Goal: Task Accomplishment & Management: Manage account settings

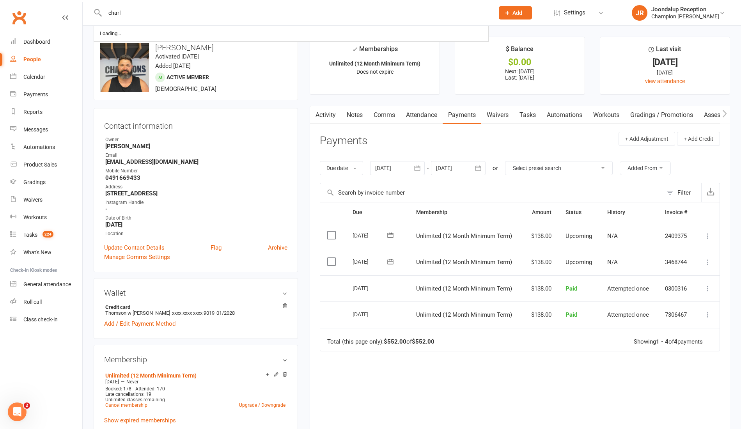
type input "charl"
click at [161, 52] on div "upload photo change photo Thomson Lawrence Activated 30 August, 2023 Added 30 A…" at bounding box center [196, 69] width 204 height 64
click at [143, 9] on input "text" at bounding box center [296, 12] width 386 height 11
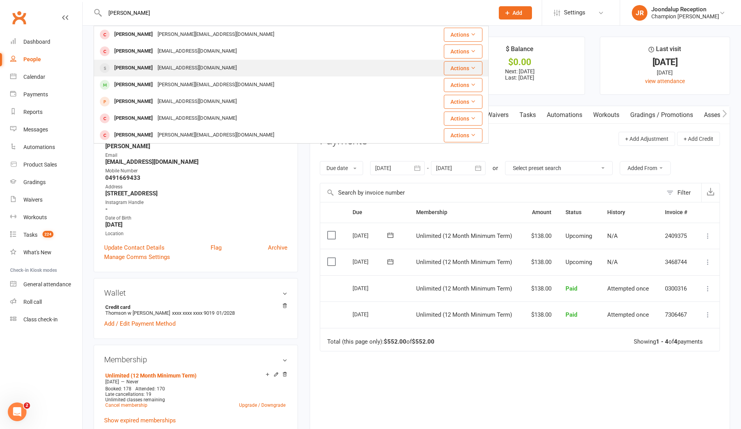
type input "charles"
click at [184, 63] on div "charlesvanboxel@hotmail.com" at bounding box center [197, 67] width 84 height 11
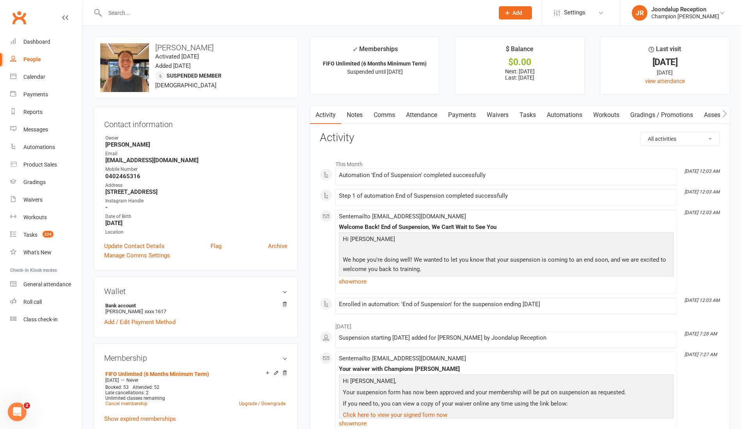
click at [449, 109] on link "Payments" at bounding box center [462, 115] width 39 height 18
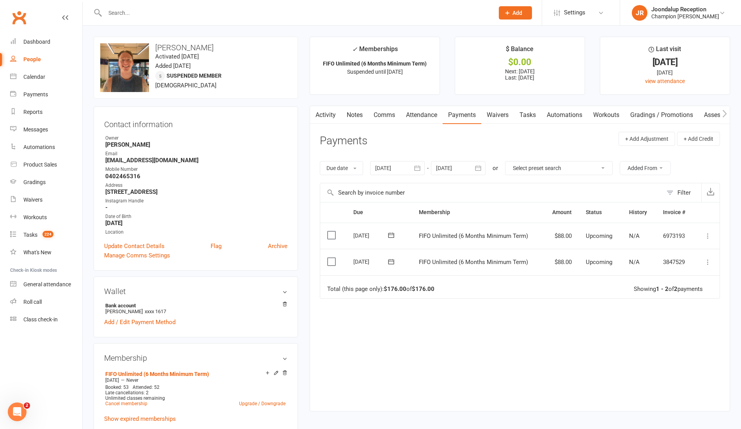
click at [419, 114] on link "Attendance" at bounding box center [421, 115] width 42 height 18
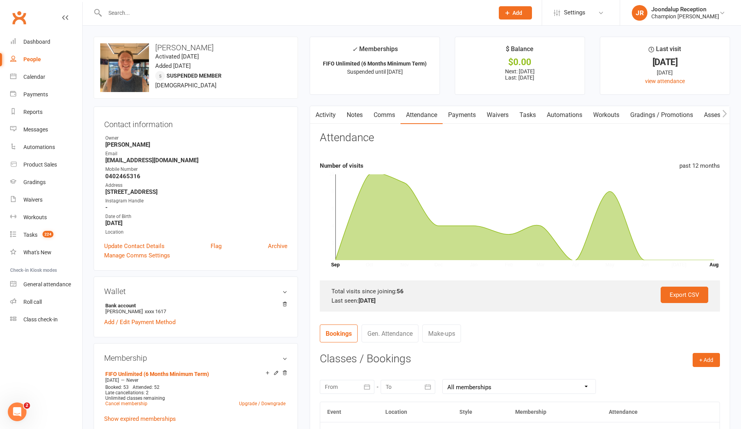
click at [475, 115] on link "Payments" at bounding box center [462, 115] width 39 height 18
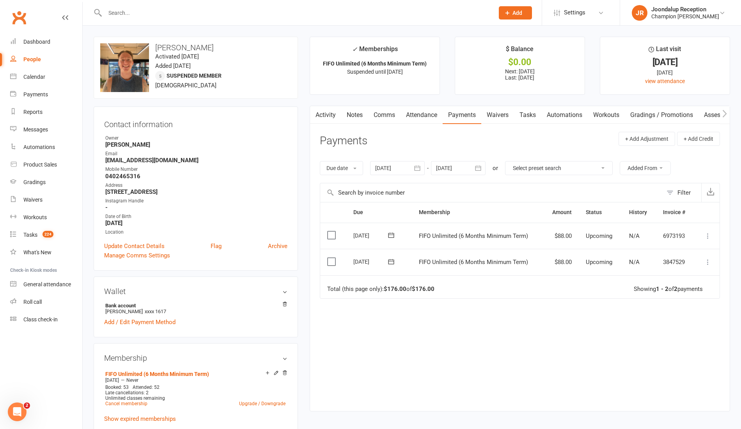
click at [418, 167] on icon "button" at bounding box center [417, 167] width 6 height 5
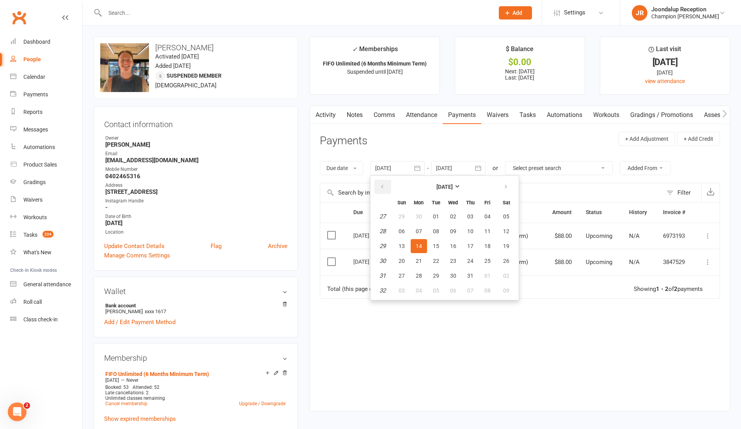
click at [391, 188] on button "button" at bounding box center [382, 187] width 17 height 14
click at [381, 186] on icon "button" at bounding box center [381, 187] width 5 height 6
click at [384, 185] on icon "button" at bounding box center [381, 187] width 5 height 6
click at [384, 184] on icon "button" at bounding box center [381, 187] width 5 height 6
click at [383, 186] on icon "button" at bounding box center [381, 187] width 5 height 6
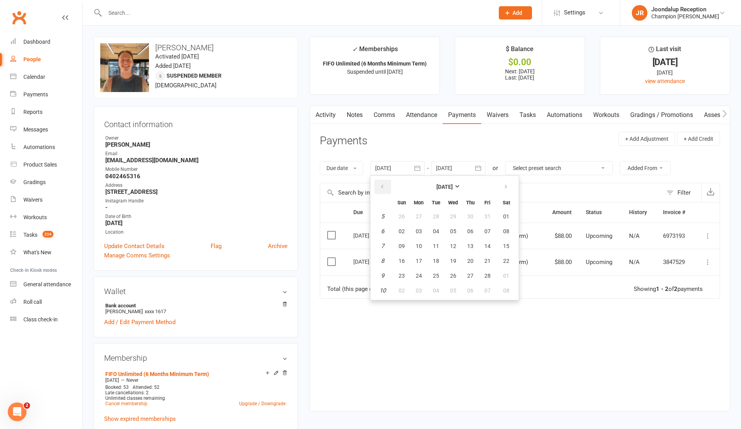
click at [383, 186] on icon "button" at bounding box center [381, 187] width 5 height 6
click at [384, 185] on icon "button" at bounding box center [381, 187] width 5 height 6
click at [383, 186] on icon "button" at bounding box center [381, 187] width 5 height 6
click at [374, 190] on th at bounding box center [383, 186] width 20 height 17
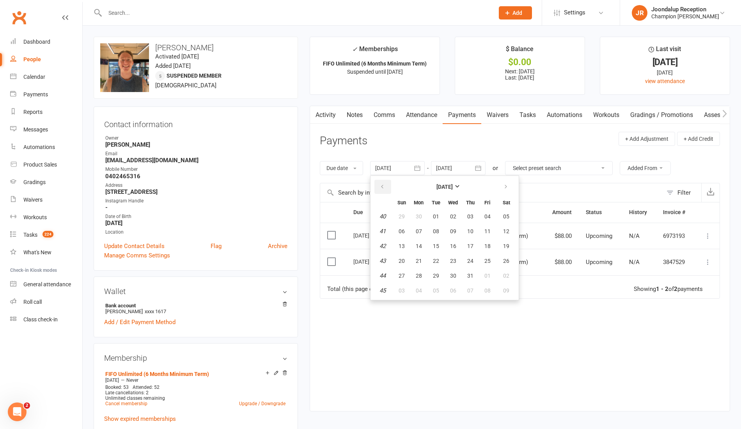
click at [383, 186] on icon "button" at bounding box center [381, 187] width 5 height 6
click at [380, 188] on icon "button" at bounding box center [381, 187] width 5 height 6
click at [383, 186] on icon "button" at bounding box center [381, 187] width 5 height 6
click at [522, 191] on input "text" at bounding box center [491, 192] width 342 height 19
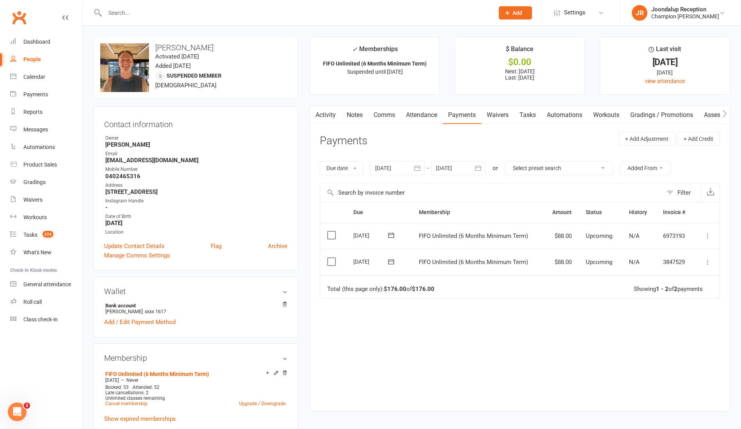
click at [394, 168] on div at bounding box center [397, 168] width 55 height 14
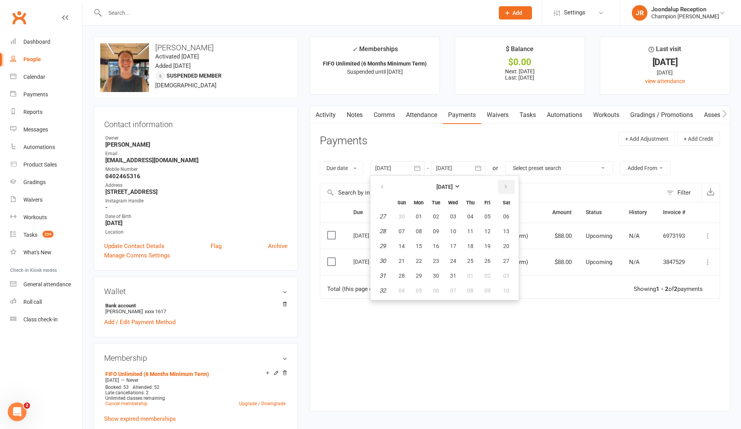
click at [507, 186] on icon "button" at bounding box center [505, 187] width 5 height 6
click at [506, 216] on span "03" at bounding box center [506, 216] width 6 height 6
type input "03 Aug 2024"
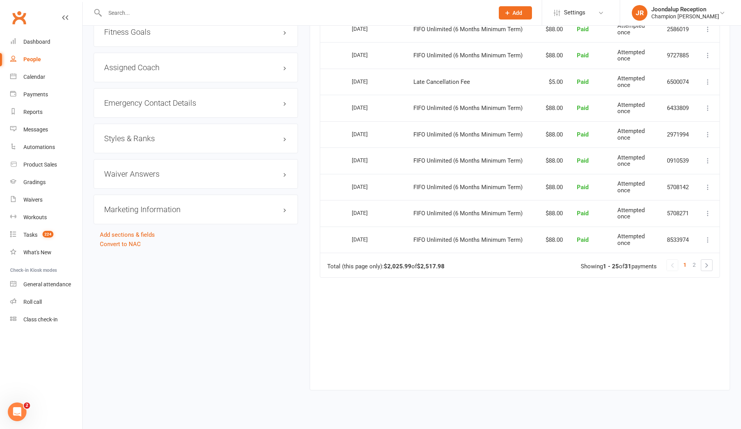
scroll to position [706, 0]
click at [706, 262] on link at bounding box center [706, 264] width 11 height 11
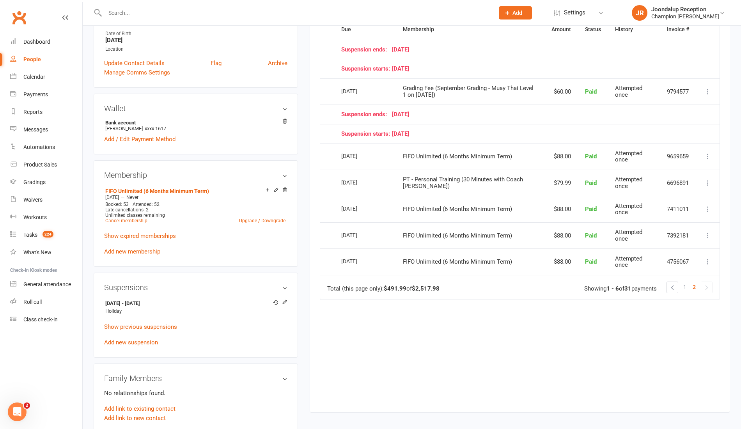
scroll to position [184, 0]
click at [671, 281] on link at bounding box center [672, 285] width 11 height 11
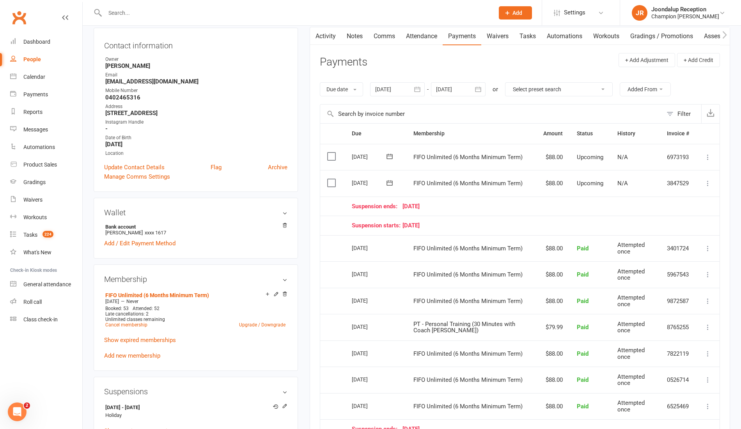
scroll to position [80, 0]
click at [135, 337] on link "Show expired memberships" at bounding box center [140, 338] width 72 height 7
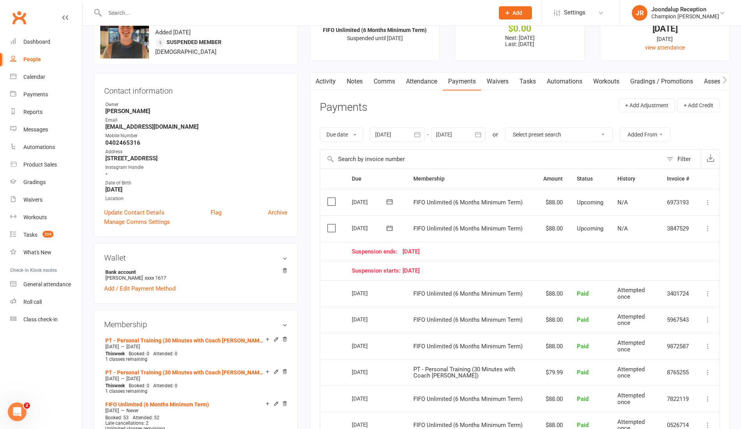
scroll to position [0, 0]
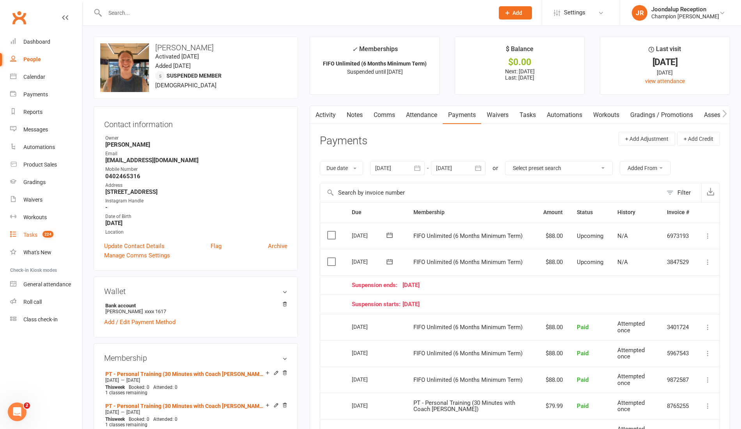
click at [26, 235] on div "Tasks" at bounding box center [30, 235] width 14 height 6
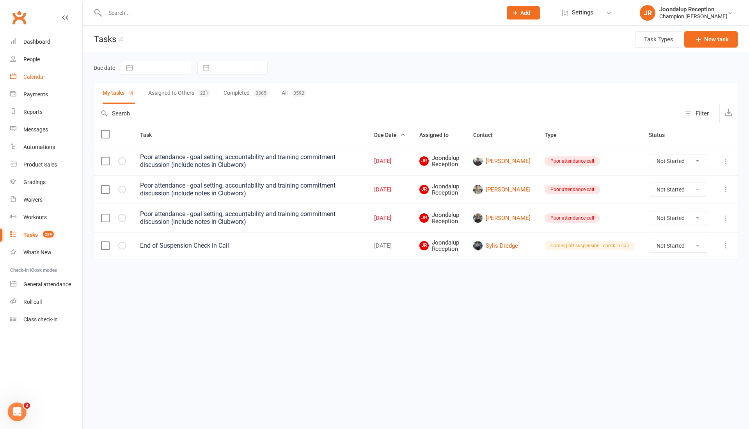
click at [36, 78] on div "Calendar" at bounding box center [34, 77] width 22 height 6
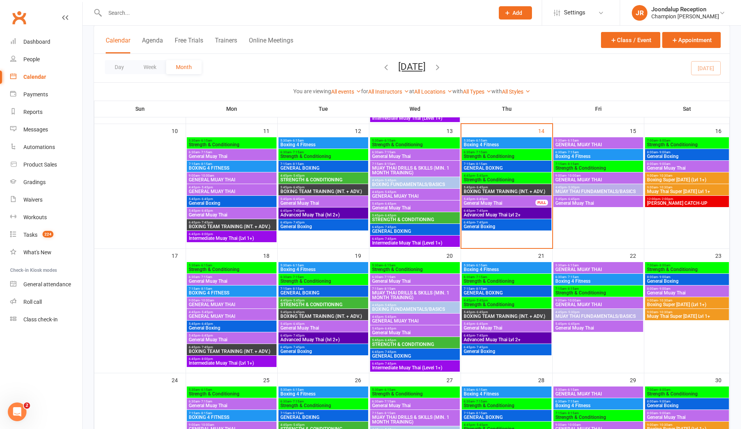
scroll to position [292, 0]
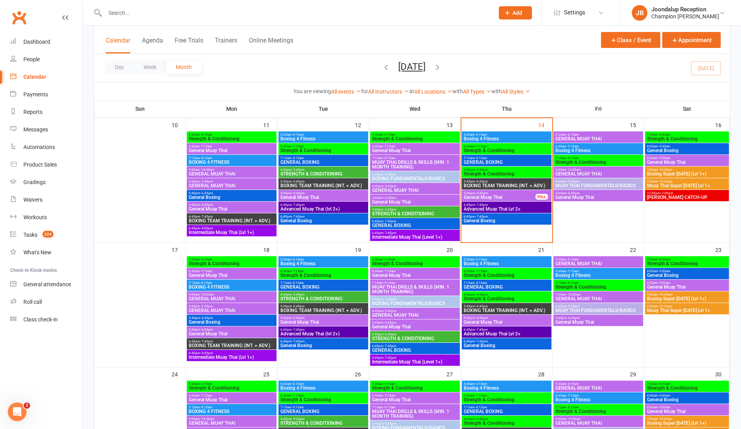
click at [684, 195] on span "[PERSON_NAME] CATCH-UP" at bounding box center [686, 197] width 81 height 5
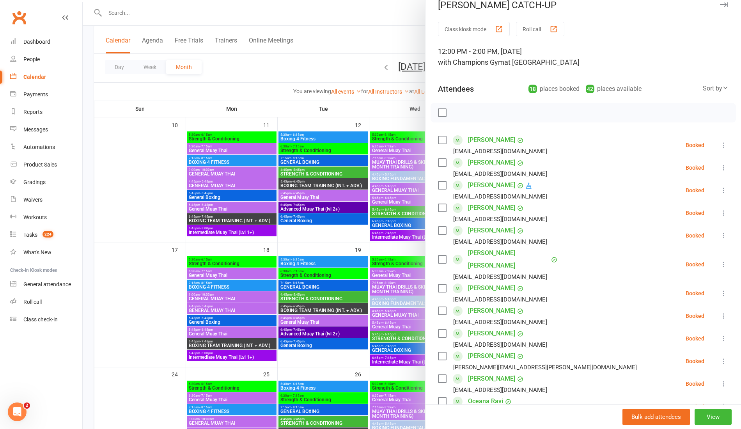
scroll to position [0, 0]
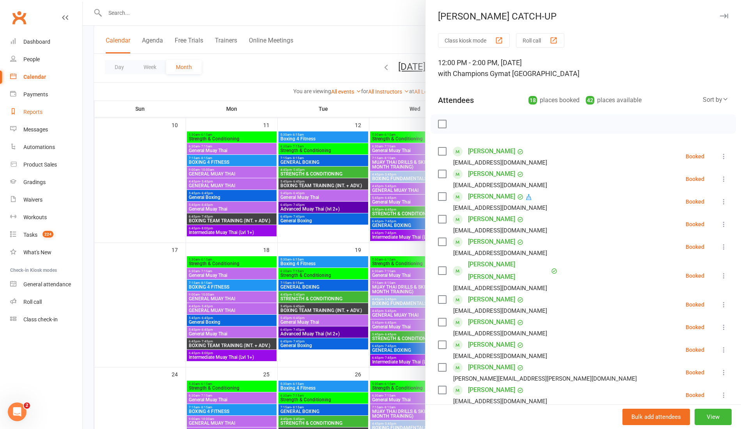
click at [37, 112] on div "Reports" at bounding box center [32, 112] width 19 height 6
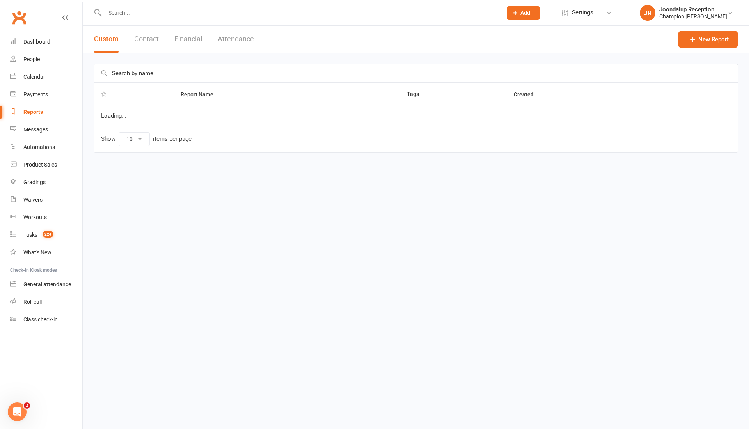
select select "50"
click at [36, 93] on div "Payments" at bounding box center [35, 94] width 25 height 6
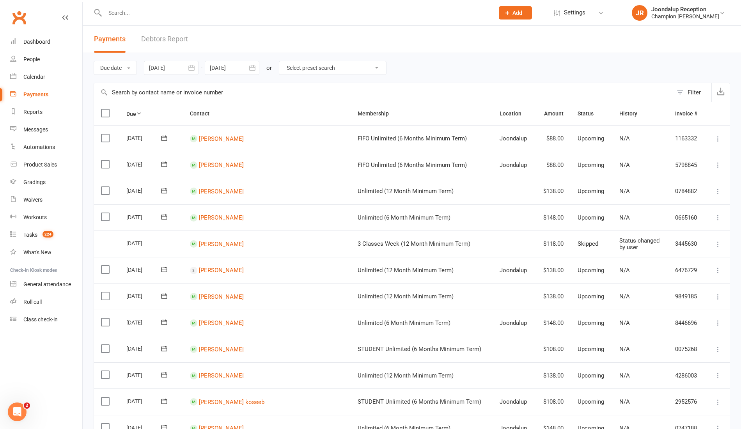
click at [174, 34] on link "Debtors Report" at bounding box center [164, 39] width 47 height 27
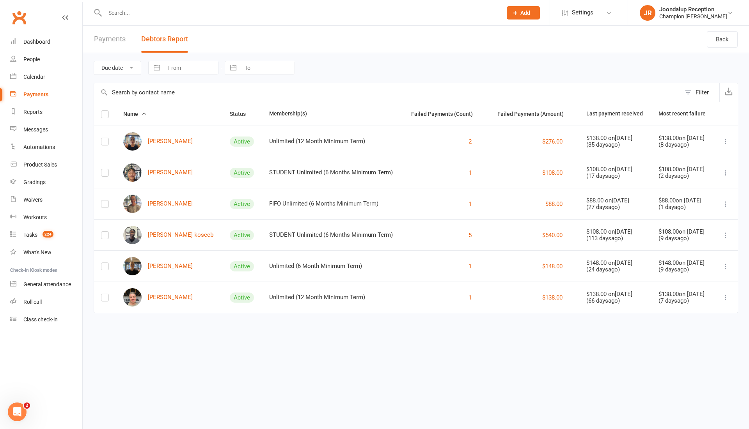
click at [150, 18] on input "text" at bounding box center [300, 12] width 394 height 11
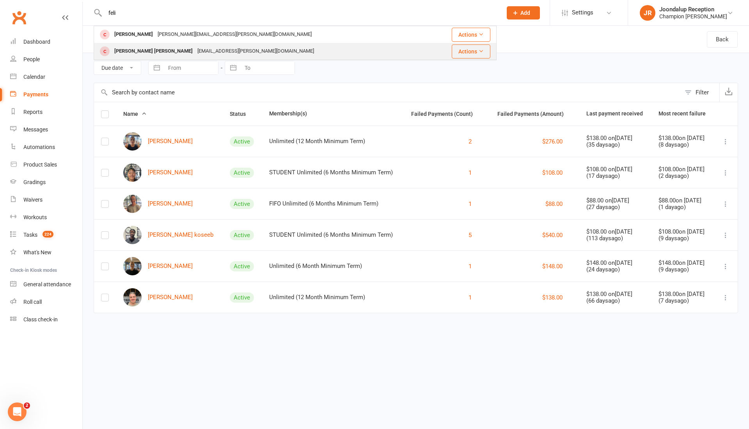
type input "feli"
click at [145, 44] on div "Felippe Moraes Risso fe.risso@hotmail.com" at bounding box center [261, 51] width 335 height 16
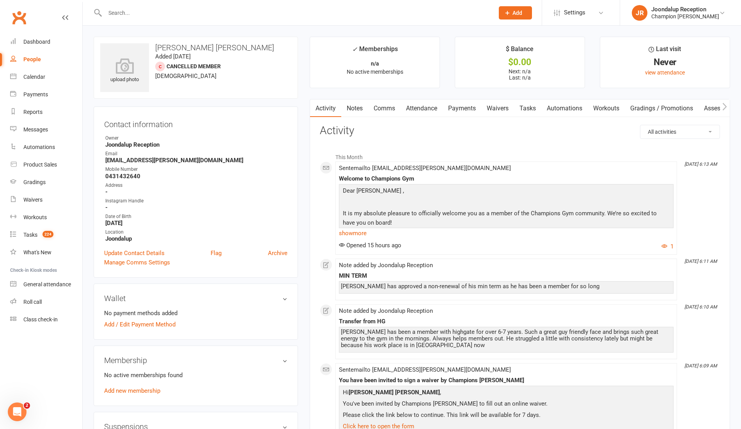
click at [506, 104] on link "Waivers" at bounding box center [497, 108] width 33 height 18
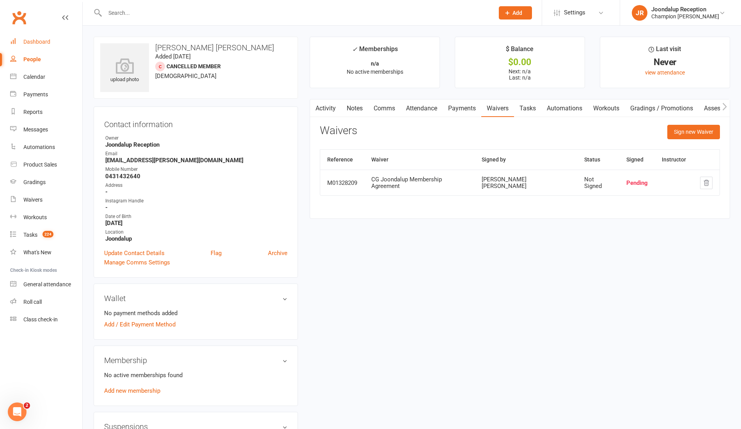
click at [43, 41] on div "Dashboard" at bounding box center [36, 42] width 27 height 6
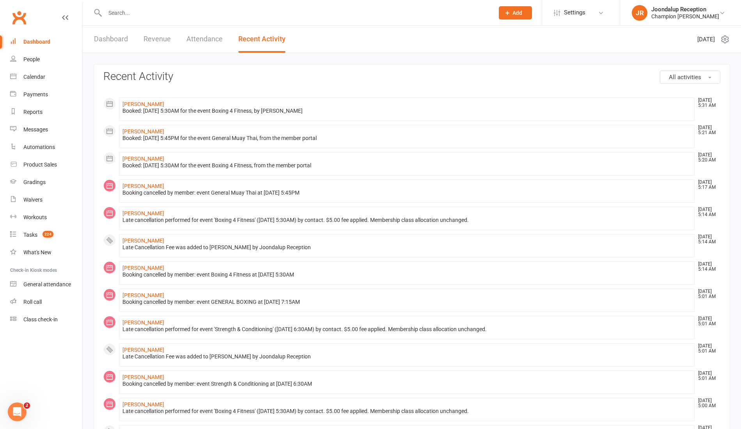
click at [104, 44] on link "Dashboard" at bounding box center [111, 39] width 34 height 27
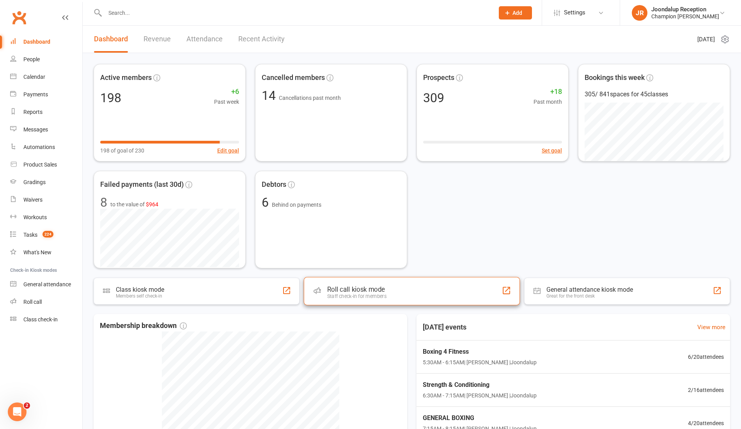
click at [359, 284] on div "Roll call kiosk mode Staff check-in for members" at bounding box center [412, 291] width 216 height 28
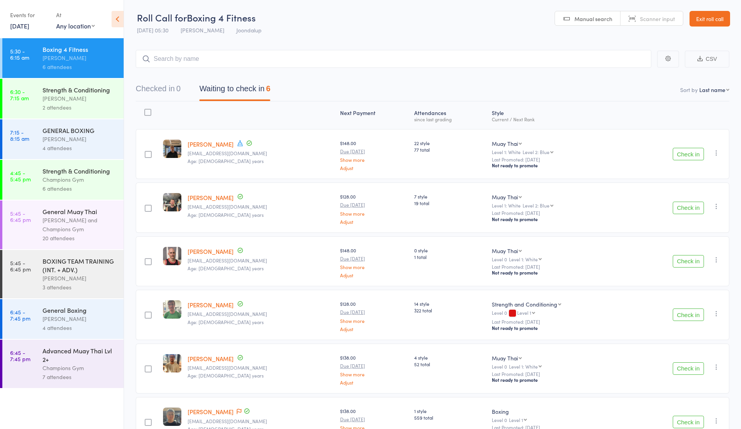
scroll to position [49, 0]
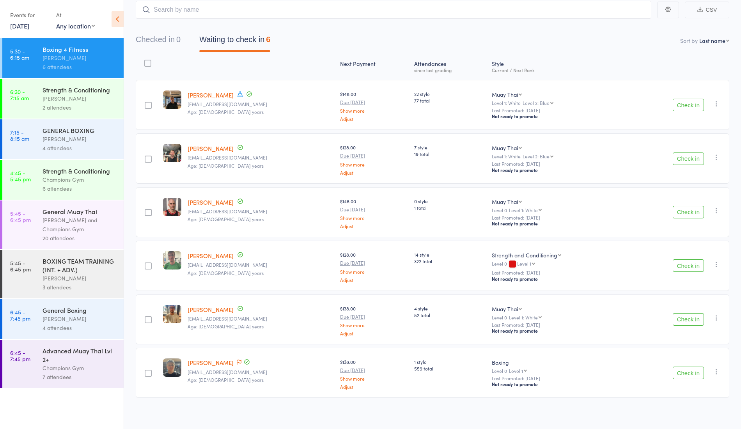
click at [693, 207] on button "Check in" at bounding box center [688, 212] width 31 height 12
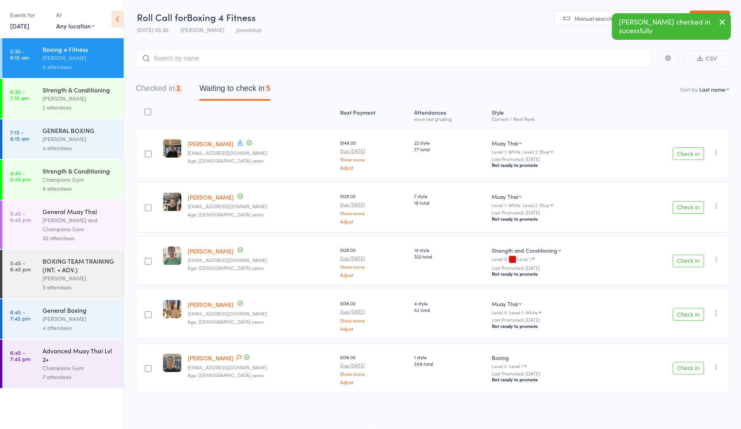
scroll to position [0, 0]
click at [693, 207] on button "Check in" at bounding box center [688, 207] width 31 height 12
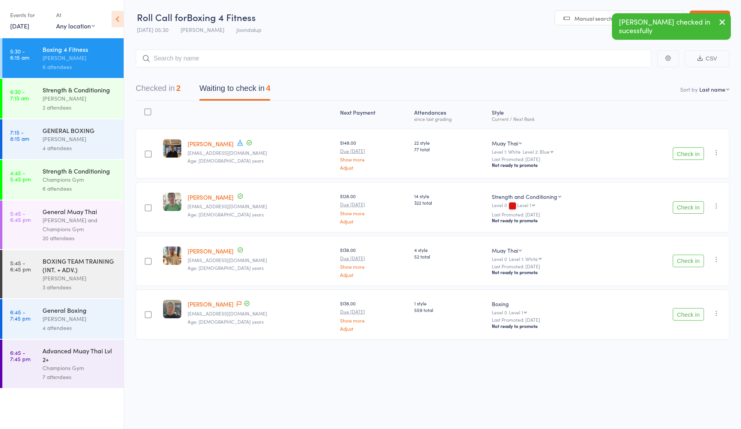
click at [163, 86] on button "Checked in 2" at bounding box center [158, 90] width 45 height 21
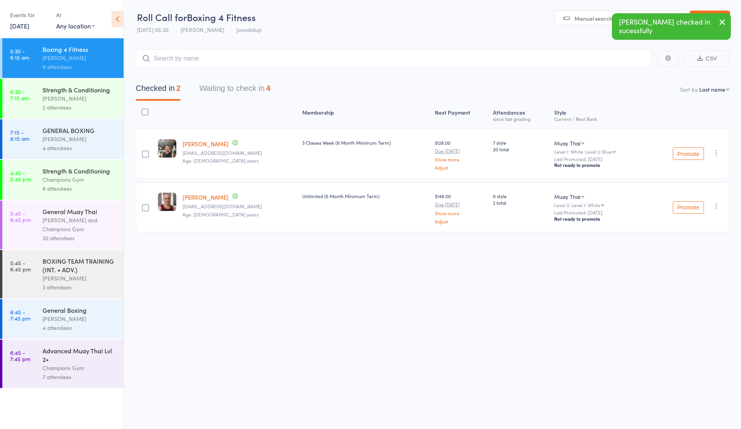
click at [719, 150] on icon "button" at bounding box center [716, 153] width 8 height 8
click at [689, 226] on li "Remove" at bounding box center [688, 230] width 64 height 11
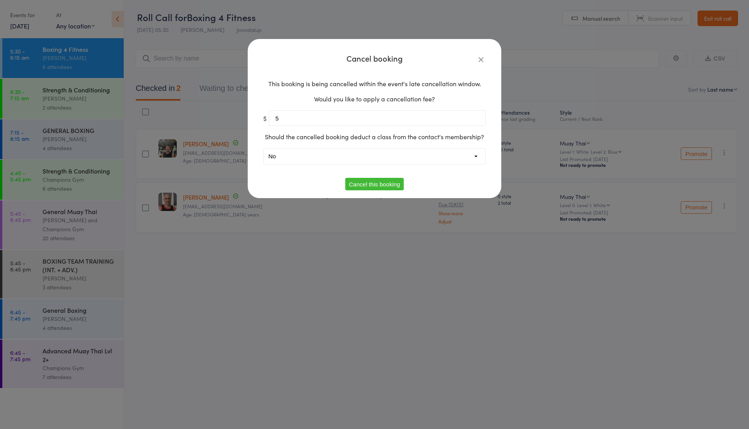
click at [476, 60] on icon "button" at bounding box center [480, 59] width 9 height 9
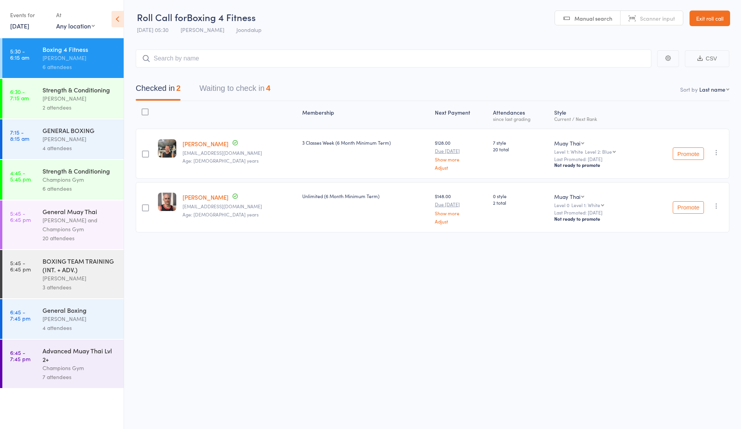
click at [720, 150] on icon "button" at bounding box center [716, 153] width 8 height 8
click at [699, 163] on li "Undo check-in" at bounding box center [688, 168] width 64 height 10
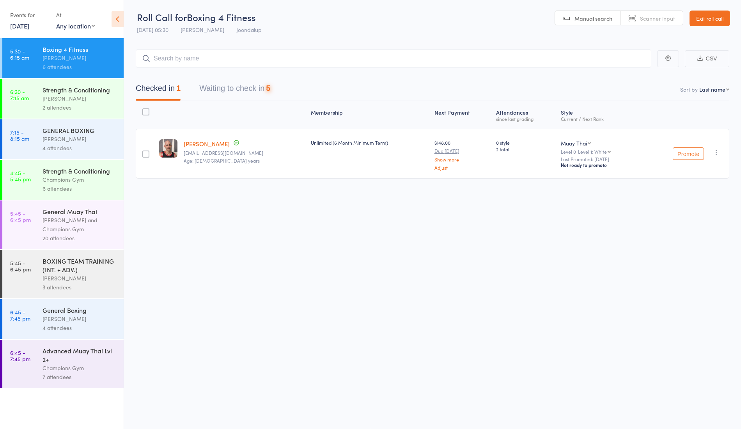
click at [243, 81] on button "Waiting to check in 5" at bounding box center [234, 90] width 71 height 21
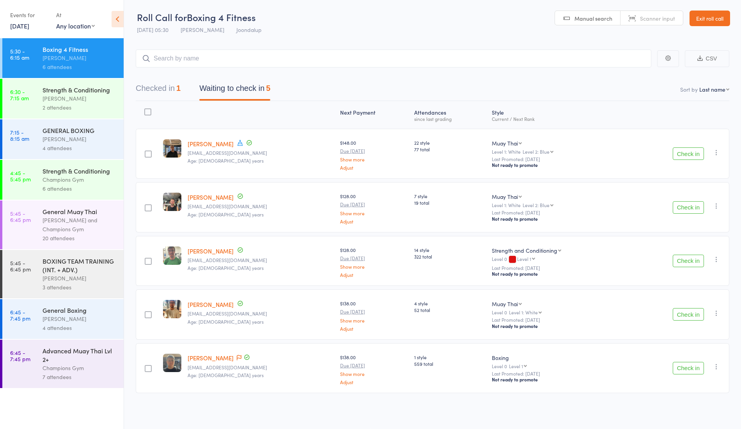
click at [682, 259] on button "Check in" at bounding box center [688, 261] width 31 height 12
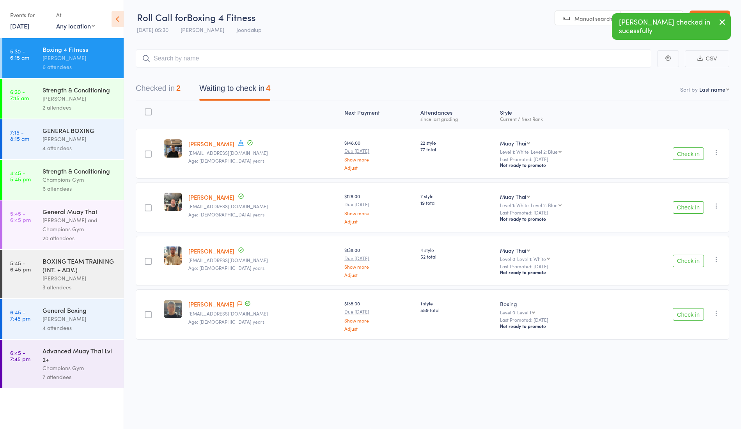
click at [680, 266] on div "Check in Check in Promote Send message Add Note Add Task Add Flag Remove Mark a…" at bounding box center [674, 261] width 109 height 50
click at [685, 256] on button "Check in" at bounding box center [688, 261] width 31 height 12
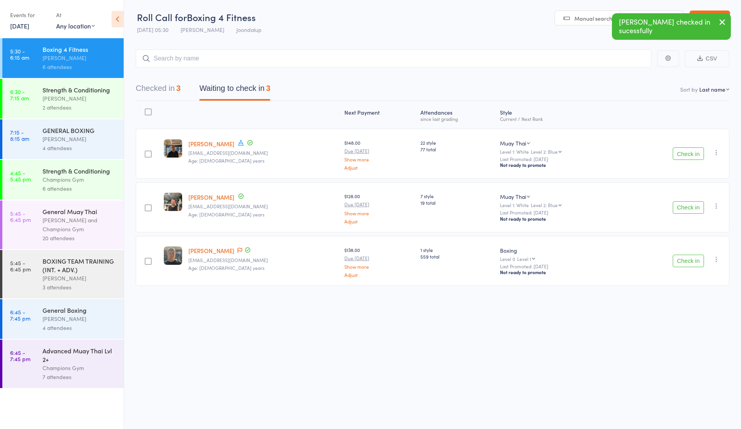
click at [685, 262] on button "Check in" at bounding box center [688, 261] width 31 height 12
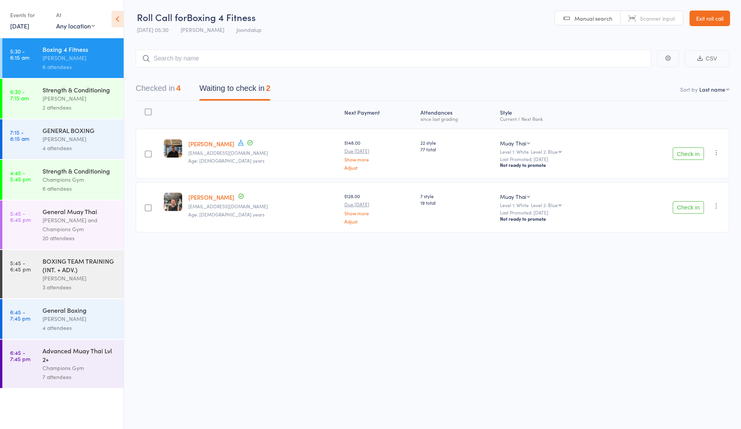
click at [719, 150] on icon "button" at bounding box center [716, 153] width 8 height 8
click at [683, 237] on li "Mark absent" at bounding box center [688, 241] width 64 height 11
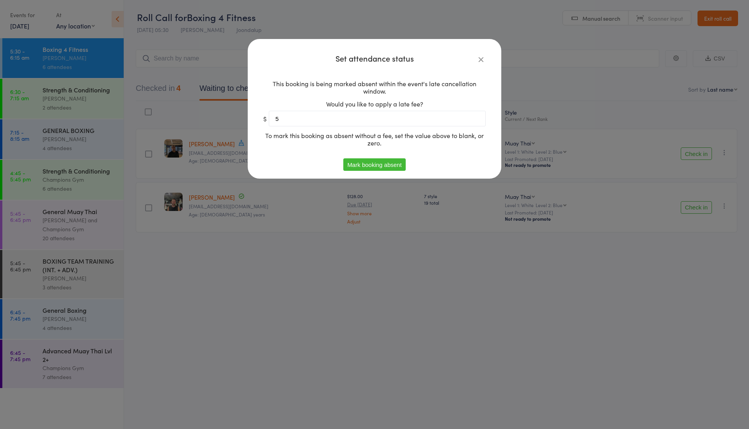
click at [400, 171] on div "Set attendance status This booking is being marked absent within the event's la…" at bounding box center [374, 109] width 253 height 140
click at [394, 165] on button "Mark booking absent" at bounding box center [374, 164] width 62 height 12
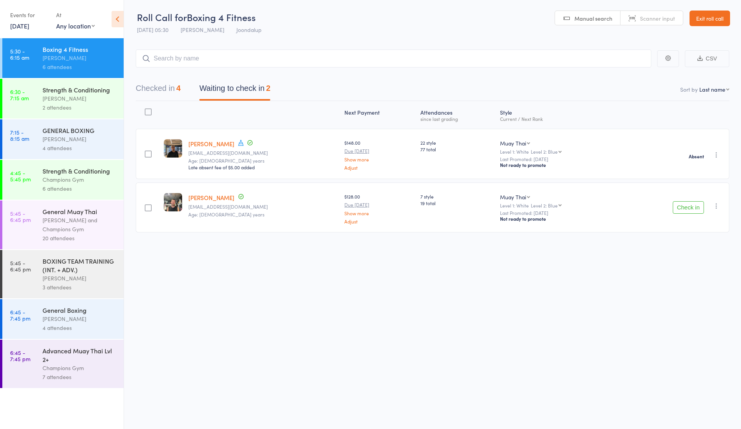
click at [716, 205] on icon "button" at bounding box center [716, 206] width 8 height 8
click at [691, 292] on li "Mark absent" at bounding box center [688, 294] width 64 height 11
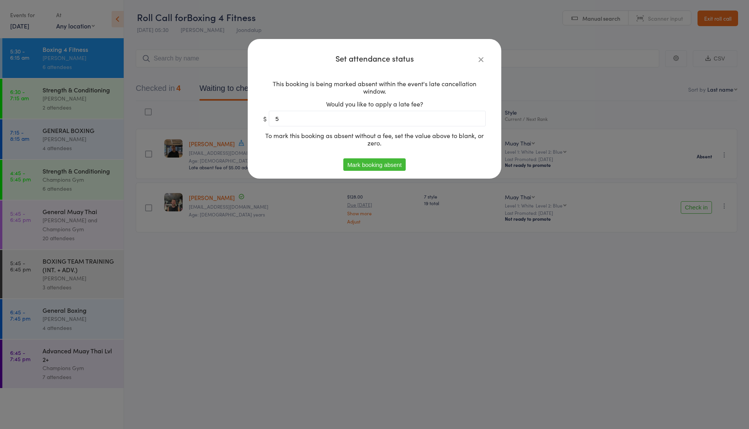
click at [384, 165] on button "Mark booking absent" at bounding box center [374, 164] width 62 height 12
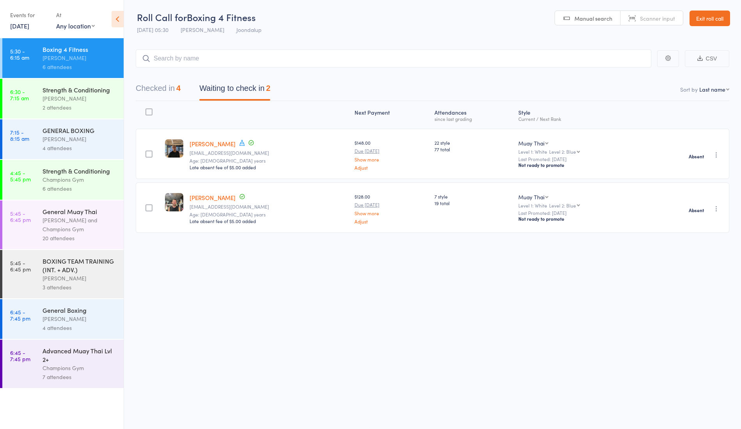
click at [101, 95] on div "Thomas Mitchell" at bounding box center [79, 98] width 74 height 9
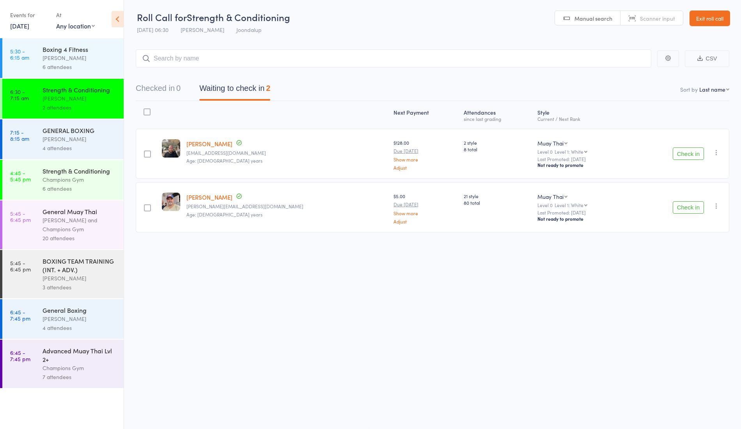
click at [95, 133] on div "GENERAL BOXING" at bounding box center [79, 130] width 74 height 9
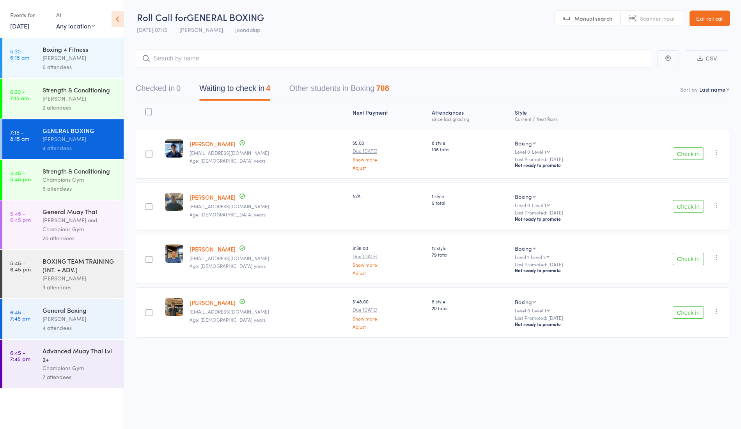
click at [87, 179] on div "Champions Gym" at bounding box center [79, 179] width 74 height 9
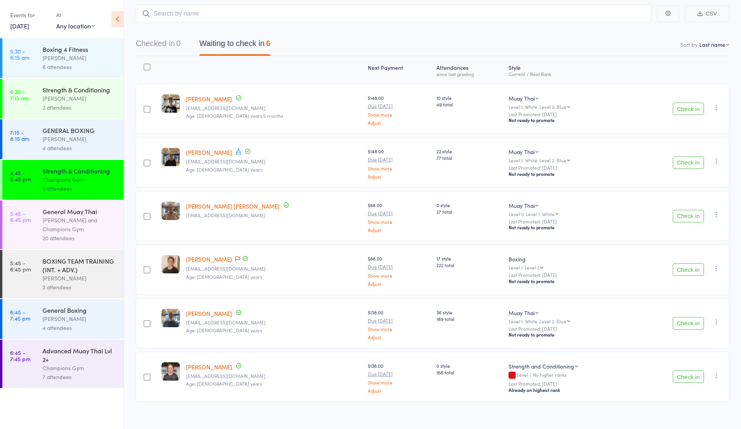
scroll to position [49, 0]
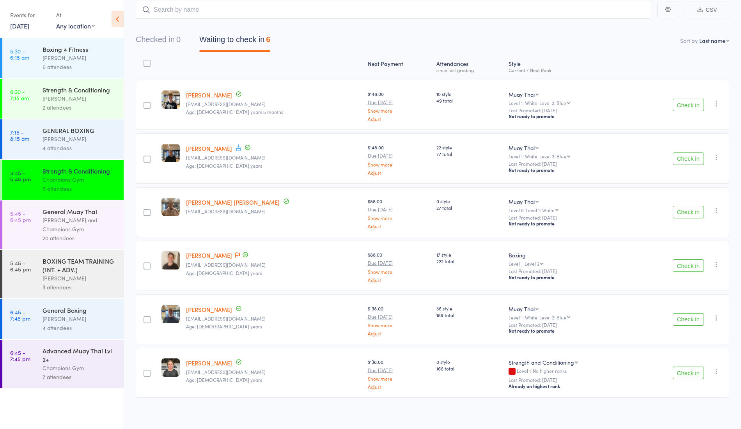
click at [66, 212] on div "General Muay Thai" at bounding box center [79, 211] width 74 height 9
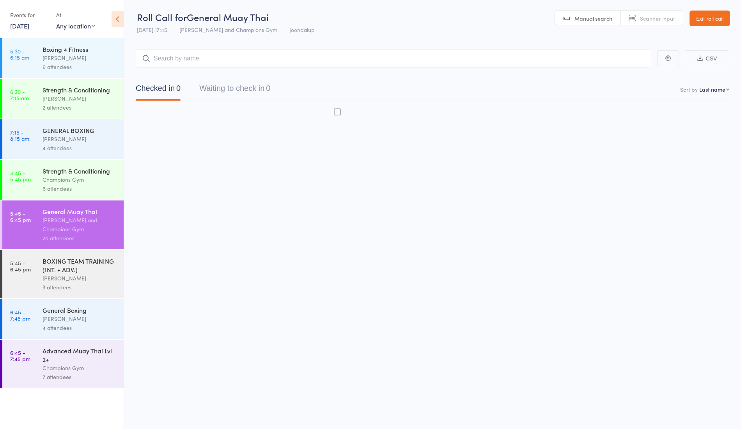
scroll to position [0, 0]
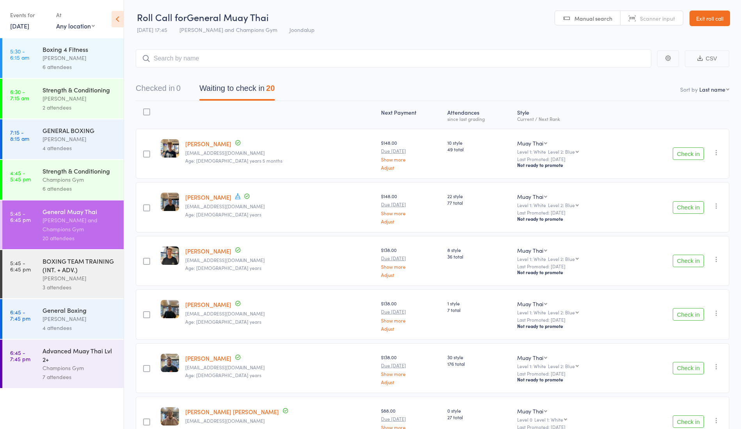
click at [220, 143] on link "Levi Chapman" at bounding box center [208, 144] width 46 height 8
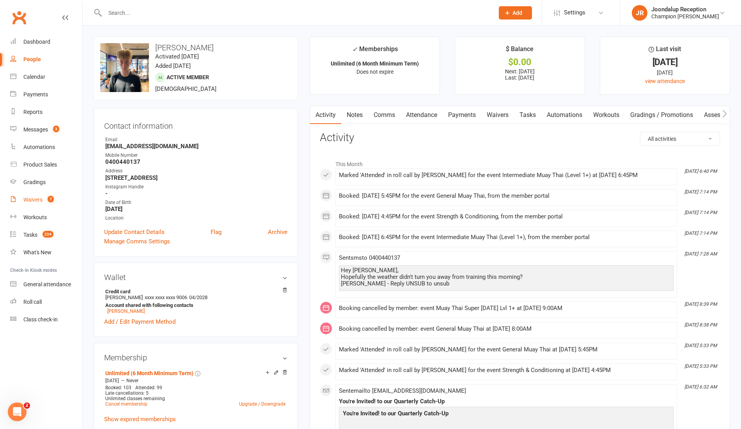
click at [41, 201] on div "Waivers" at bounding box center [32, 199] width 19 height 6
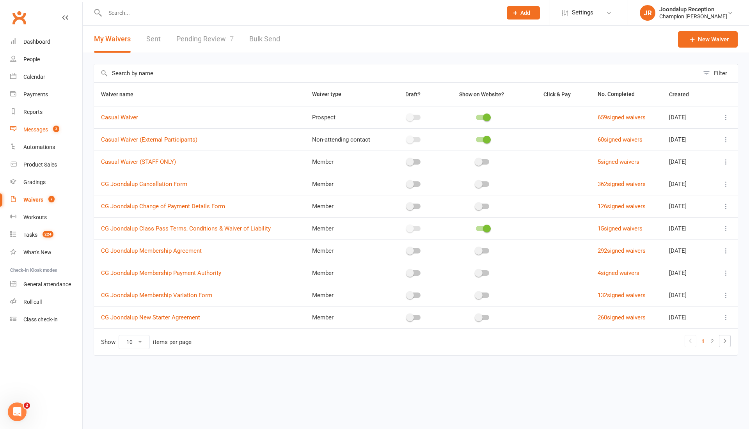
click at [49, 122] on link "Messages 3" at bounding box center [46, 130] width 72 height 18
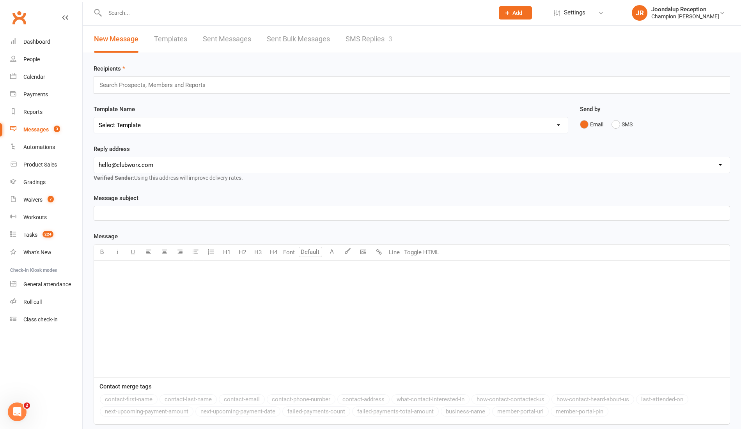
click at [386, 37] on link "SMS Replies 3" at bounding box center [368, 39] width 47 height 27
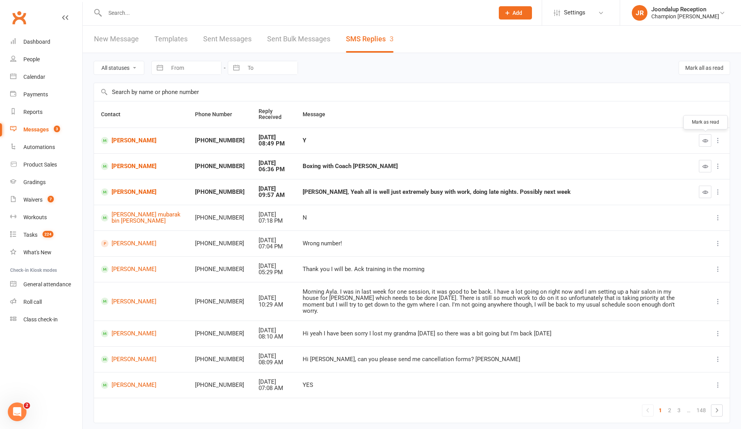
click at [709, 139] on button "button" at bounding box center [705, 140] width 12 height 12
click at [705, 166] on icon "button" at bounding box center [705, 166] width 6 height 6
click at [709, 191] on button "button" at bounding box center [705, 192] width 12 height 12
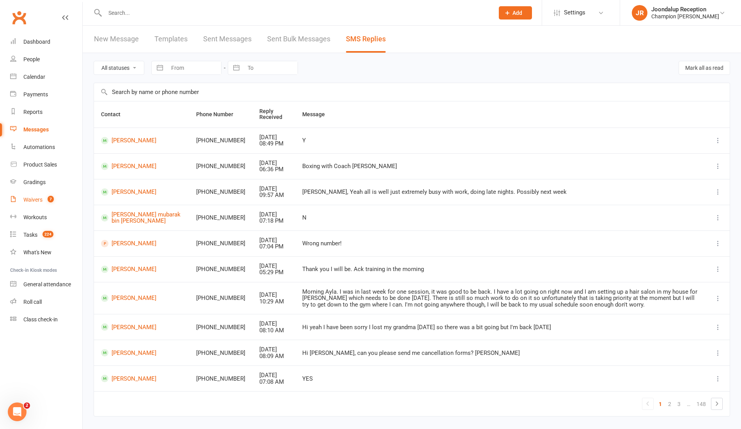
click at [35, 208] on link "Waivers 7" at bounding box center [46, 200] width 72 height 18
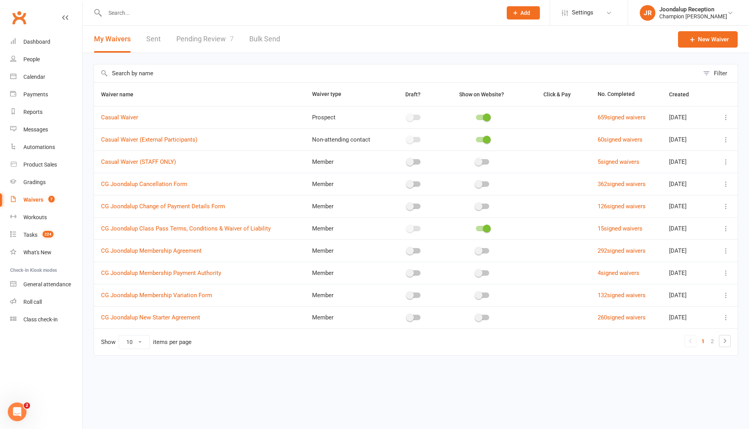
click at [198, 38] on link "Pending Review 7" at bounding box center [204, 39] width 57 height 27
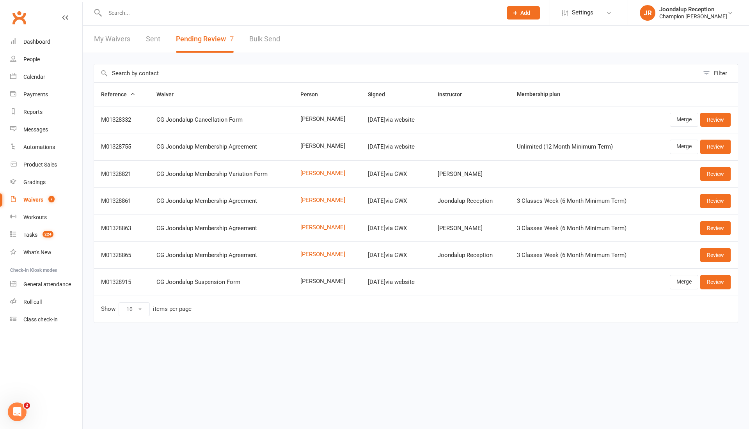
click at [147, 10] on input "text" at bounding box center [300, 12] width 394 height 11
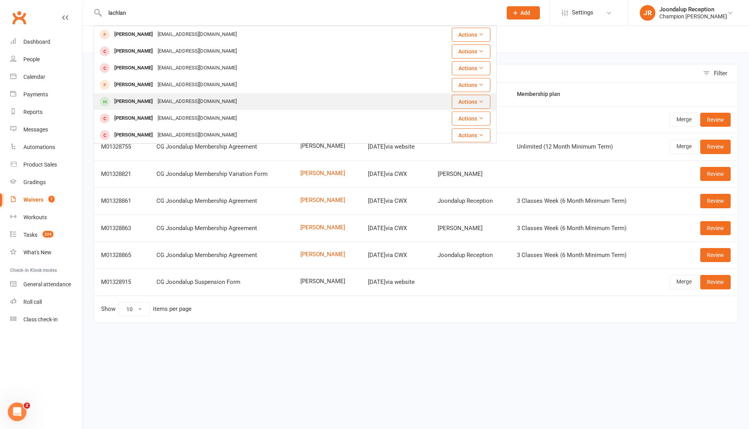
type input "lachlan"
click at [136, 98] on div "Lachlan Chapman" at bounding box center [133, 101] width 43 height 11
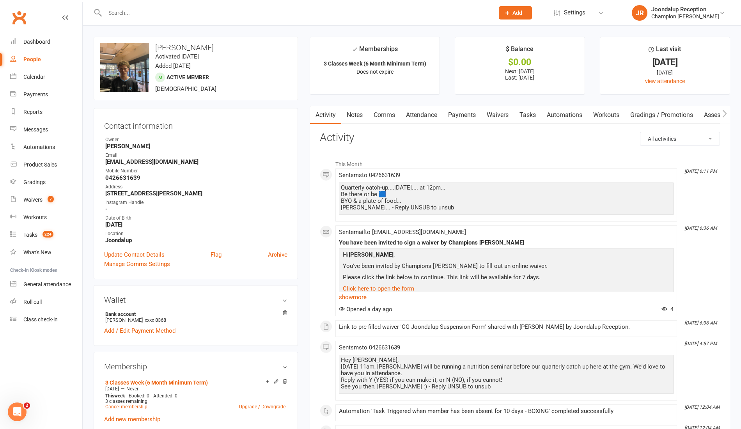
click at [161, 8] on input "text" at bounding box center [296, 12] width 386 height 11
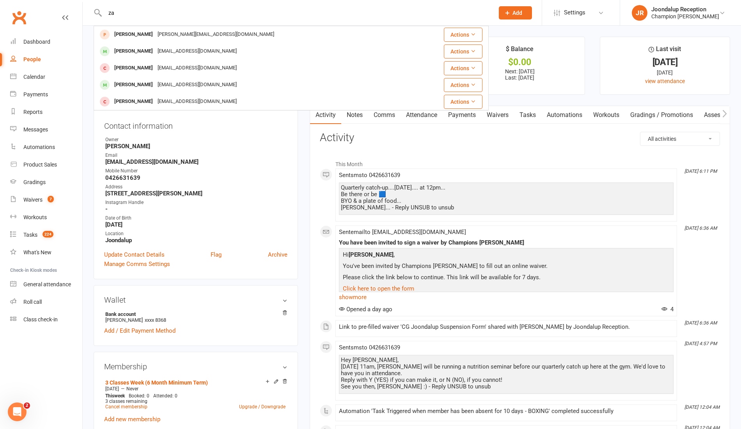
type input "z"
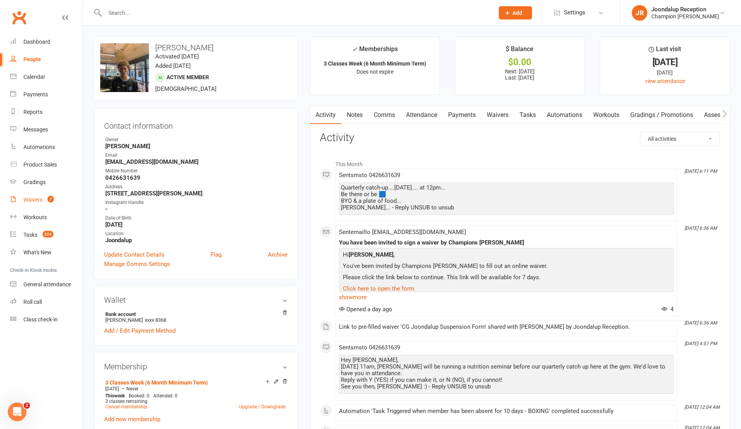
click at [37, 203] on div "Waivers" at bounding box center [32, 199] width 19 height 6
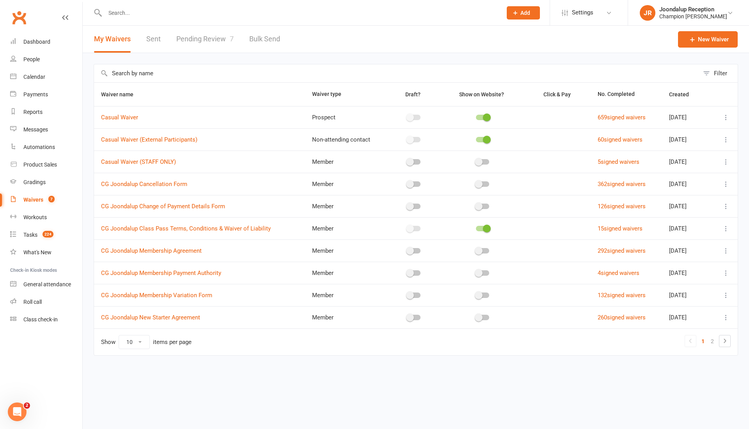
click at [210, 46] on link "Pending Review 7" at bounding box center [204, 39] width 57 height 27
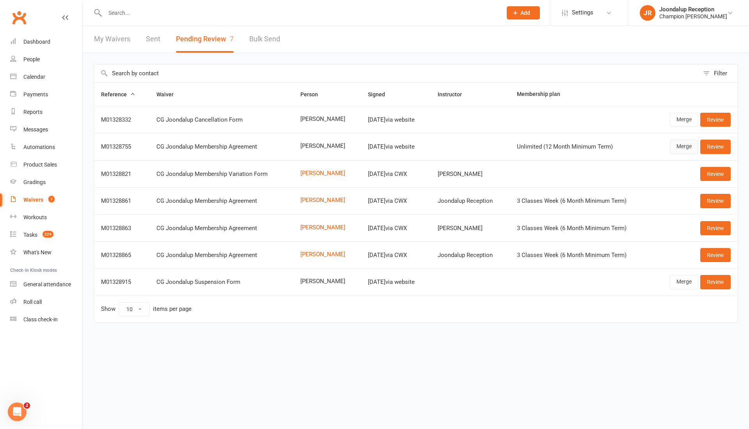
click at [686, 145] on link "Merge" at bounding box center [683, 147] width 28 height 14
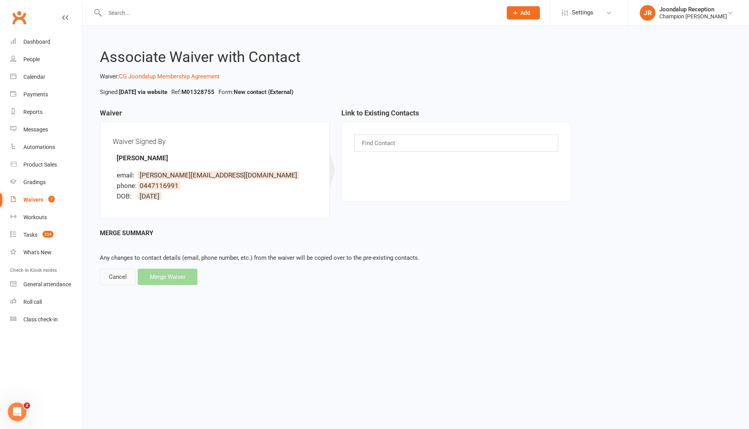
click at [119, 276] on div "Cancel" at bounding box center [118, 277] width 36 height 16
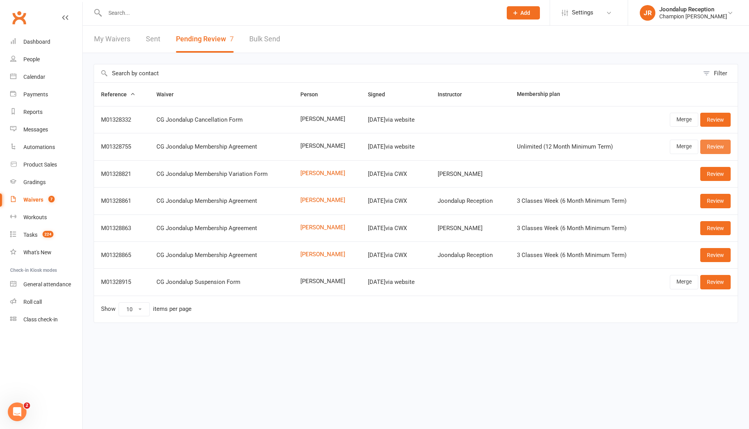
click at [713, 148] on link "Review" at bounding box center [715, 147] width 30 height 14
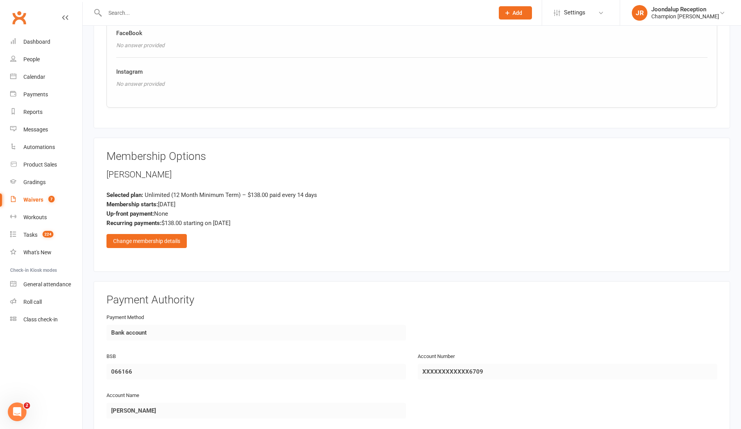
scroll to position [617, 0]
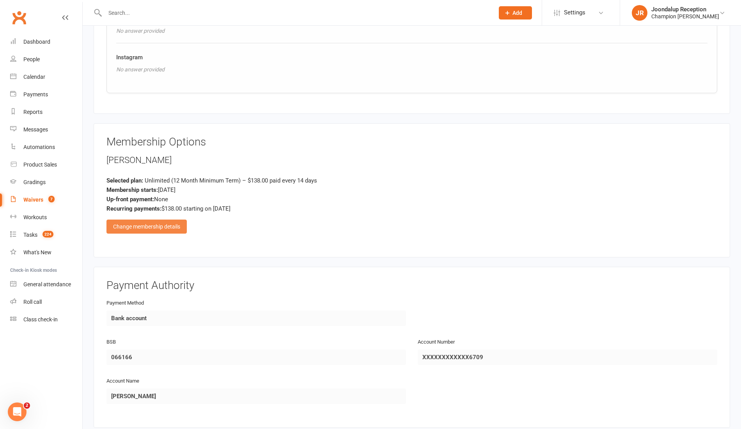
click at [173, 222] on div "Change membership details" at bounding box center [146, 226] width 80 height 14
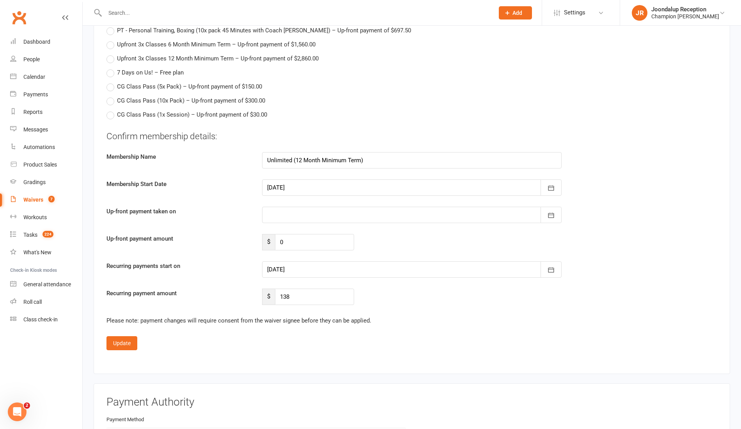
scroll to position [1211, 0]
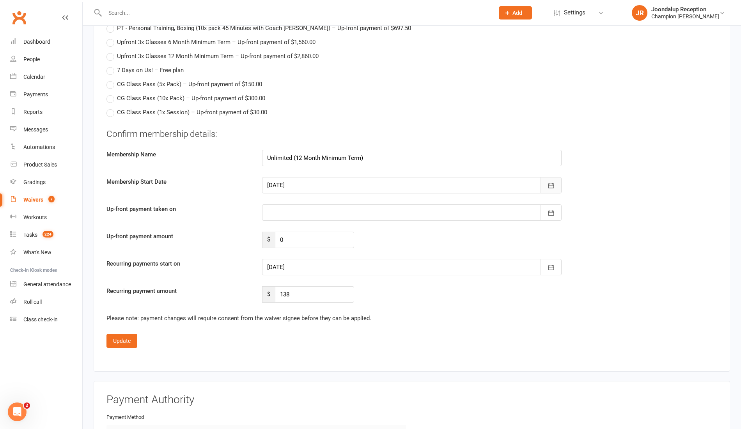
click at [558, 186] on button "button" at bounding box center [550, 185] width 21 height 16
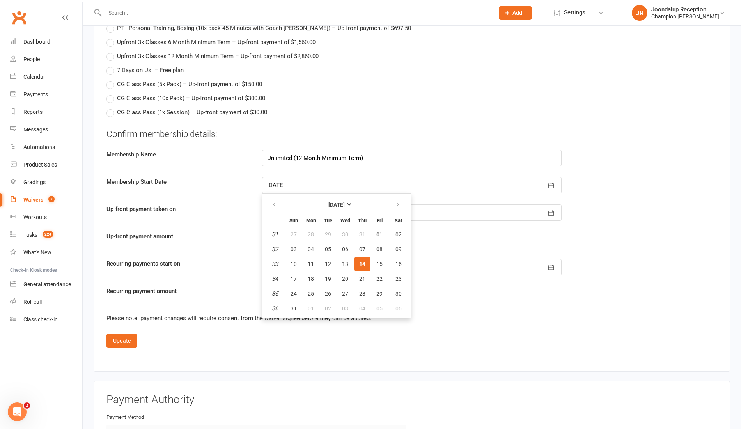
click at [567, 189] on div "Confirm membership details: Membership Name Unlimited (12 Month Minimum Term) M…" at bounding box center [411, 215] width 611 height 175
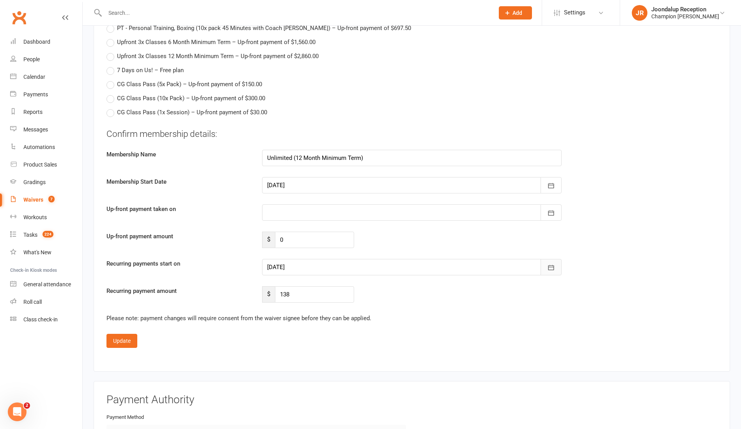
click at [550, 268] on button "button" at bounding box center [550, 267] width 21 height 16
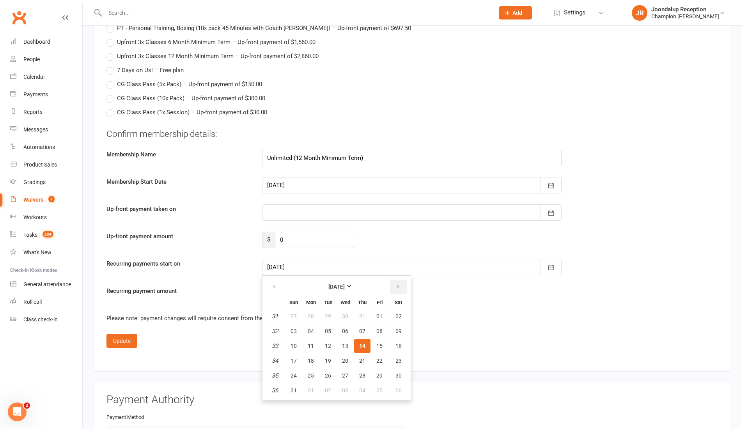
click at [393, 283] on button "button" at bounding box center [398, 287] width 17 height 14
click at [342, 328] on span "10" at bounding box center [345, 331] width 6 height 6
type input "10 Sep 2025"
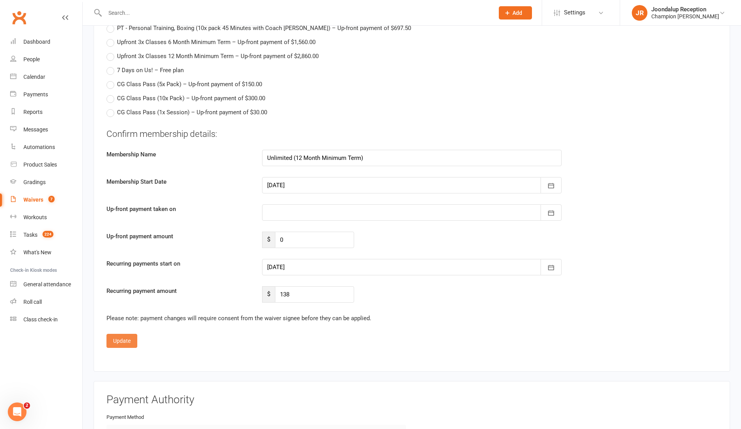
click at [116, 334] on button "Update" at bounding box center [121, 341] width 31 height 14
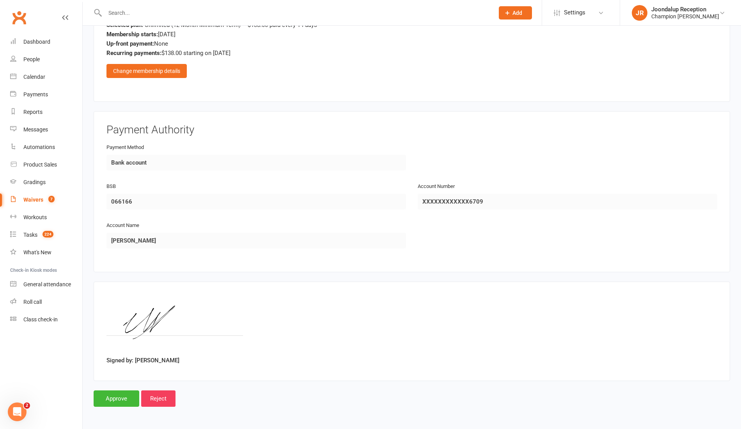
scroll to position [766, 0]
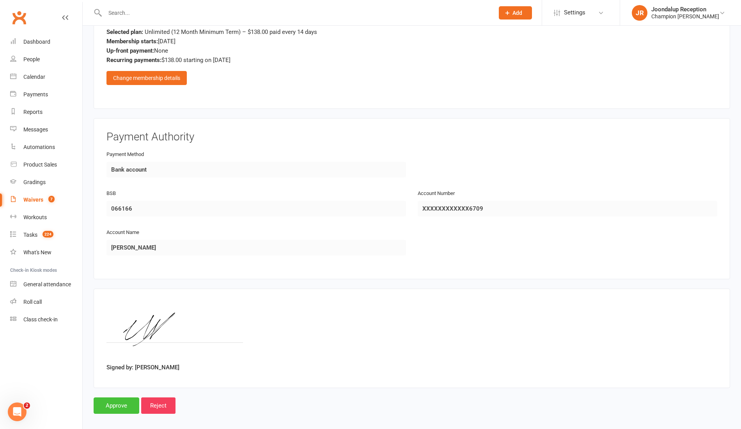
click at [111, 402] on input "Approve" at bounding box center [117, 405] width 46 height 16
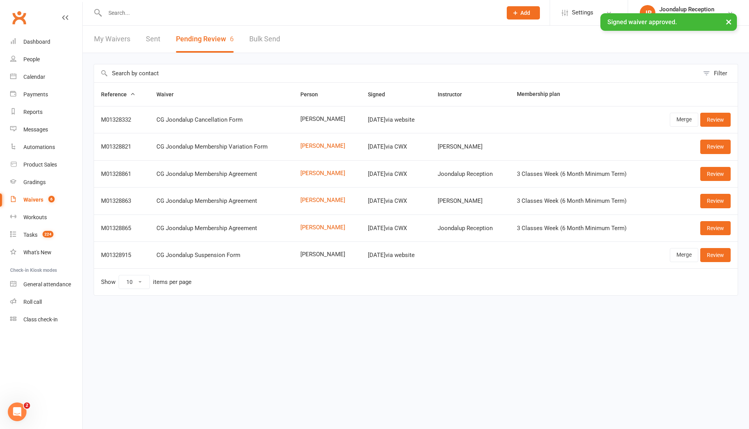
click at [122, 13] on div "× Signed waiver approved." at bounding box center [369, 13] width 738 height 0
click at [136, 11] on input "text" at bounding box center [300, 12] width 394 height 11
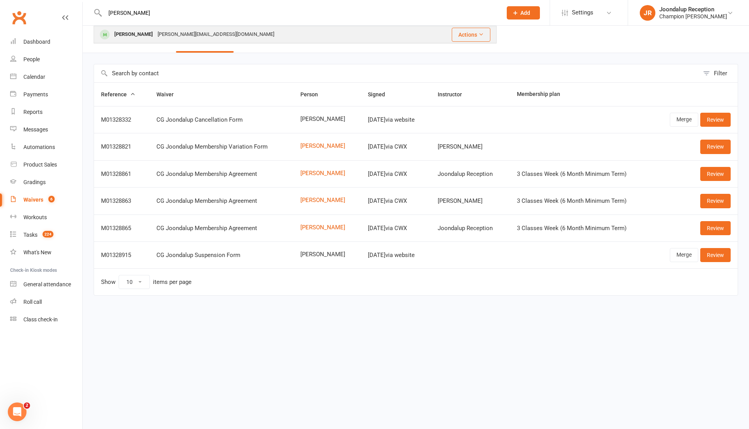
type input "Zade"
click at [137, 30] on div "[PERSON_NAME]" at bounding box center [133, 34] width 43 height 11
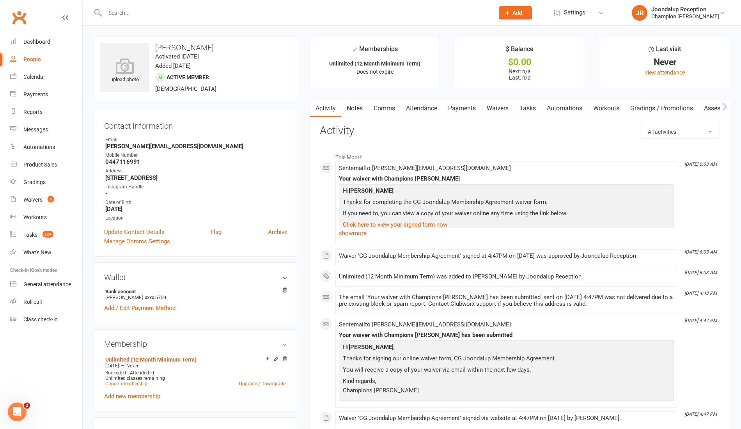
click at [385, 109] on link "Comms" at bounding box center [384, 108] width 32 height 18
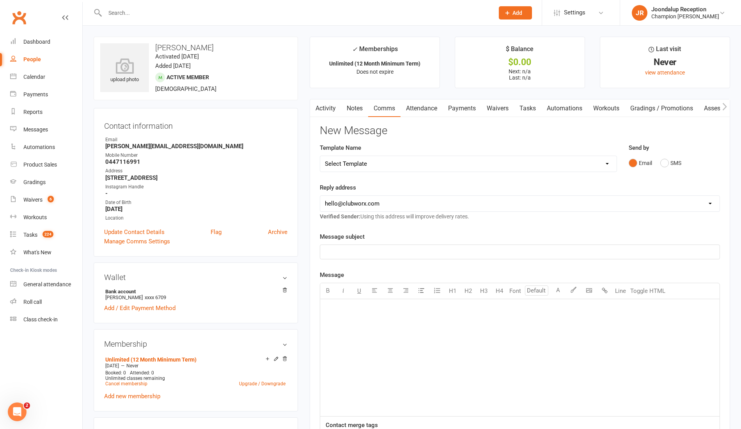
click at [614, 164] on select "Select Template [Email] Goal Setting Template [SMS] 14 days absence [Email] 202…" at bounding box center [468, 164] width 296 height 16
select select "45"
click at [320, 156] on select "Select Template [Email] Goal Setting Template [SMS] 14 days absence [Email] 202…" at bounding box center [468, 164] width 296 height 16
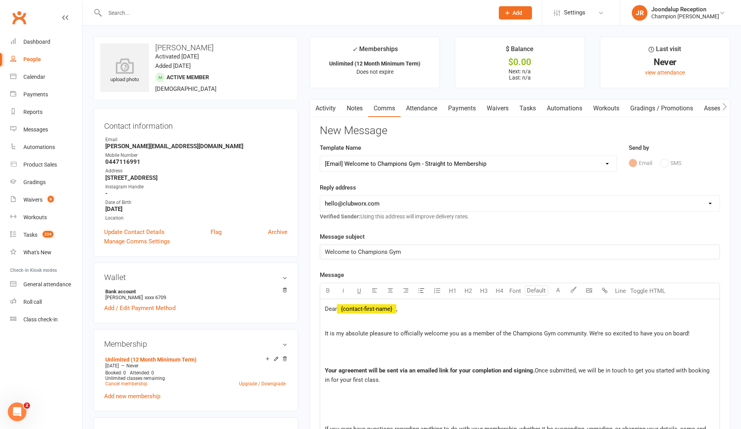
click at [503, 203] on select "hello@clubworx.com joondalup@championsgym.com.au helen@championsgym.com.au admi…" at bounding box center [519, 204] width 399 height 16
select select "1"
click at [320, 196] on select "hello@clubworx.com joondalup@championsgym.com.au helen@championsgym.com.au admi…" at bounding box center [519, 204] width 399 height 16
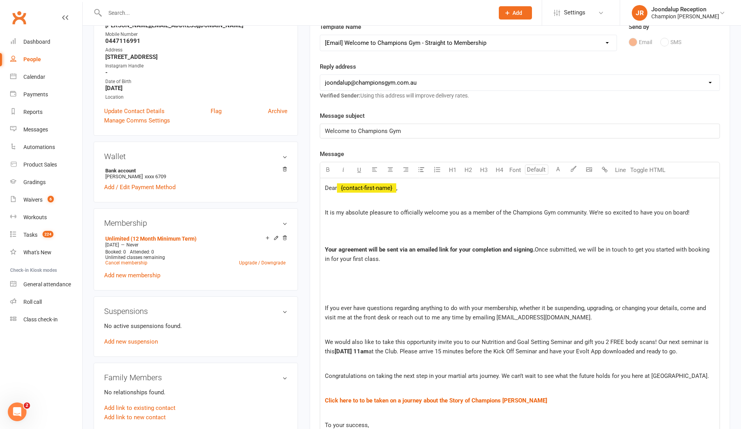
scroll to position [123, 0]
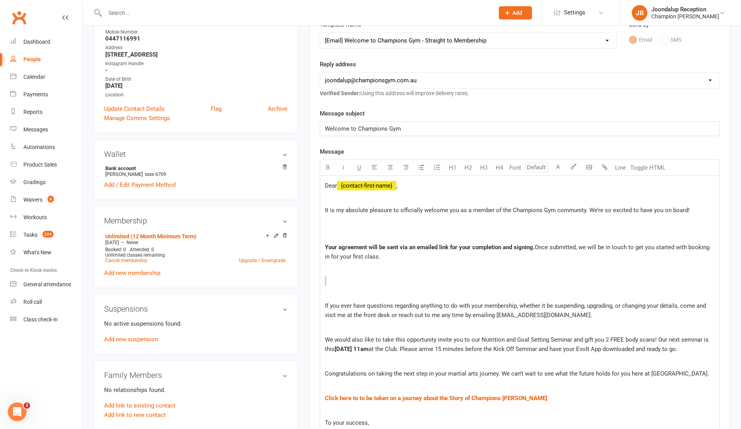
drag, startPoint x: 340, startPoint y: 281, endPoint x: 331, endPoint y: 262, distance: 20.8
click at [331, 262] on div "Dear ﻿ {contact-first-name} , It is my absolute pleasure to officially welcome …" at bounding box center [519, 339] width 399 height 327
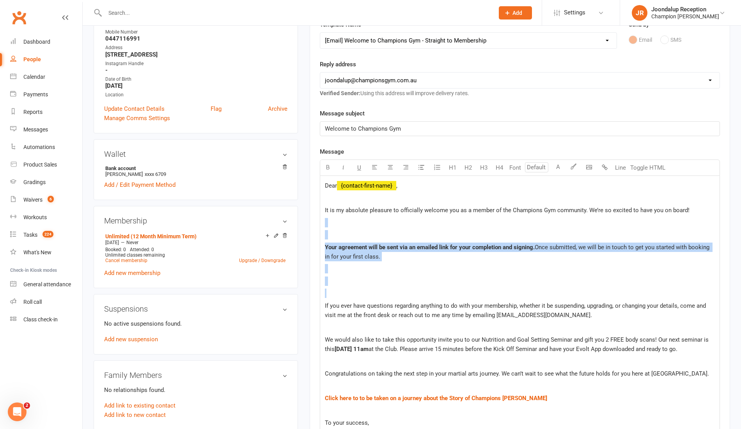
drag, startPoint x: 329, startPoint y: 287, endPoint x: 324, endPoint y: 223, distance: 64.1
click at [324, 223] on div "Dear ﻿ {contact-first-name} , It is my absolute pleasure to officially welcome …" at bounding box center [519, 339] width 399 height 327
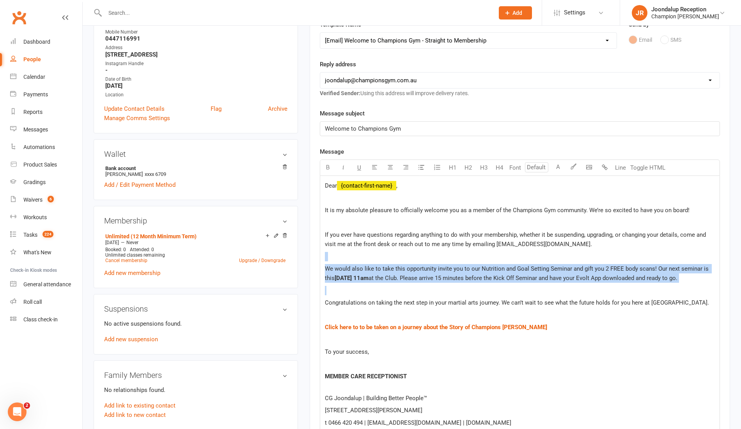
drag, startPoint x: 335, startPoint y: 297, endPoint x: 323, endPoint y: 253, distance: 46.2
click at [323, 253] on div "Dear ﻿ {contact-first-name} , It is my absolute pleasure to officially welcome …" at bounding box center [519, 304] width 399 height 257
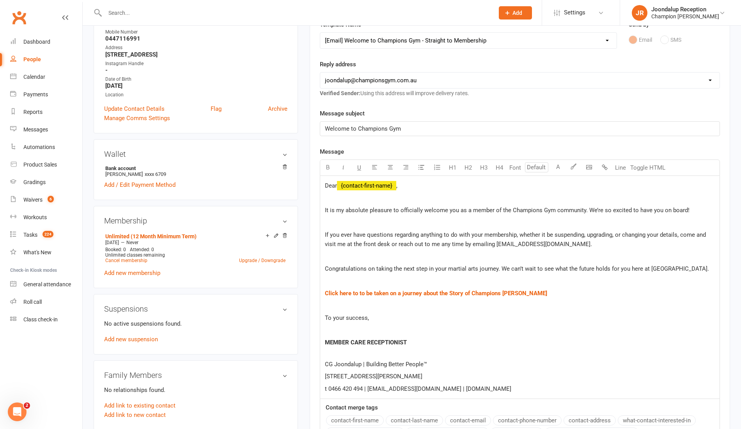
click at [344, 328] on p at bounding box center [520, 330] width 390 height 9
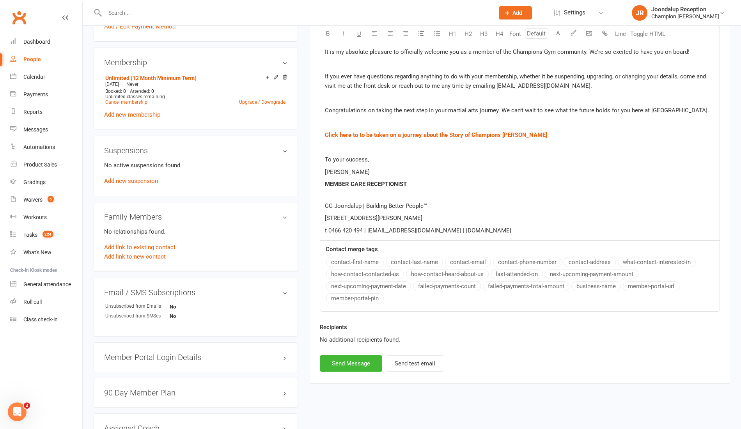
scroll to position [281, 0]
click at [346, 362] on button "Send Message" at bounding box center [351, 364] width 62 height 16
select select
select select "0"
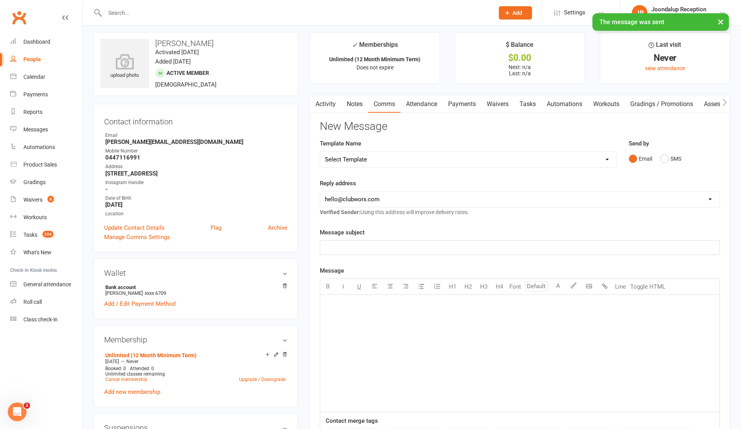
scroll to position [0, 0]
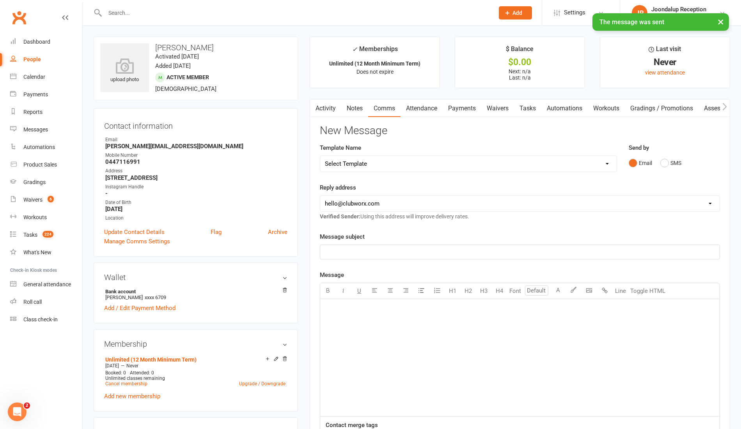
click at [719, 20] on button "×" at bounding box center [720, 21] width 14 height 17
click at [590, 162] on select "Select Template [Email] Goal Setting Template [SMS] 14 days absence [Email] 202…" at bounding box center [468, 164] width 296 height 16
select select "9"
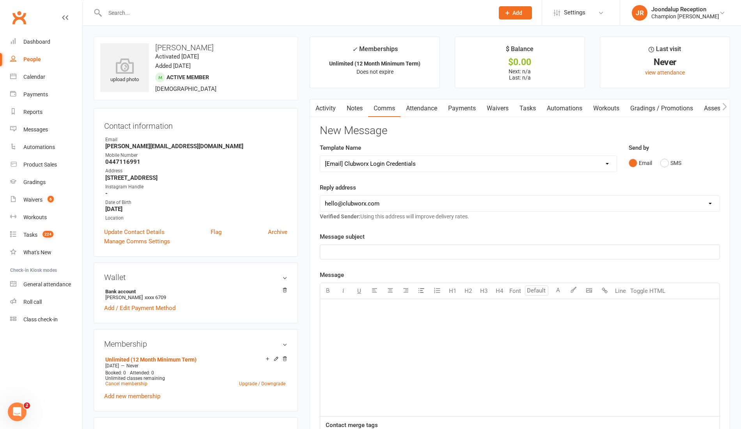
click at [320, 156] on select "Select Template [Email] Goal Setting Template [SMS] 14 days absence [Email] 202…" at bounding box center [468, 164] width 296 height 16
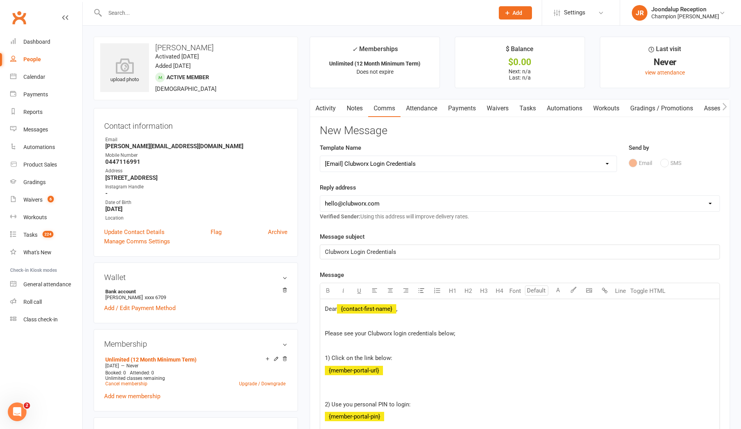
click at [567, 209] on select "hello@clubworx.com joondalup@championsgym.com.au helen@championsgym.com.au admi…" at bounding box center [519, 204] width 399 height 16
select select "1"
click at [320, 196] on select "hello@clubworx.com joondalup@championsgym.com.au helen@championsgym.com.au admi…" at bounding box center [519, 204] width 399 height 16
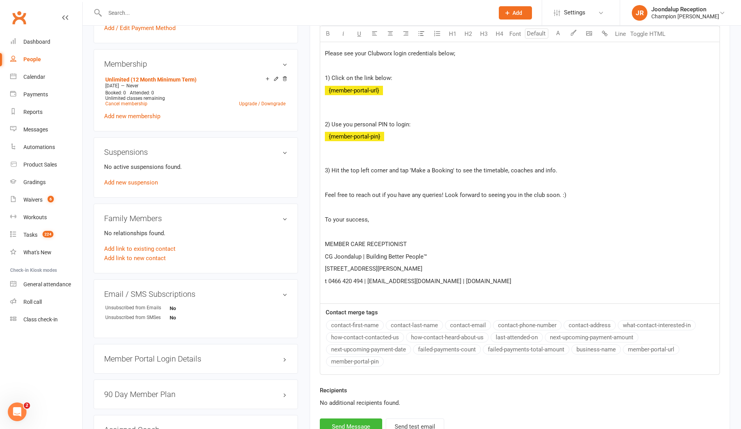
scroll to position [311, 0]
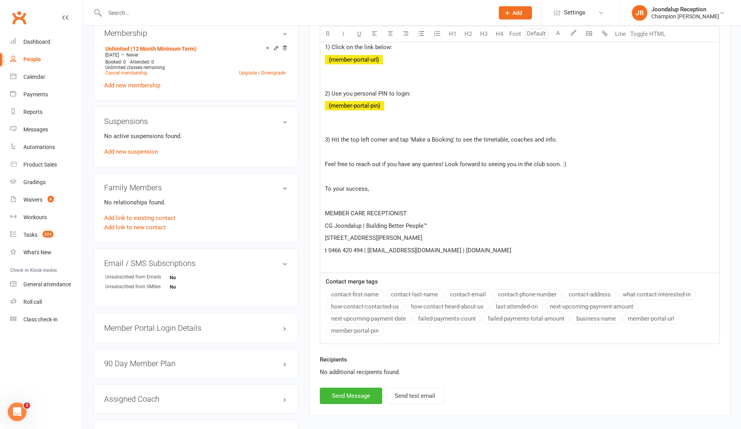
click at [340, 199] on p at bounding box center [520, 200] width 390 height 9
click at [356, 390] on button "Send Message" at bounding box center [351, 396] width 62 height 16
select select
select select "0"
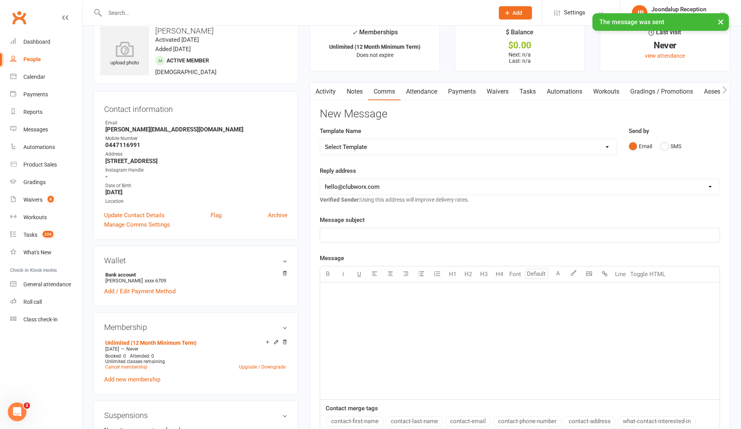
scroll to position [0, 0]
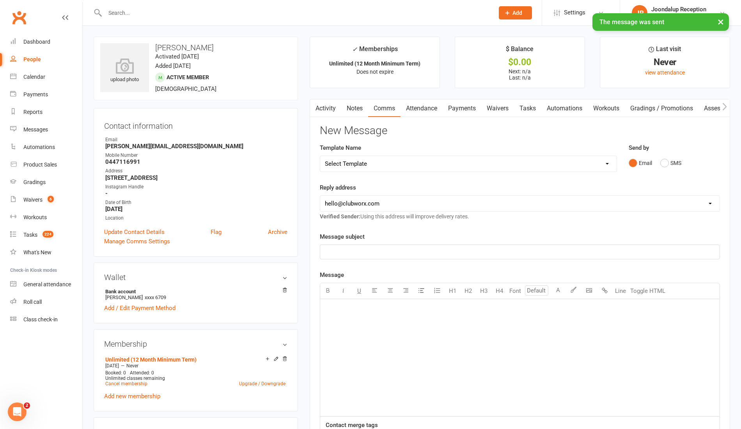
click at [567, 160] on select "Select Template [Email] Goal Setting Template [SMS] 14 days absence [Email] 202…" at bounding box center [468, 164] width 296 height 16
select select "14"
click at [320, 156] on select "Select Template [Email] Goal Setting Template [SMS] 14 days absence [Email] 202…" at bounding box center [468, 164] width 296 height 16
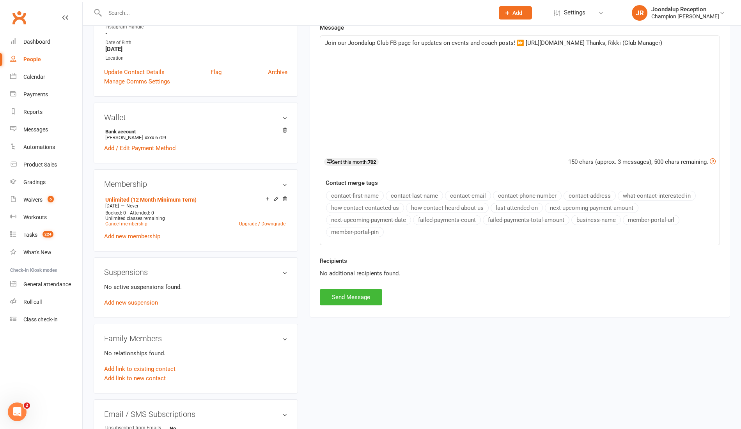
scroll to position [171, 0]
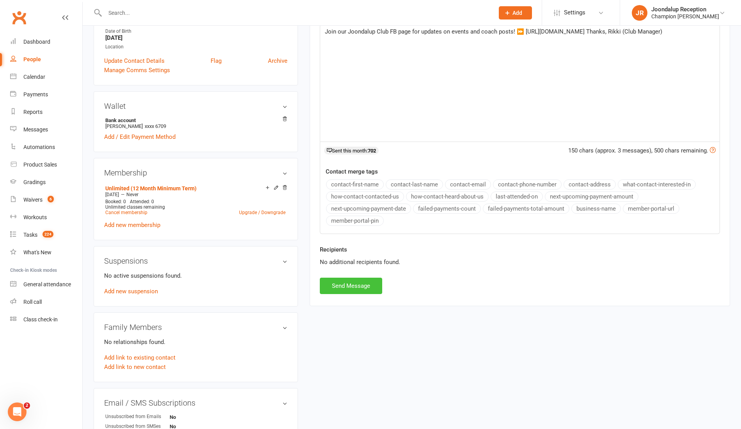
click at [349, 289] on button "Send Message" at bounding box center [351, 286] width 62 height 16
select select
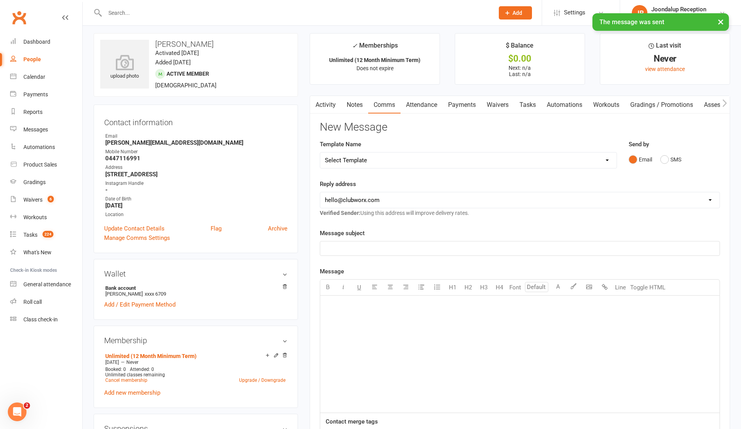
scroll to position [0, 0]
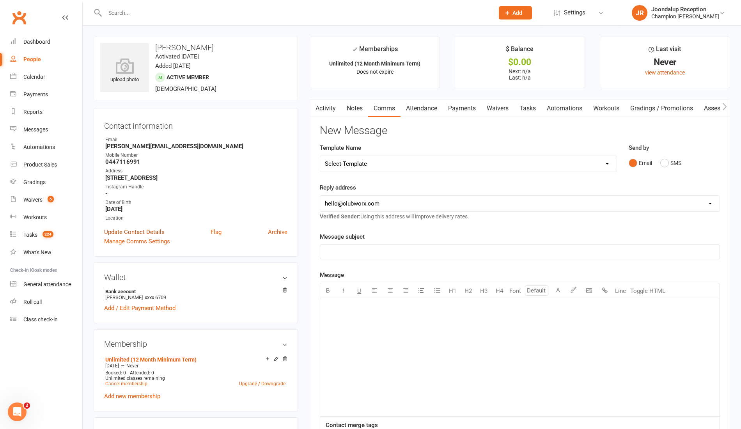
click at [144, 233] on link "Update Contact Details" at bounding box center [134, 231] width 60 height 9
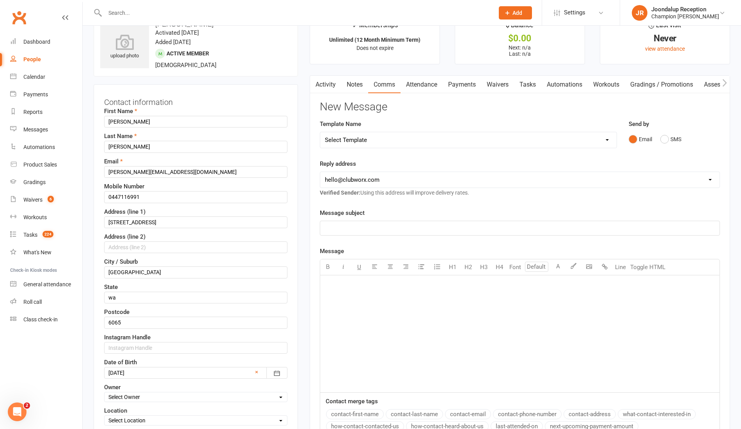
scroll to position [37, 0]
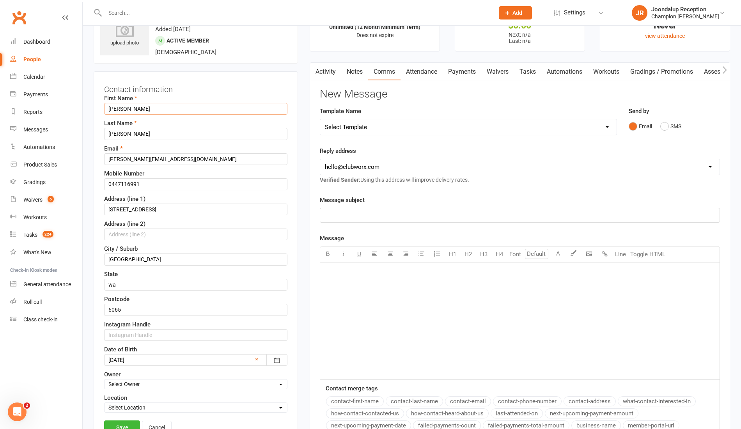
click at [111, 110] on input "[PERSON_NAME]" at bounding box center [195, 109] width 183 height 12
type input "Zade"
click at [111, 133] on input "matta" at bounding box center [195, 134] width 183 height 12
type input "Matta"
click at [118, 422] on link "Save" at bounding box center [122, 427] width 36 height 14
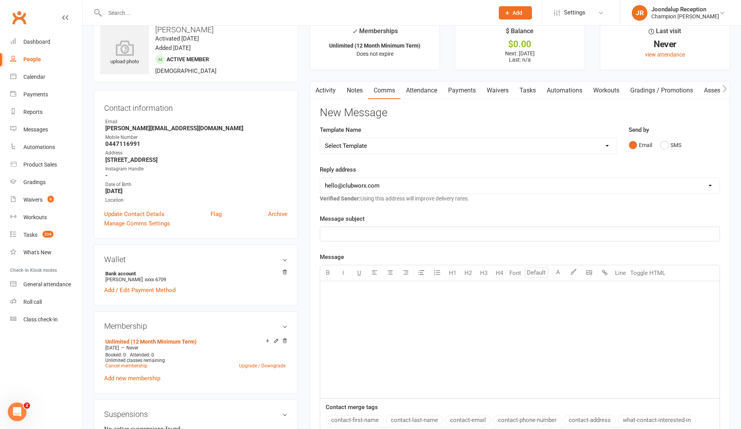
scroll to position [22, 0]
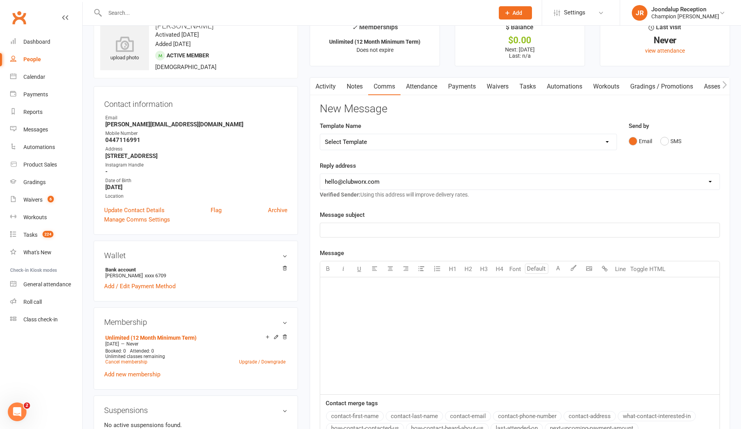
click at [356, 90] on link "Notes" at bounding box center [354, 87] width 27 height 18
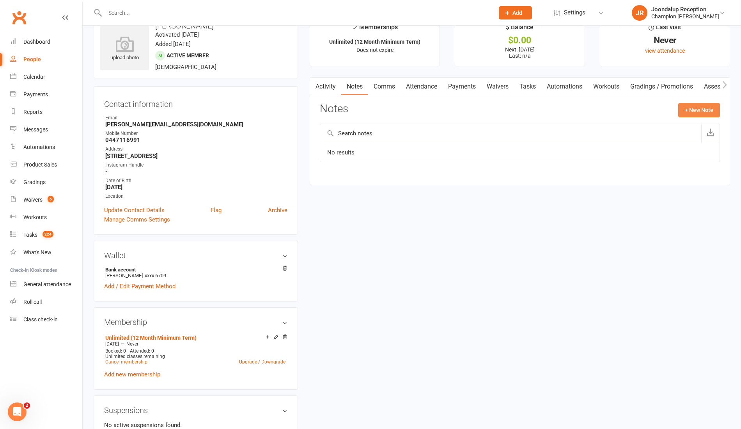
click at [690, 111] on button "+ New Note" at bounding box center [699, 110] width 42 height 14
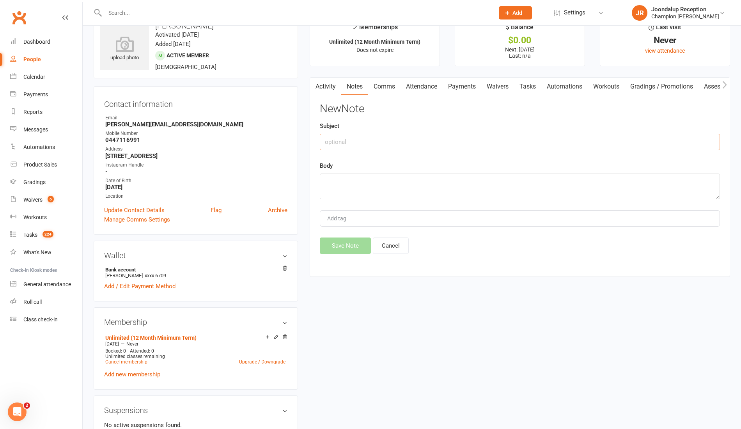
click at [377, 138] on input "text" at bounding box center [520, 142] width 400 height 16
type input "PAID"
click at [345, 184] on textarea at bounding box center [520, 186] width 400 height 26
type textarea "$296 First month reg"
click at [338, 242] on button "Save Note" at bounding box center [345, 245] width 51 height 16
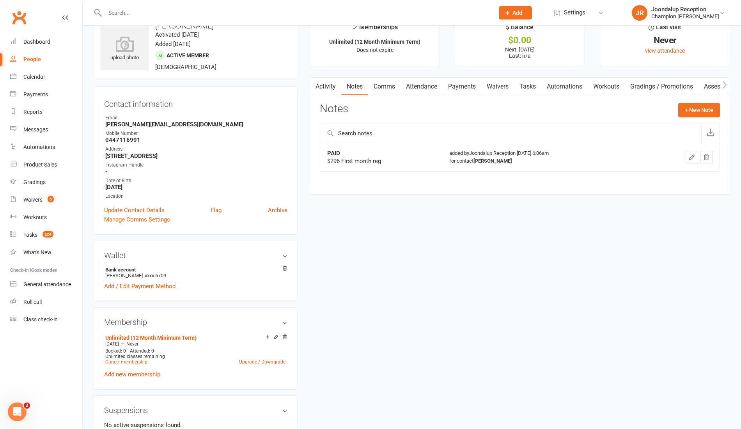
click at [130, 16] on input "text" at bounding box center [296, 12] width 386 height 11
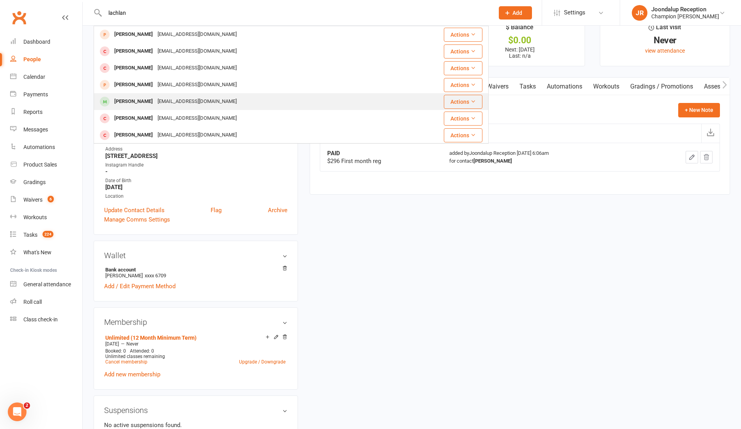
type input "lachlan"
click at [131, 93] on td "Lachlan Chapman lachlanchapman1409@gmail.com" at bounding box center [253, 101] width 318 height 17
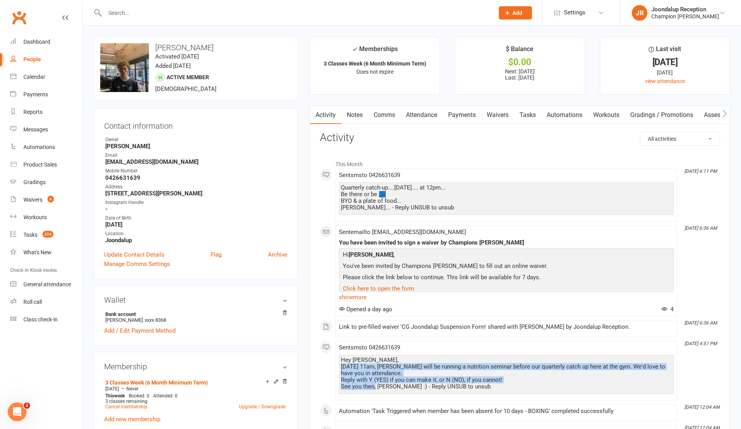
drag, startPoint x: 375, startPoint y: 385, endPoint x: 342, endPoint y: 366, distance: 38.1
click at [342, 366] on div "Hey Lachlan, Saturday, 16th of August at 11am, Coach P will be running a nutrit…" at bounding box center [506, 373] width 331 height 33
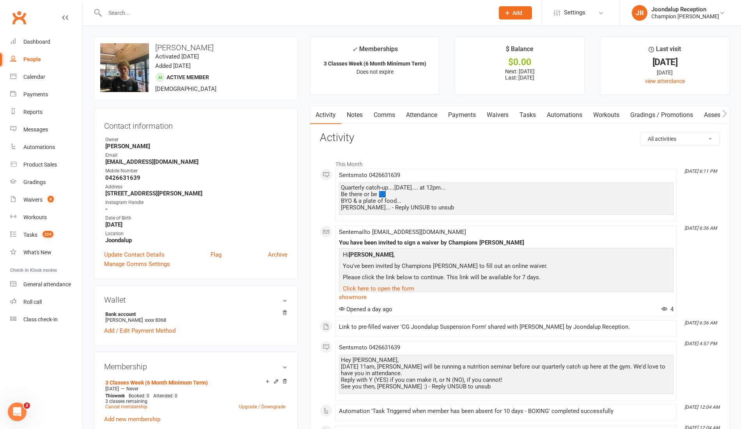
click at [129, 9] on input "text" at bounding box center [296, 12] width 386 height 11
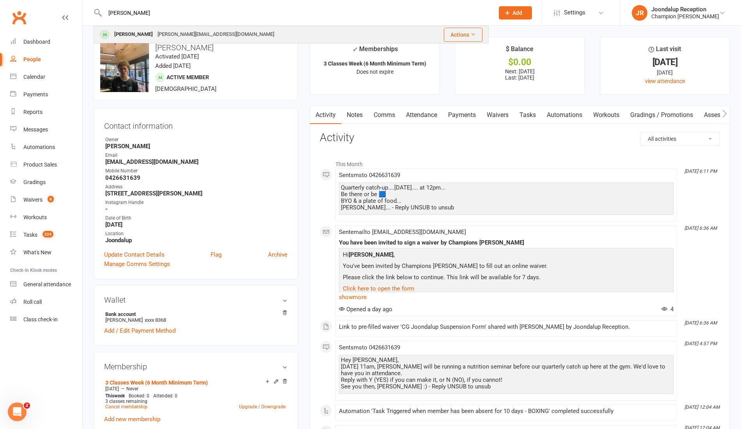
type input "[PERSON_NAME]"
click at [131, 32] on div "[PERSON_NAME]" at bounding box center [133, 34] width 43 height 11
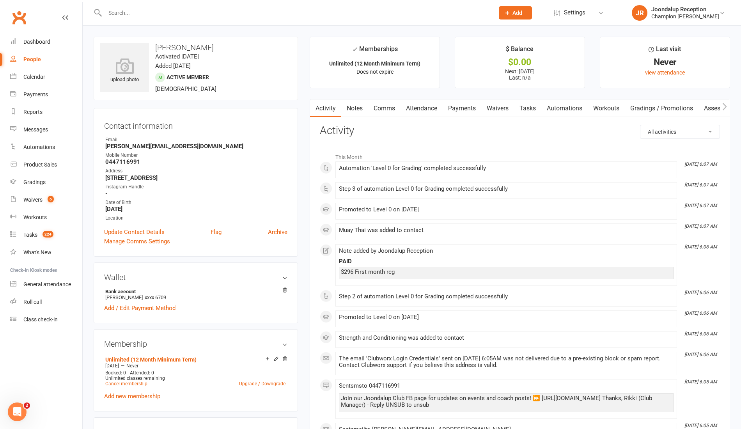
click at [40, 204] on link "Waivers 6" at bounding box center [46, 200] width 72 height 18
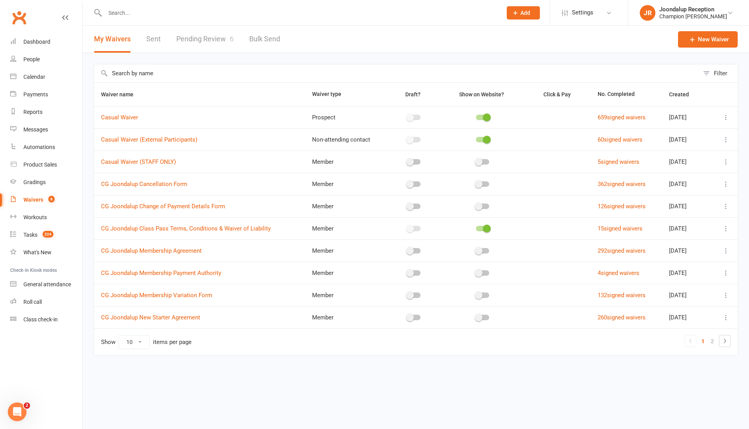
click at [223, 38] on link "Pending Review 6" at bounding box center [204, 39] width 57 height 27
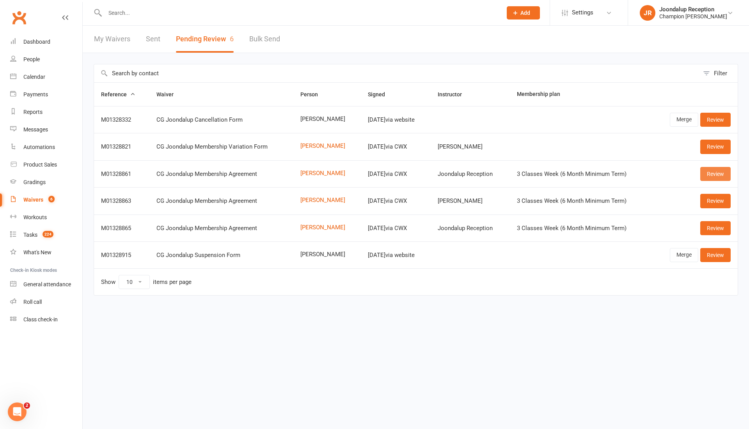
click at [708, 171] on link "Review" at bounding box center [715, 174] width 30 height 14
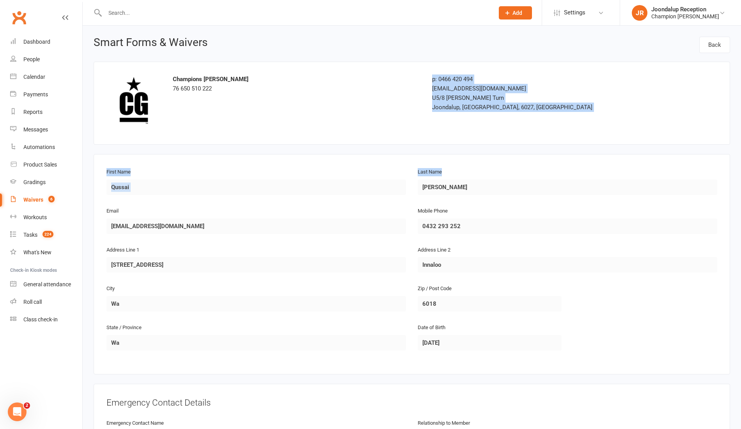
drag, startPoint x: 739, startPoint y: 69, endPoint x: 733, endPoint y: 177, distance: 107.8
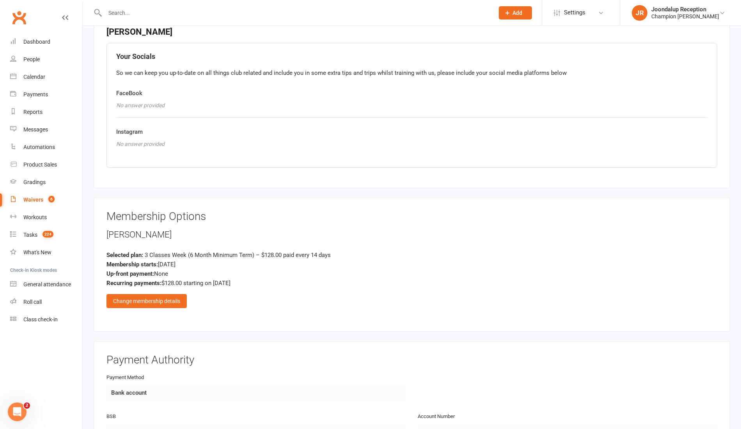
scroll to position [546, 0]
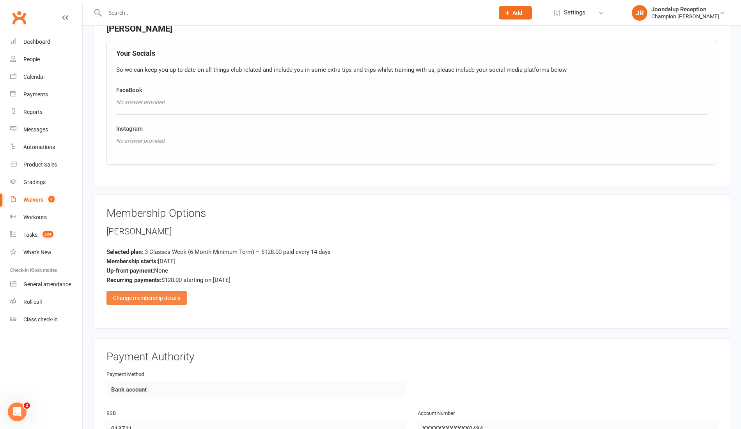
click at [157, 293] on div "Change membership details" at bounding box center [146, 298] width 80 height 14
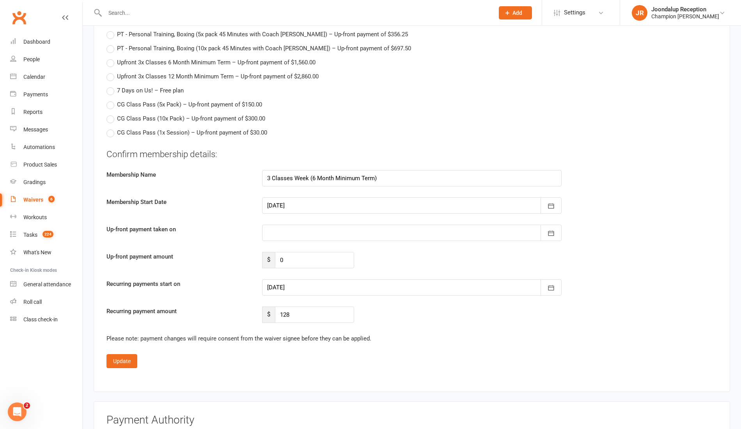
scroll to position [1204, 0]
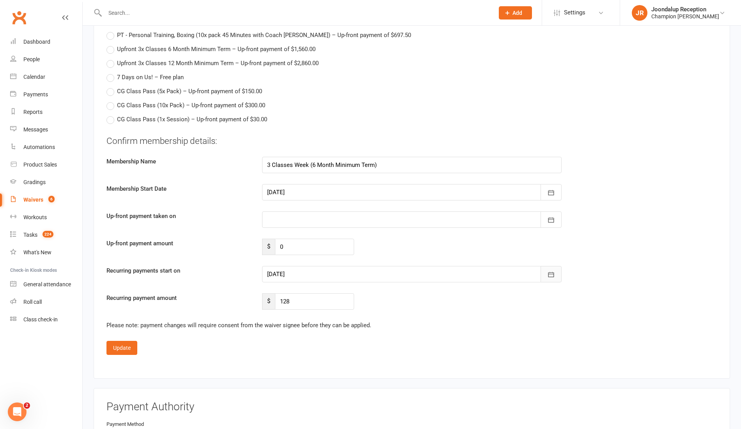
click at [549, 266] on button "button" at bounding box center [550, 274] width 21 height 16
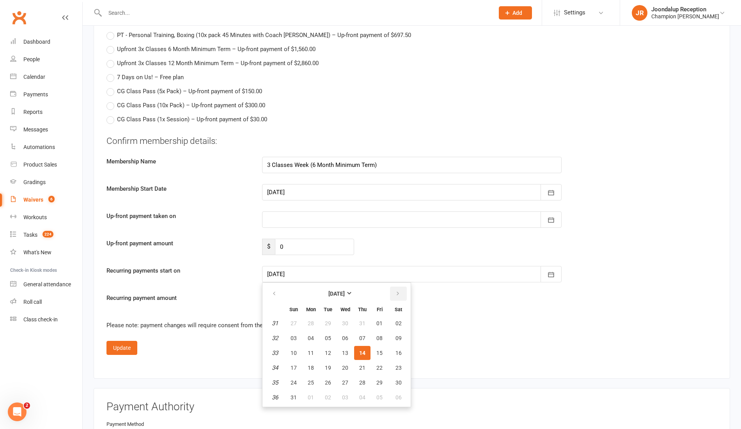
click at [399, 290] on icon "button" at bounding box center [397, 293] width 5 height 6
click at [342, 335] on span "10" at bounding box center [345, 338] width 6 height 6
type input "10 Sep 2025"
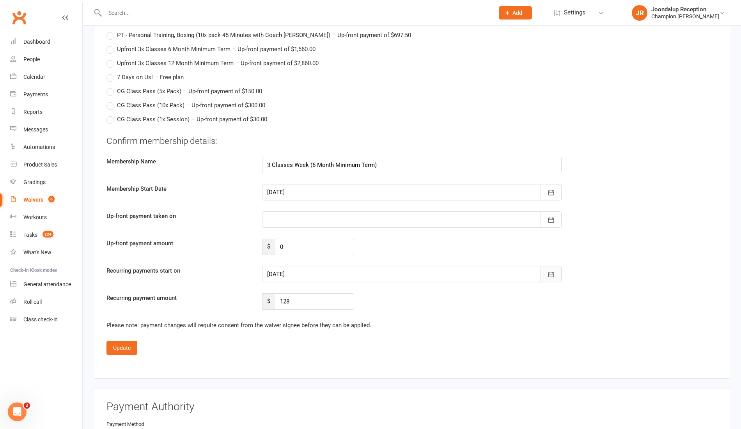
click at [555, 271] on icon "button" at bounding box center [551, 275] width 8 height 8
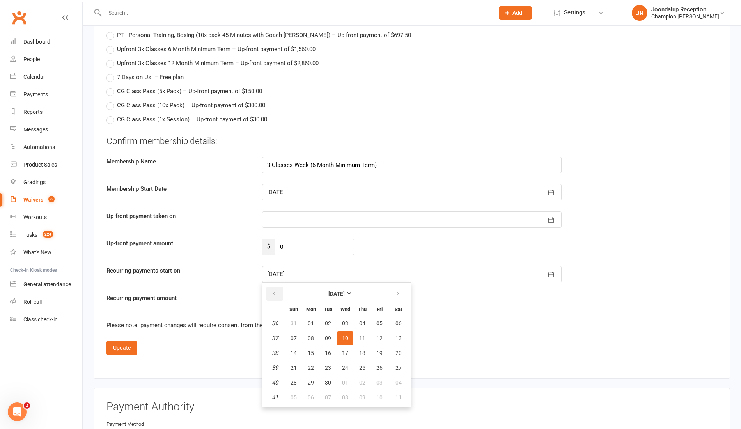
click at [278, 290] on button "button" at bounding box center [274, 294] width 17 height 14
click at [219, 341] on div "Update" at bounding box center [411, 348] width 611 height 14
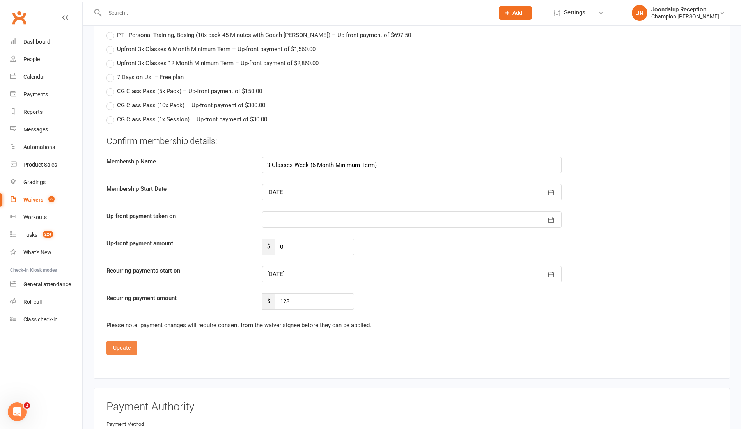
click at [130, 341] on button "Update" at bounding box center [121, 348] width 31 height 14
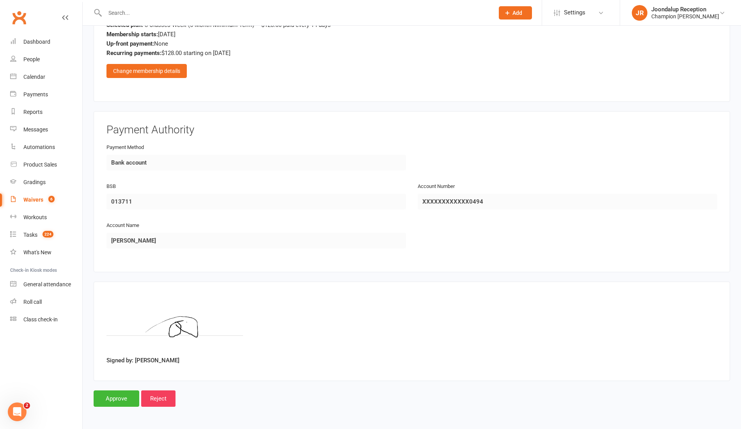
scroll to position [766, 0]
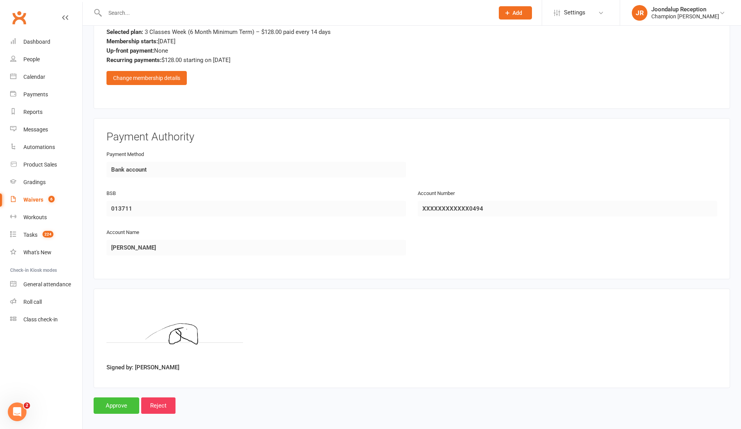
click at [109, 403] on input "Approve" at bounding box center [117, 405] width 46 height 16
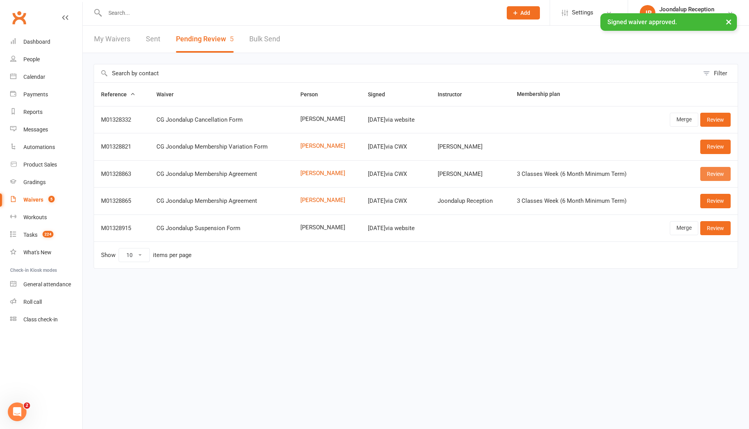
click at [713, 175] on link "Review" at bounding box center [715, 174] width 30 height 14
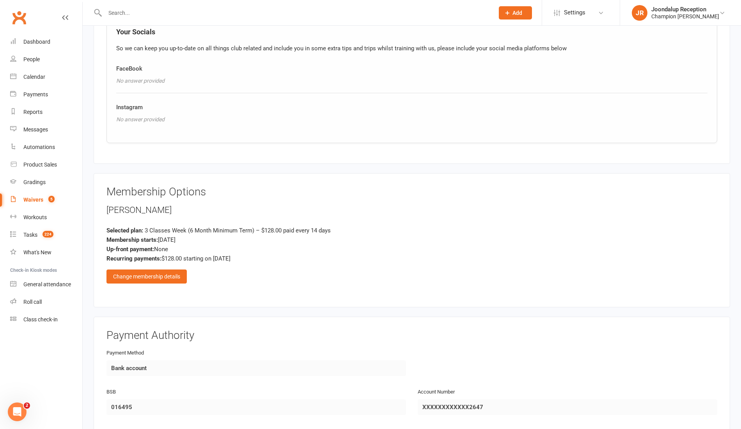
scroll to position [585, 0]
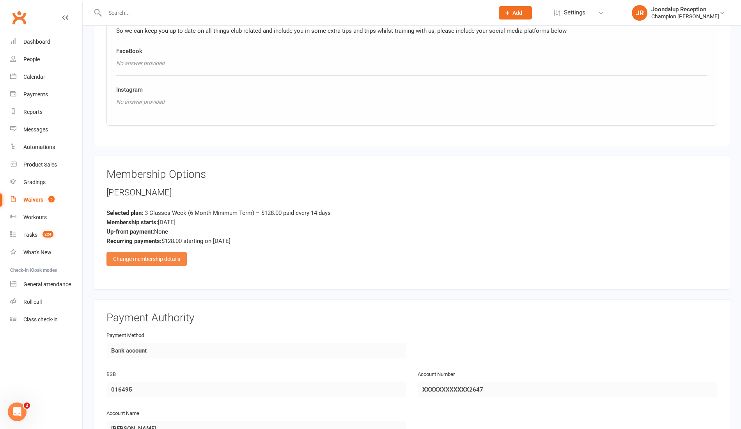
click at [145, 252] on div "Change membership details" at bounding box center [146, 259] width 80 height 14
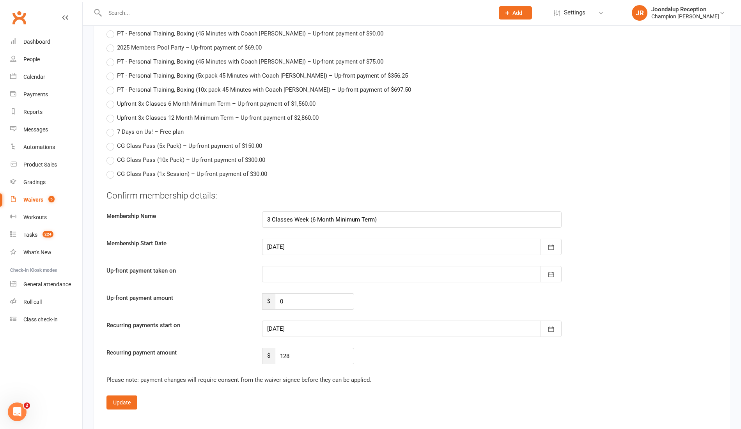
scroll to position [1166, 0]
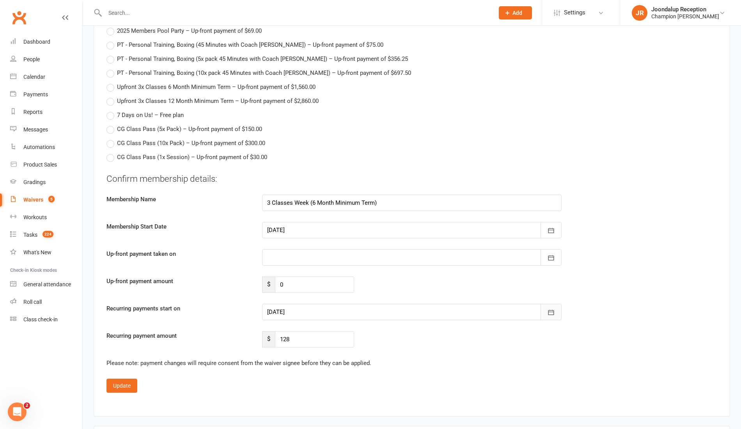
click at [550, 308] on icon "button" at bounding box center [551, 312] width 8 height 8
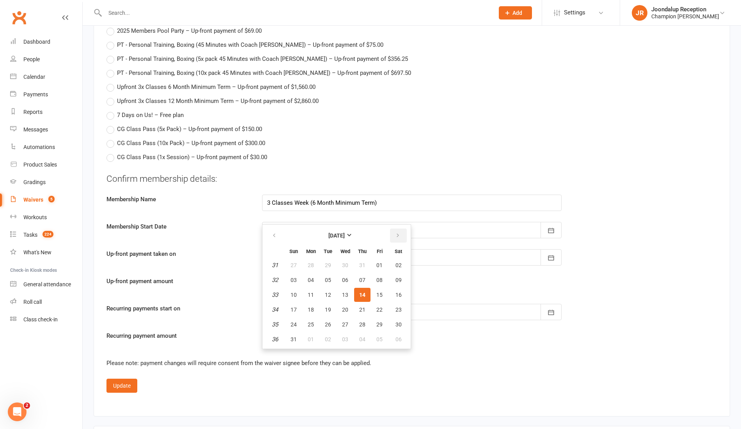
click at [401, 228] on button "button" at bounding box center [398, 235] width 17 height 14
click at [342, 281] on table "September 2025 Sun Mon Tue Wed Thu Fri Sat 36 31 01 02 03 04 05 06 37 07 08 09 …" at bounding box center [336, 286] width 145 height 121
click at [346, 277] on span "10" at bounding box center [345, 280] width 6 height 6
type input "10 Sep 2025"
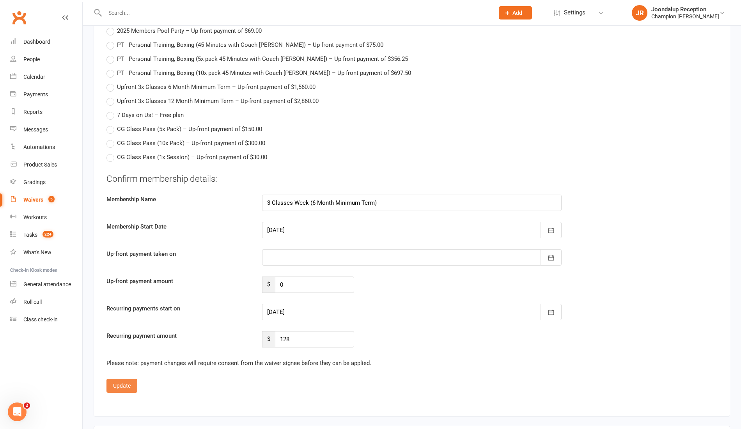
click at [119, 379] on button "Update" at bounding box center [121, 386] width 31 height 14
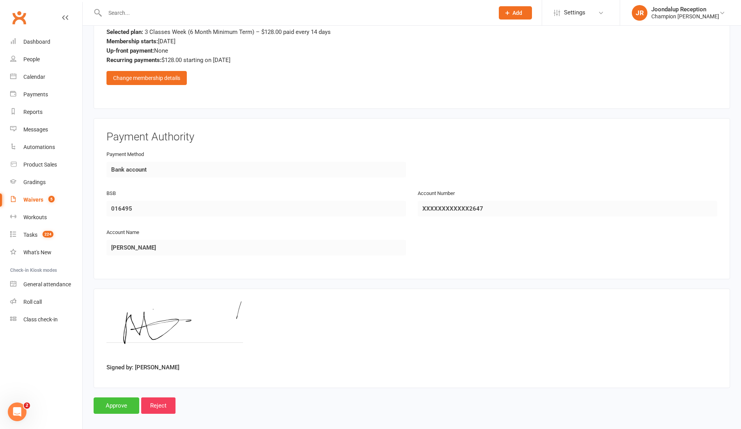
click at [120, 399] on input "Approve" at bounding box center [117, 405] width 46 height 16
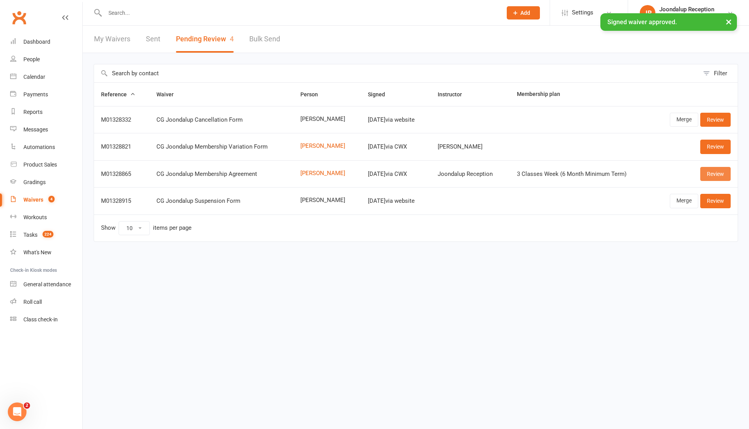
click at [714, 177] on link "Review" at bounding box center [715, 174] width 30 height 14
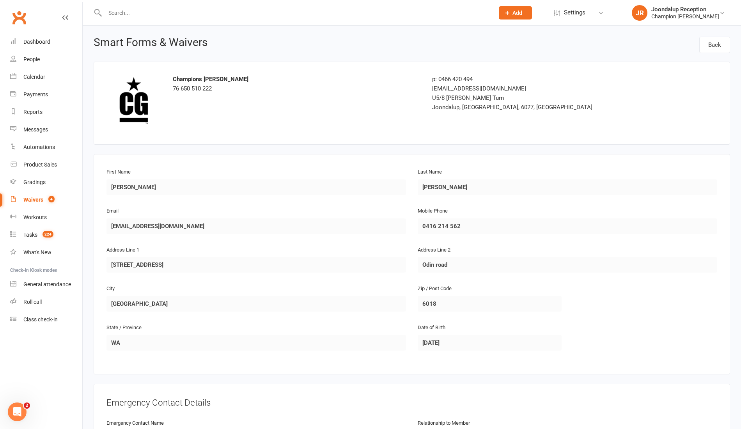
scroll to position [766, 0]
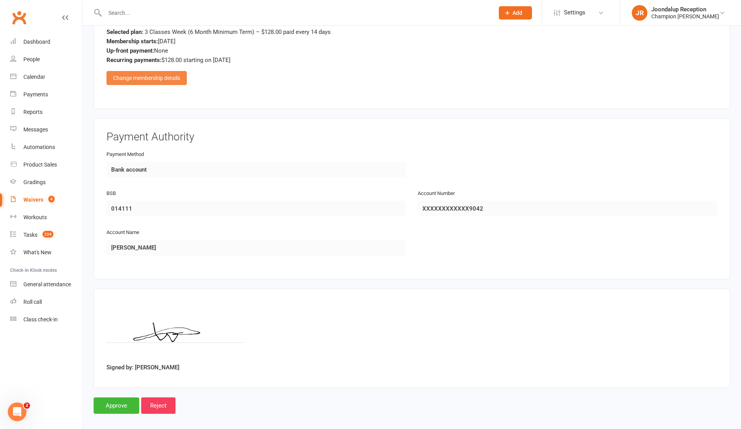
click at [160, 71] on div "Change membership details" at bounding box center [146, 78] width 80 height 14
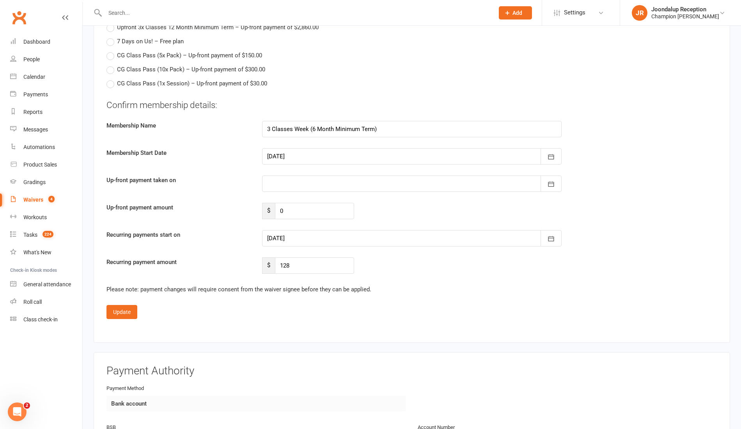
scroll to position [1240, 0]
click at [551, 235] on icon "button" at bounding box center [551, 237] width 6 height 5
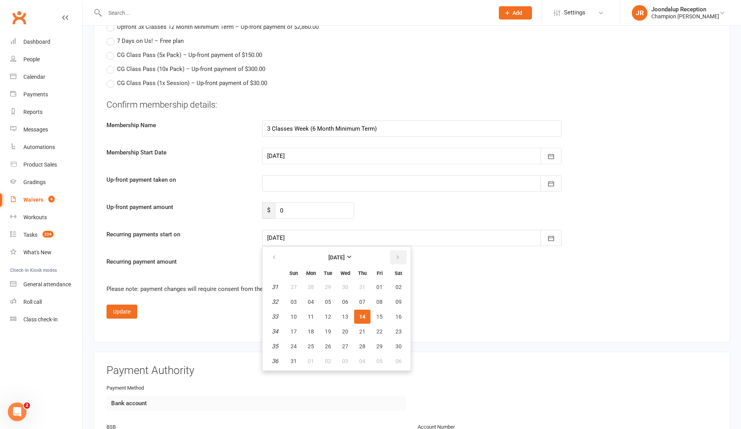
click at [400, 250] on button "button" at bounding box center [398, 257] width 17 height 14
click at [350, 296] on button "10" at bounding box center [345, 302] width 16 height 14
type input "10 Sep 2025"
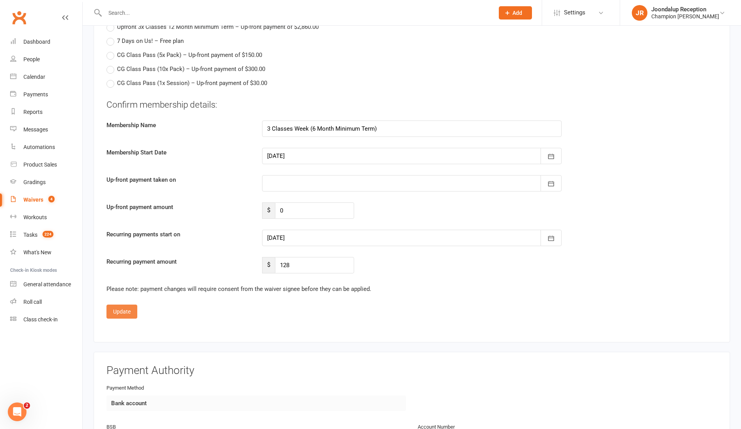
click at [124, 310] on button "Update" at bounding box center [121, 311] width 31 height 14
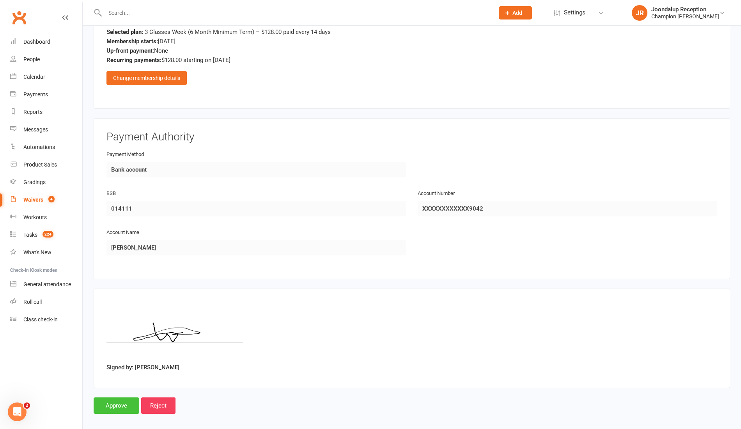
click at [107, 402] on input "Approve" at bounding box center [117, 405] width 46 height 16
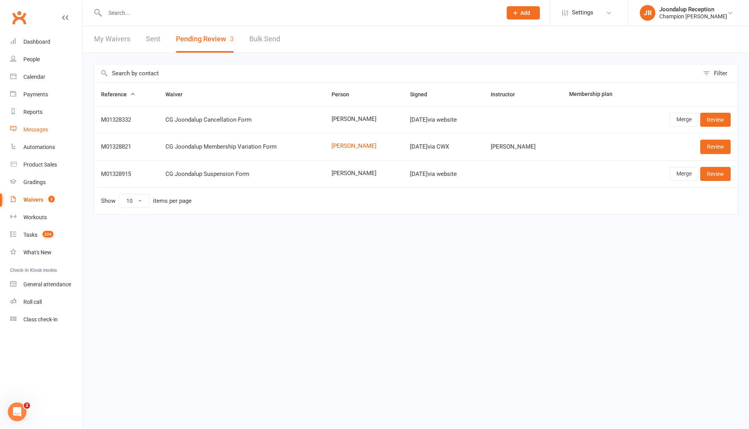
click at [39, 128] on div "Messages" at bounding box center [35, 129] width 25 height 6
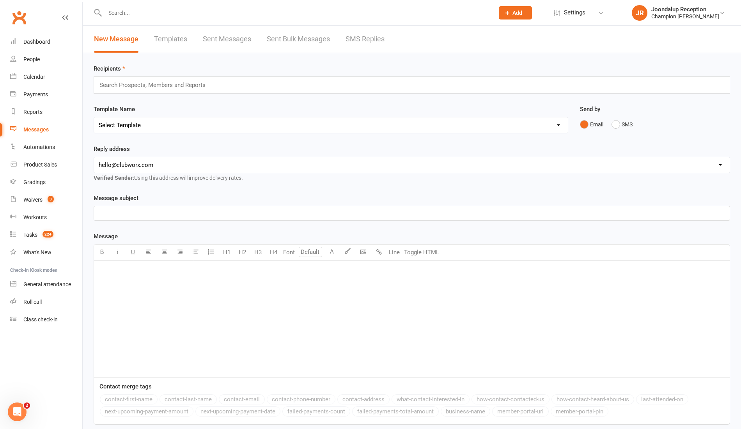
click at [124, 78] on div "Search Prospects, Members and Reports" at bounding box center [412, 84] width 636 height 17
type input "Moham"
click at [158, 107] on li "Moham ad Kujah" at bounding box center [411, 109] width 635 height 10
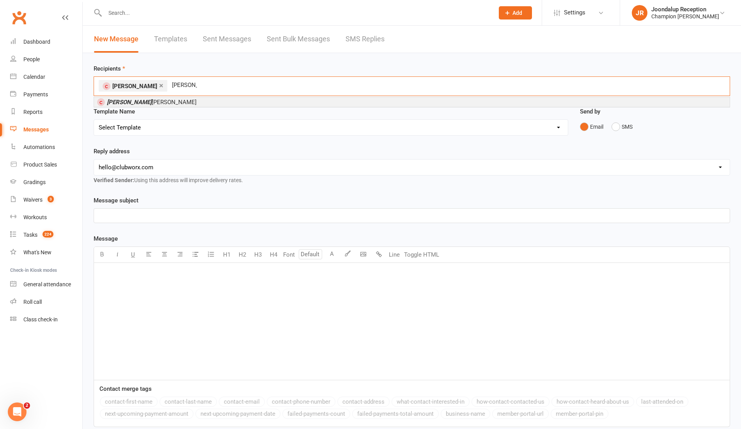
type input "[PERSON_NAME]"
click at [157, 101] on li "Abdul Sweidan" at bounding box center [411, 102] width 635 height 10
type input "qus"
click at [206, 101] on li "Qus sai Sweidan" at bounding box center [411, 102] width 635 height 10
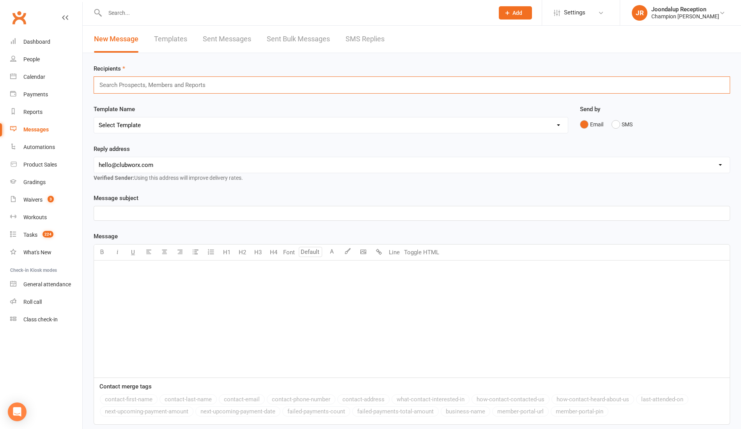
click at [138, 82] on input "text" at bounding box center [156, 85] width 114 height 10
type input "moha"
click at [147, 18] on div at bounding box center [291, 12] width 395 height 25
click at [143, 13] on input "text" at bounding box center [296, 12] width 386 height 11
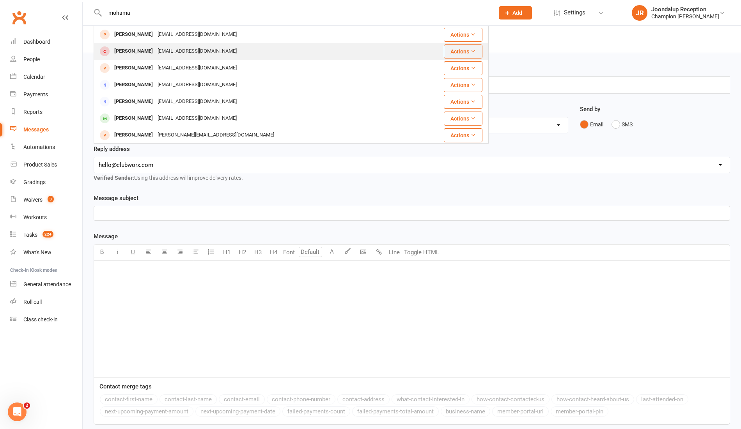
type input "mohama"
click at [145, 49] on div "[PERSON_NAME]" at bounding box center [133, 51] width 43 height 11
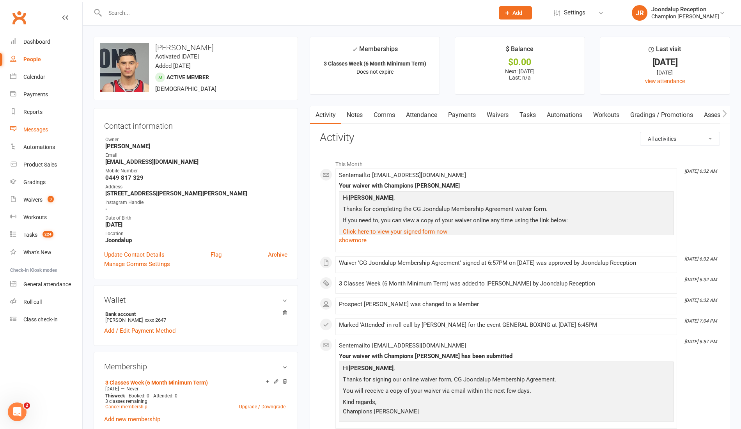
click at [36, 126] on link "Messages" at bounding box center [46, 130] width 72 height 18
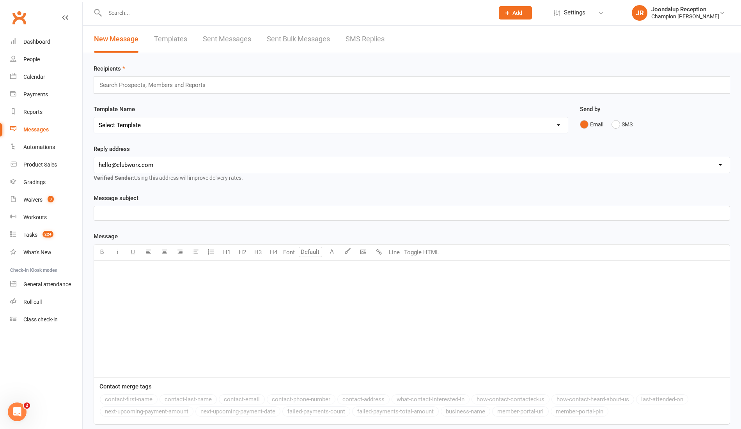
click at [225, 83] on div "Search Prospects, Members and Reports" at bounding box center [412, 84] width 636 height 17
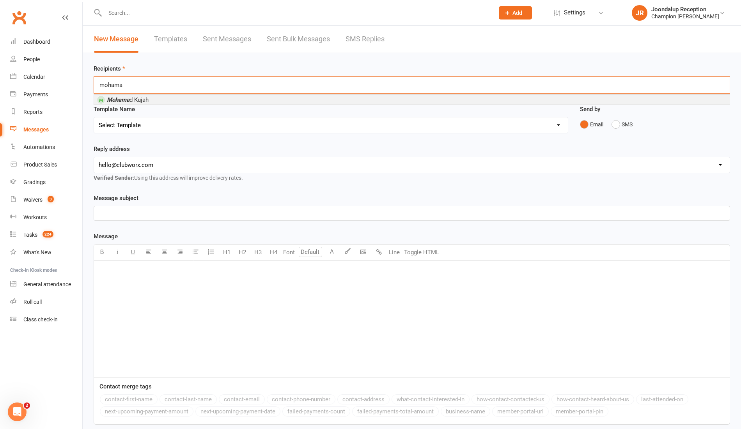
type input "mohama"
click at [199, 99] on li "Mohama d Kujah" at bounding box center [411, 100] width 635 height 10
type input "abdu"
click at [184, 102] on li "[PERSON_NAME]" at bounding box center [411, 102] width 635 height 10
type input "qus"
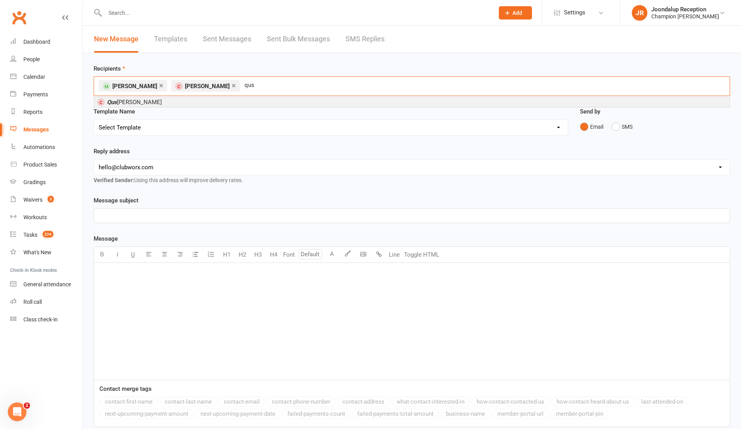
click at [167, 102] on li "Qus [PERSON_NAME]" at bounding box center [411, 102] width 635 height 10
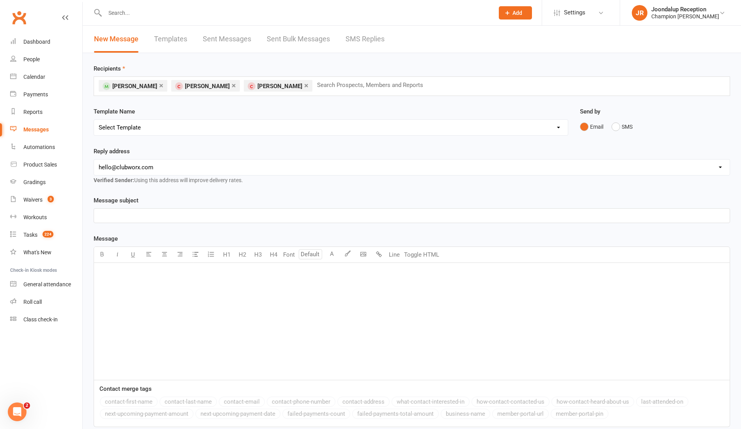
click at [207, 126] on select "Select Template [Email] Goal Setting Template [SMS] 14 days absence [Email] 202…" at bounding box center [331, 128] width 474 height 16
select select "45"
click at [94, 120] on select "Select Template [Email] Goal Setting Template [SMS] 14 days absence [Email] 202…" at bounding box center [331, 128] width 474 height 16
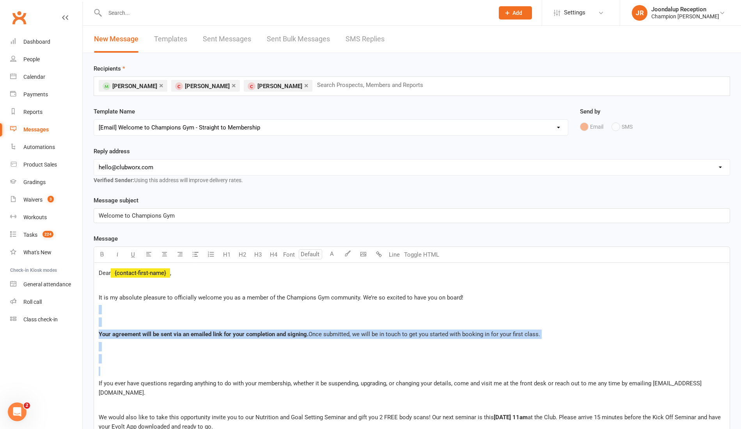
drag, startPoint x: 113, startPoint y: 370, endPoint x: 92, endPoint y: 306, distance: 67.1
click at [92, 306] on div "Message subject Welcome to Champions Gym Message U H1 H2 H3 H4 Font A Line Togg…" at bounding box center [412, 417] width 648 height 443
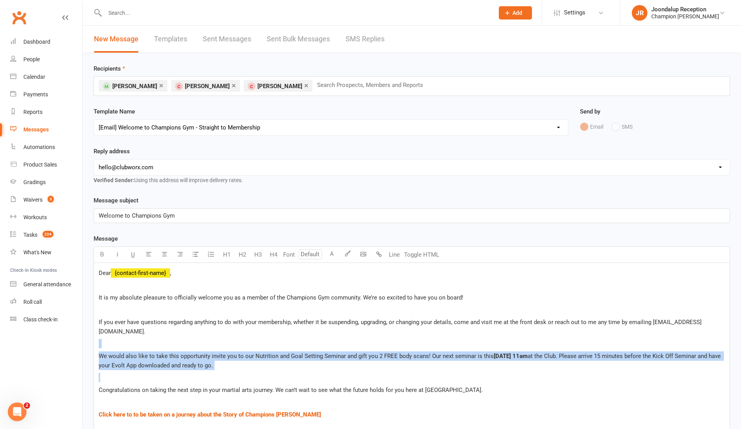
drag, startPoint x: 115, startPoint y: 381, endPoint x: 95, endPoint y: 338, distance: 46.9
click at [95, 338] on div "Dear ﻿ {contact-first-name} , It is my absolute pleasure to officially welcome …" at bounding box center [411, 391] width 635 height 257
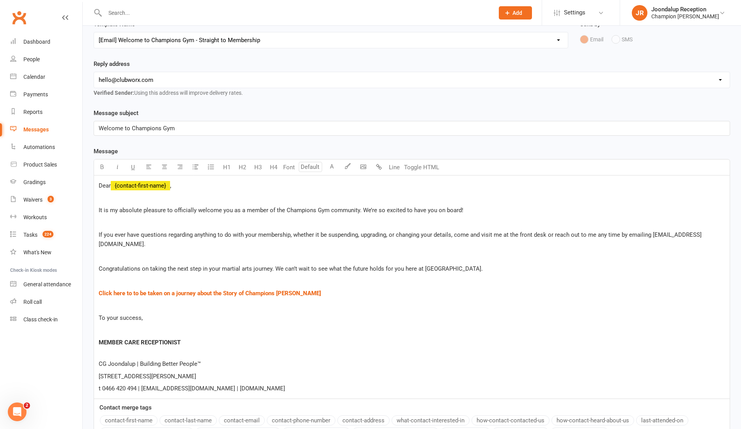
scroll to position [89, 0]
click at [127, 324] on p at bounding box center [412, 328] width 626 height 9
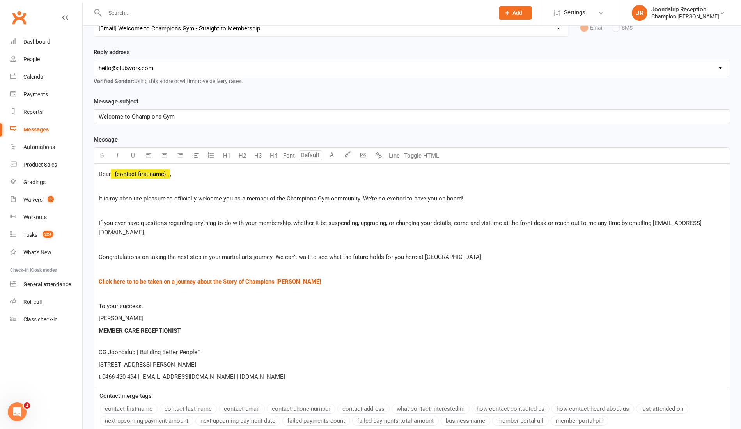
scroll to position [96, 0]
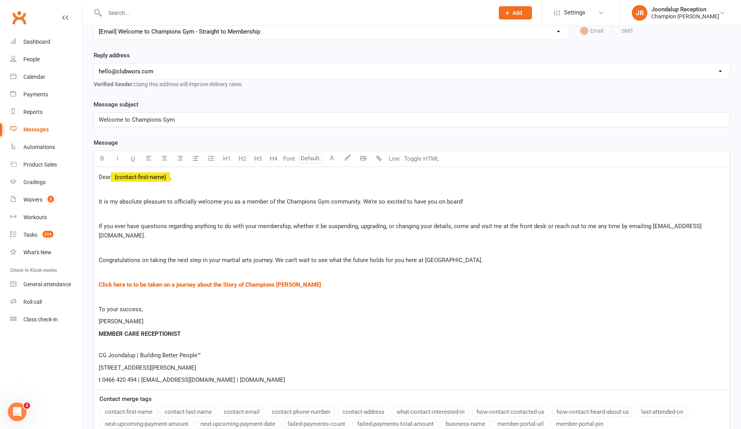
click at [517, 74] on select "hello@clubworx.com joondalup@championsgym.com.au helen@championsgym.com.au admi…" at bounding box center [411, 72] width 635 height 16
select select "1"
click at [94, 64] on select "hello@clubworx.com joondalup@championsgym.com.au helen@championsgym.com.au admi…" at bounding box center [411, 72] width 635 height 16
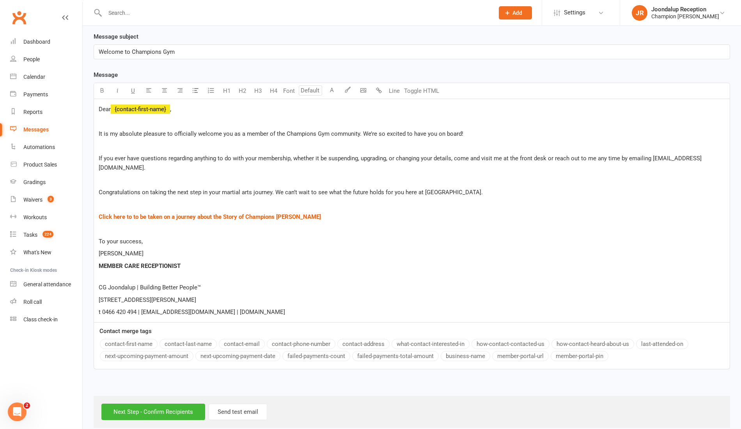
scroll to position [171, 0]
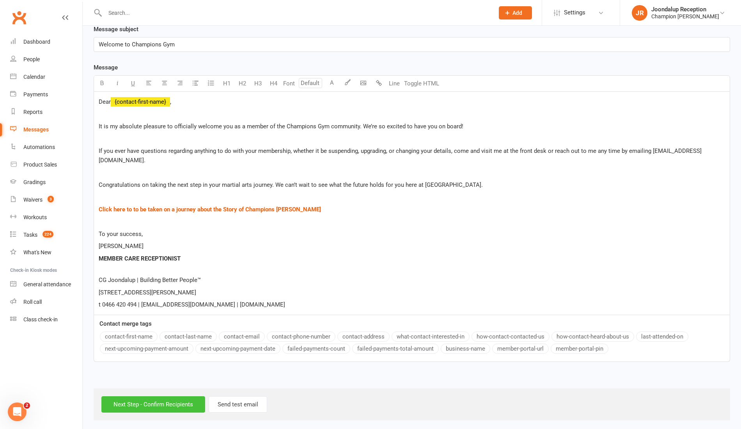
click at [150, 408] on input "Next Step - Confirm Recipients" at bounding box center [153, 404] width 104 height 16
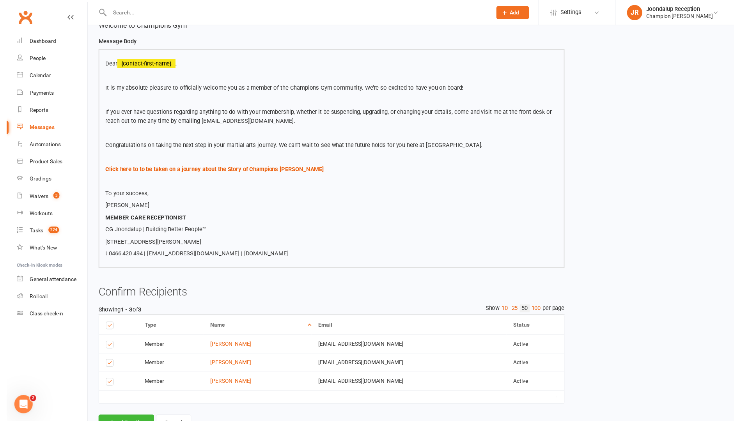
scroll to position [113, 0]
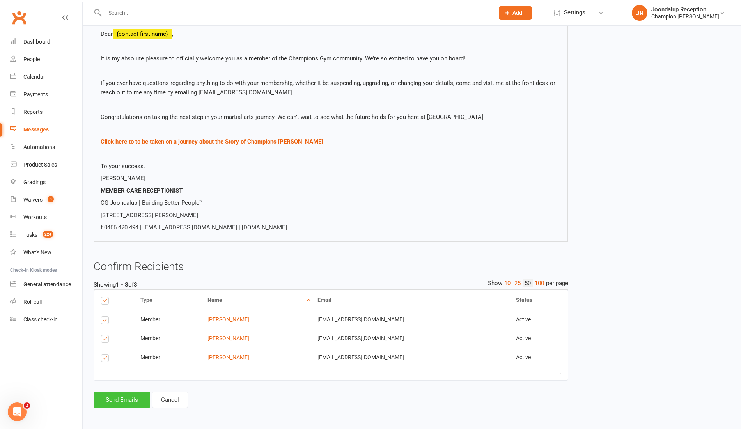
click at [124, 396] on button "Send Emails" at bounding box center [122, 399] width 57 height 16
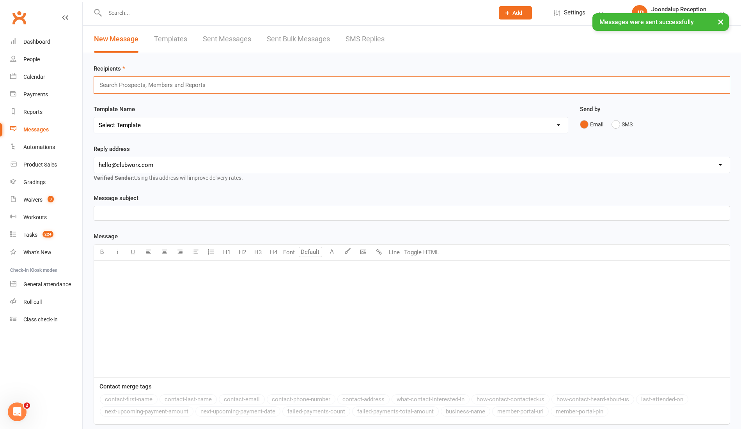
click at [184, 84] on input "text" at bounding box center [156, 85] width 114 height 10
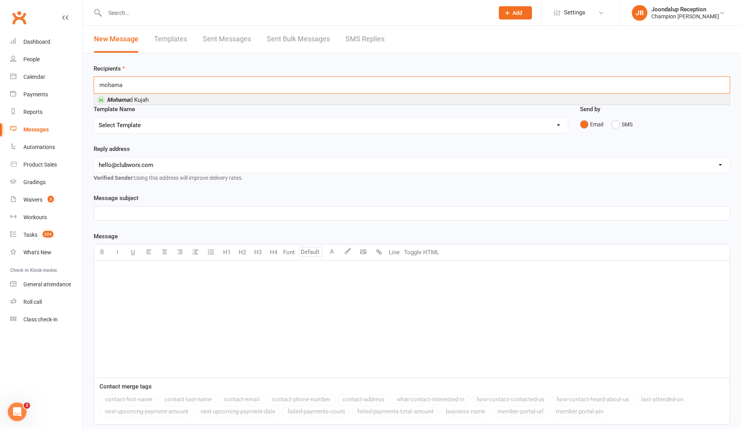
type input "mohama"
click at [158, 96] on li "Mohama d Kujah" at bounding box center [411, 100] width 635 height 10
type input "abdu"
click at [150, 100] on li "Abdu l Sweidan" at bounding box center [411, 102] width 635 height 10
type input "quss"
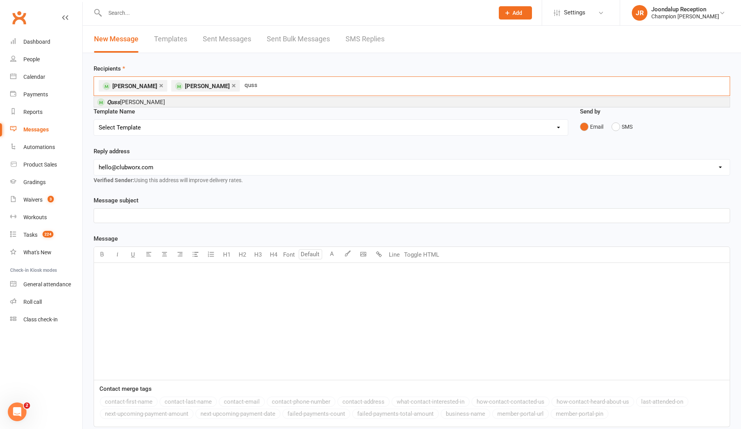
click at [150, 102] on li "Quss ai Sweidan" at bounding box center [411, 102] width 635 height 10
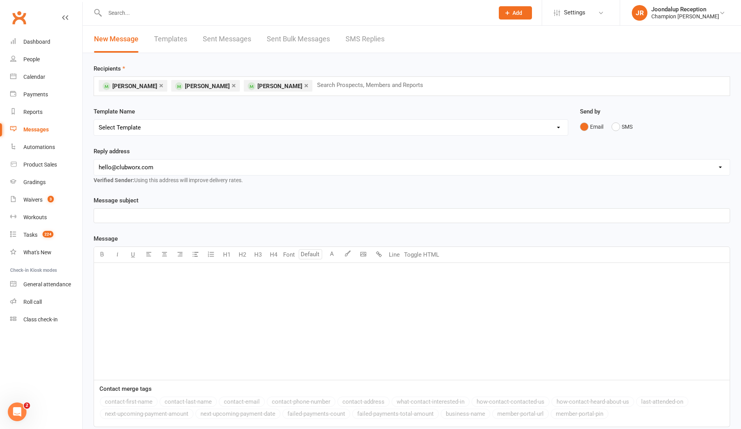
click at [233, 130] on select "Select Template [Email] Goal Setting Template [SMS] 14 days absence [Email] 202…" at bounding box center [331, 128] width 474 height 16
select select "9"
click at [94, 120] on select "Select Template [Email] Goal Setting Template [SMS] 14 days absence [Email] 202…" at bounding box center [331, 128] width 474 height 16
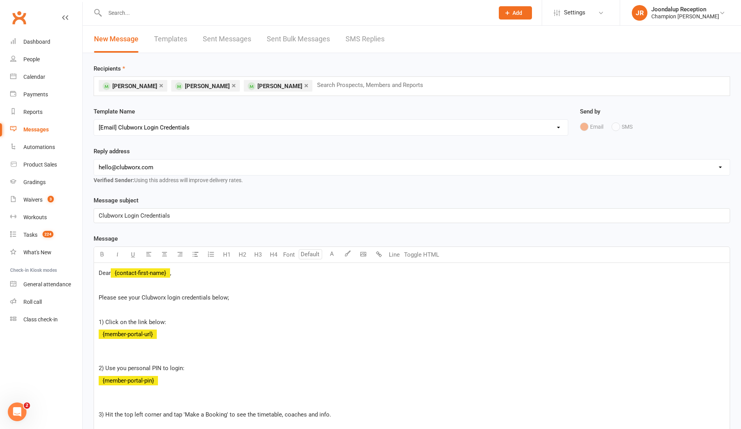
click at [225, 163] on select "hello@clubworx.com joondalup@championsgym.com.au helen@championsgym.com.au admi…" at bounding box center [411, 167] width 635 height 16
select select "1"
click at [94, 159] on select "hello@clubworx.com joondalup@championsgym.com.au helen@championsgym.com.au admi…" at bounding box center [411, 167] width 635 height 16
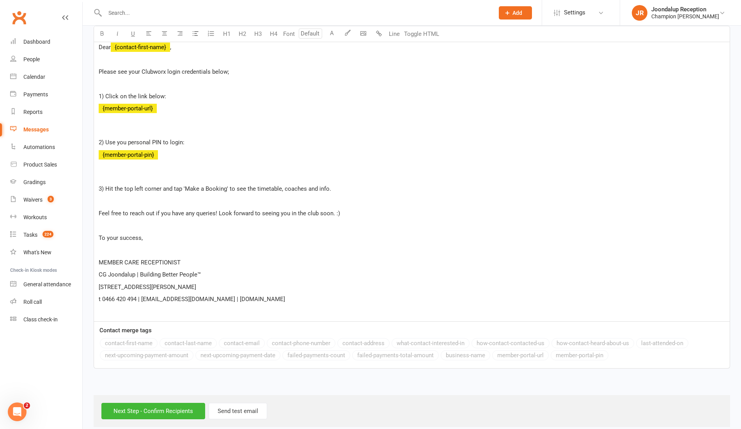
scroll to position [227, 0]
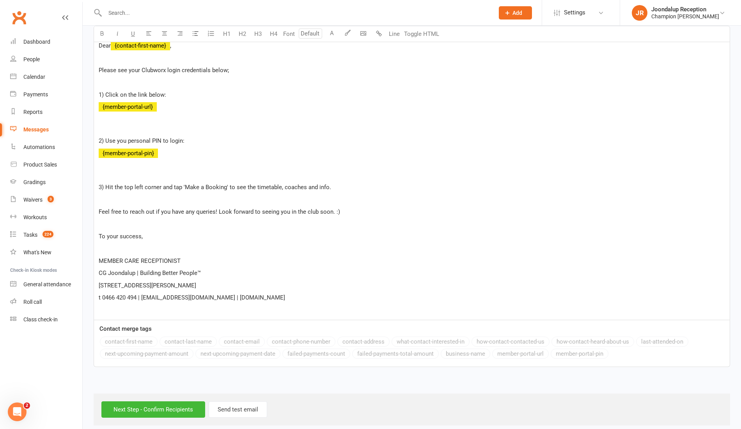
click at [122, 246] on p at bounding box center [412, 248] width 626 height 9
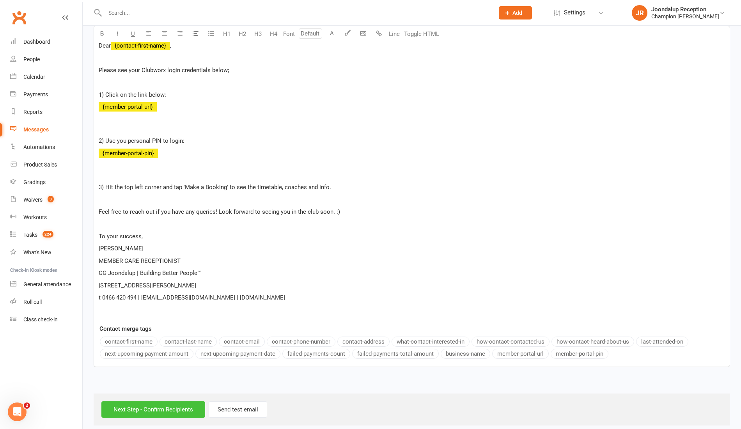
click at [160, 407] on input "Next Step - Confirm Recipients" at bounding box center [153, 409] width 104 height 16
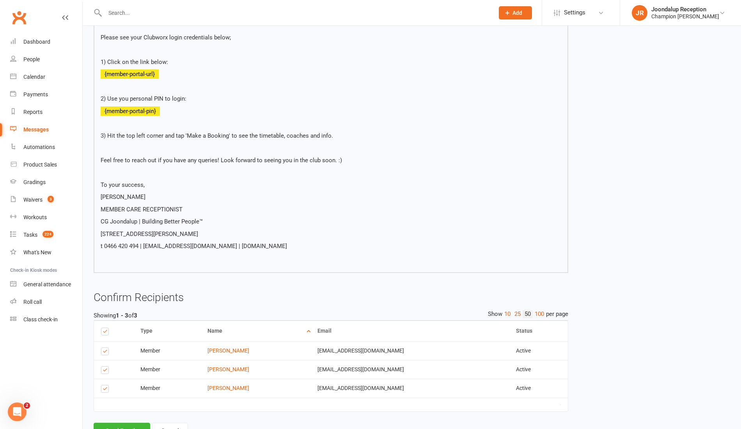
scroll to position [165, 0]
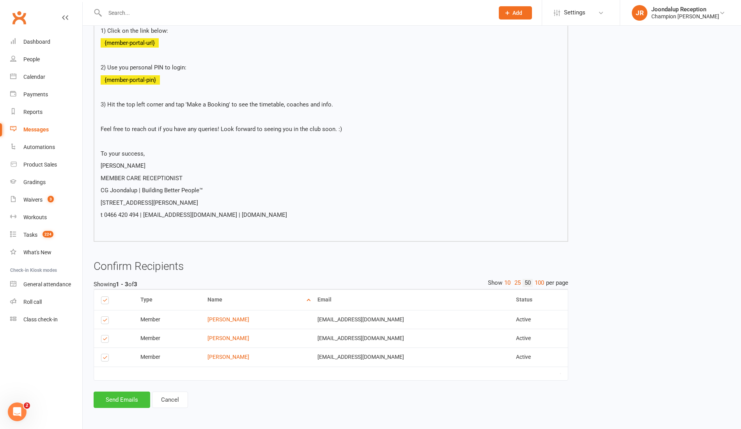
click at [110, 404] on button "Send Emails" at bounding box center [122, 399] width 57 height 16
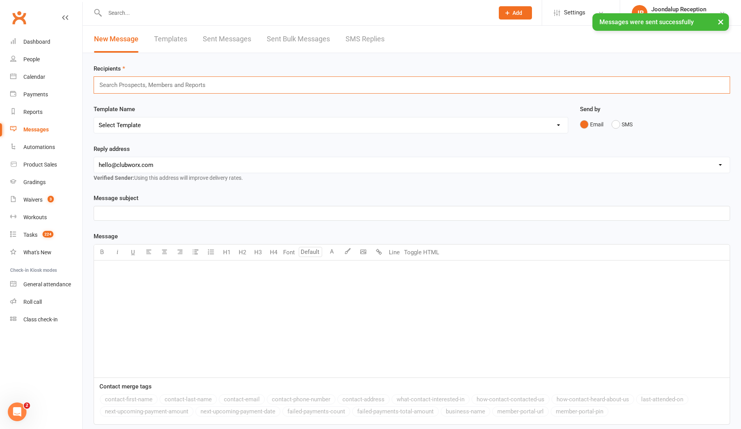
click at [132, 87] on input "text" at bounding box center [156, 85] width 114 height 10
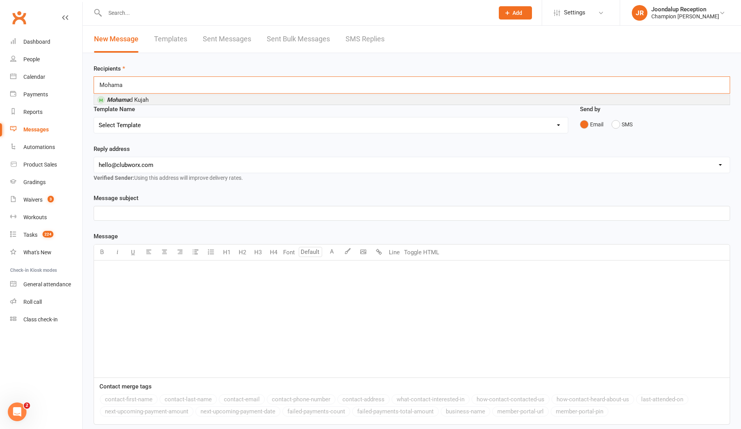
type input "Mohama"
click at [131, 101] on span "Mohama d Kujah" at bounding box center [128, 99] width 42 height 7
type input "abdu"
click at [146, 102] on li "Abdu l Sweidan" at bounding box center [411, 102] width 635 height 10
type input "quss"
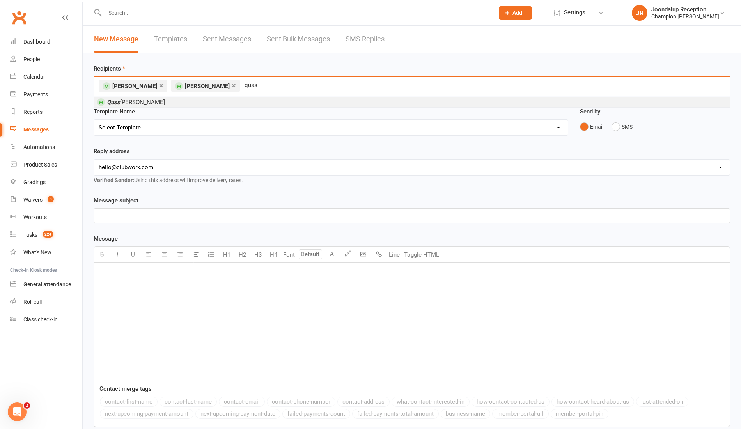
click at [155, 103] on li "Quss ai Sweidan" at bounding box center [411, 102] width 635 height 10
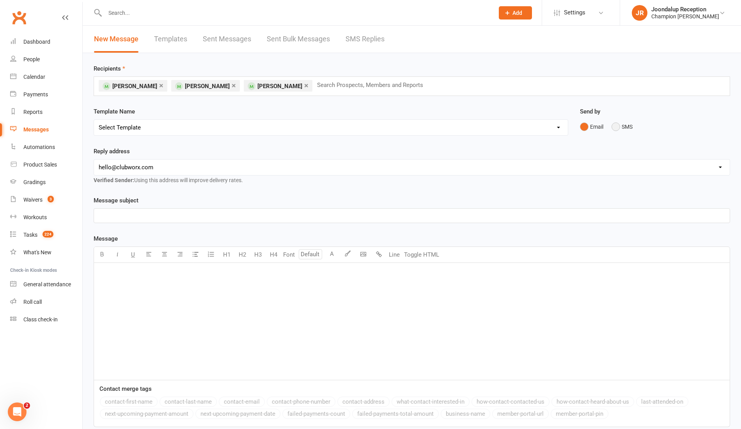
click at [618, 126] on button "SMS" at bounding box center [621, 126] width 21 height 15
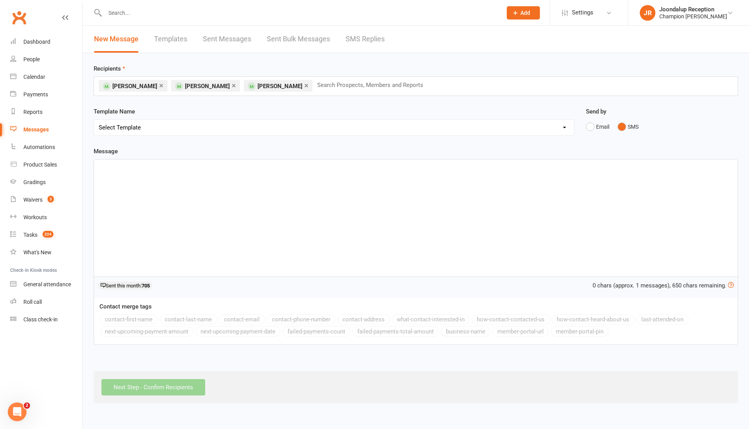
click at [428, 123] on select "Select Template [Email] Goal Setting Template [SMS] 14 days absence [Email] 202…" at bounding box center [334, 128] width 480 height 16
select select "15"
click at [94, 120] on select "Select Template [Email] Goal Setting Template [SMS] 14 days absence [Email] 202…" at bounding box center [334, 128] width 480 height 16
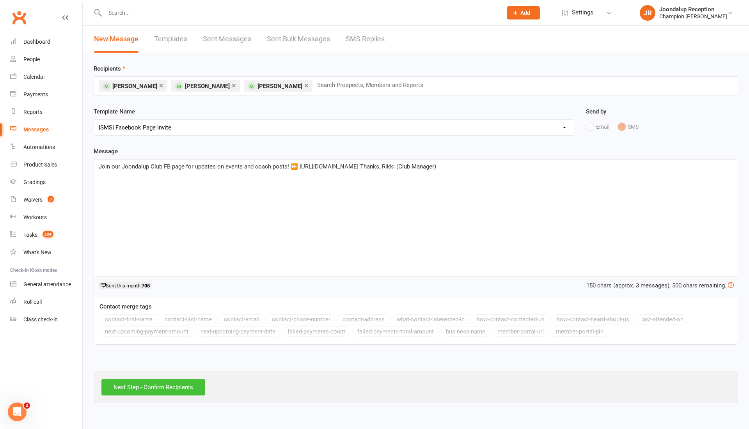
click at [169, 385] on input "Next Step - Confirm Recipients" at bounding box center [153, 387] width 104 height 16
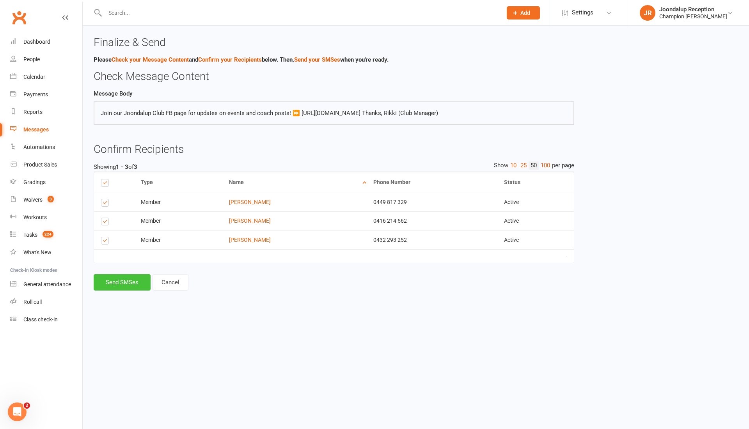
click at [129, 290] on button "Send SMSes" at bounding box center [122, 282] width 57 height 16
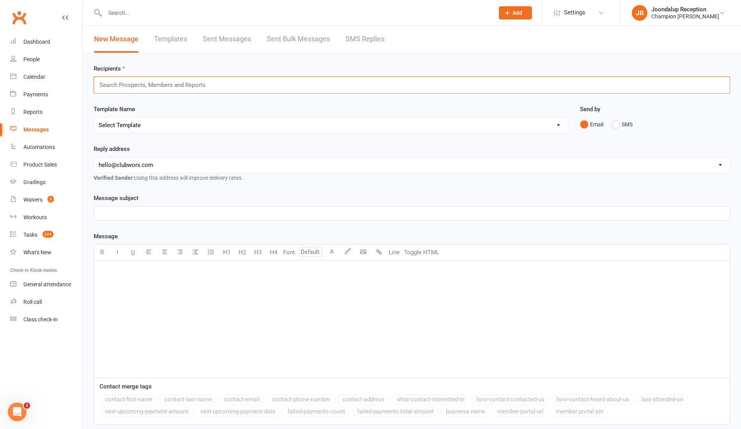
click at [137, 86] on input "text" at bounding box center [156, 85] width 114 height 10
click at [137, 276] on div "﻿" at bounding box center [411, 318] width 635 height 117
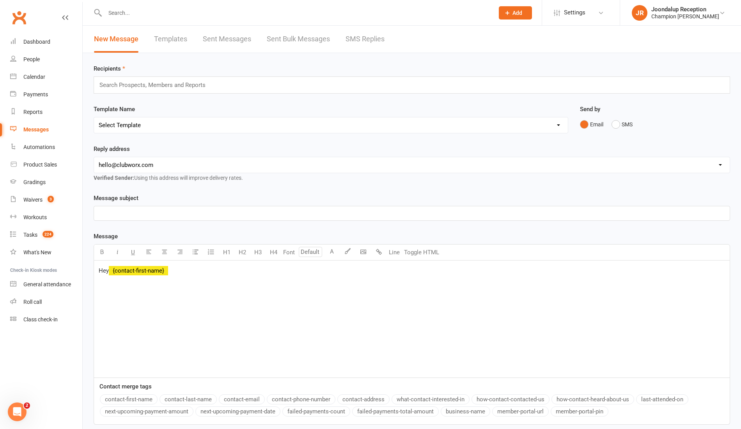
click at [125, 397] on button "contact-first-name" at bounding box center [129, 399] width 58 height 10
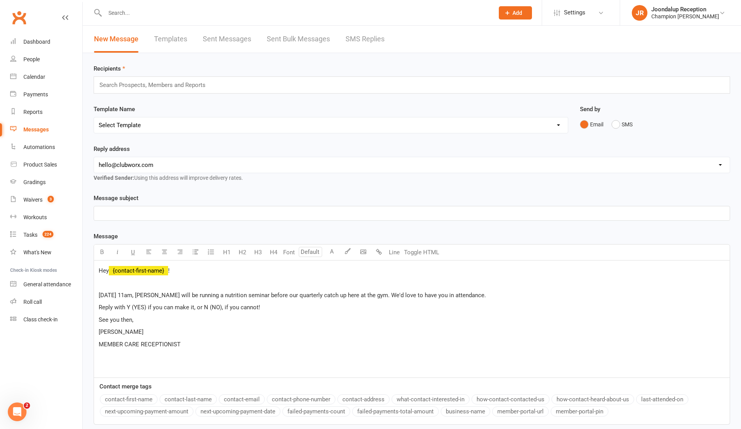
click at [276, 307] on p "Reply with Y (YES) if you can make it, or N (NO), if you cannot!" at bounding box center [412, 307] width 626 height 9
click at [622, 124] on button "SMS" at bounding box center [621, 124] width 21 height 15
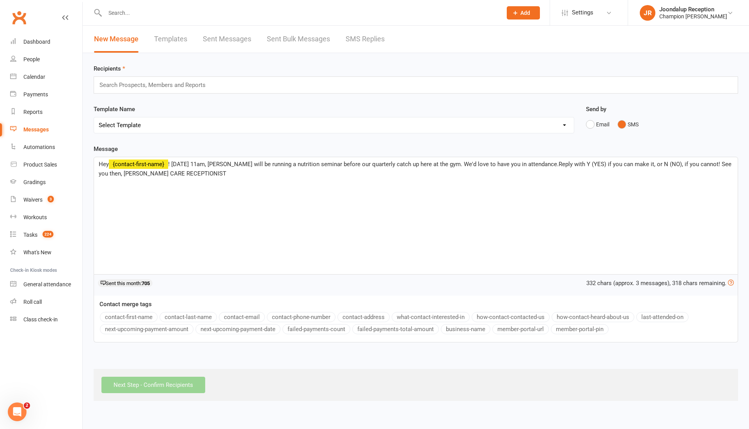
click at [587, 163] on span "! Saturday, 16th of August at 11am, Coach P will be running a nutrition seminar…" at bounding box center [416, 169] width 634 height 16
click at [120, 175] on span "! Saturday, 16th of August at 11am, Coach P will be running a nutrition seminar…" at bounding box center [416, 169] width 635 height 16
click at [134, 177] on span "See you then, Ayla MitchellMEMBER CARE RECEPTIONIST" at bounding box center [168, 173] width 139 height 7
click at [133, 186] on span "Ayla MitchellMEMBER CARE RECEPTIONIST" at bounding box center [150, 182] width 103 height 7
click at [588, 161] on span "! Saturday, 16th of August at 11am, Coach P will be running a nutrition seminar…" at bounding box center [444, 164] width 553 height 7
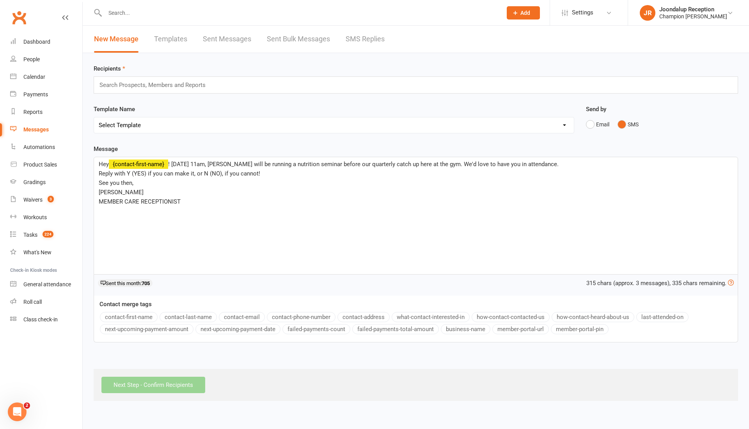
click at [174, 163] on span "! Saturday, 16th of August at 11am, Coach P will be running a nutrition seminar…" at bounding box center [363, 164] width 390 height 7
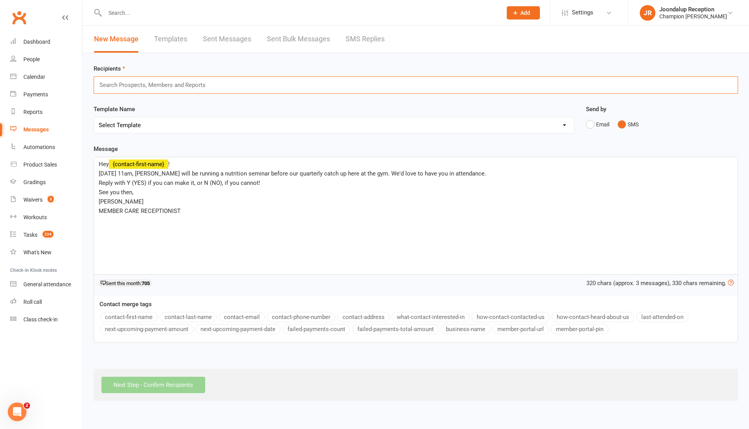
click at [112, 82] on input "text" at bounding box center [156, 85] width 114 height 10
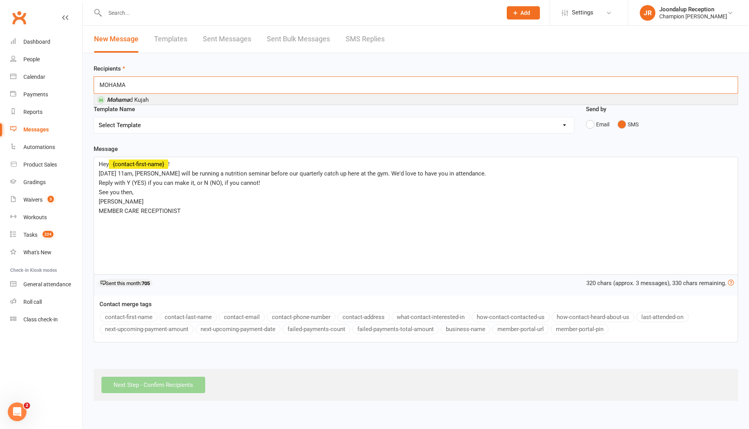
type input "MOHAMA"
click at [122, 98] on em "Mohama" at bounding box center [118, 99] width 23 height 7
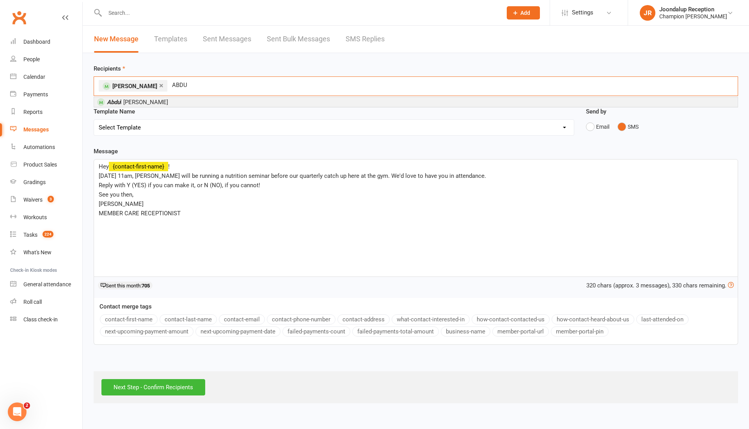
type input "ABDU"
click at [125, 102] on span "Abdu l Sweidan" at bounding box center [137, 102] width 61 height 7
type input "QUSS"
click at [129, 100] on span "Quss ai Sweidan" at bounding box center [136, 102] width 58 height 7
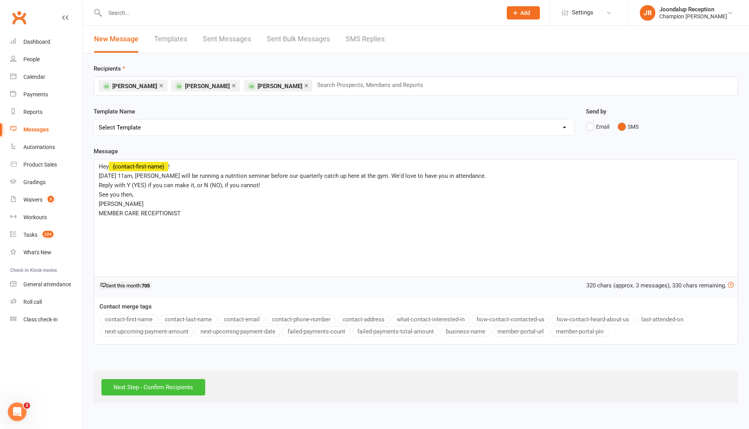
click at [171, 384] on input "Next Step - Confirm Recipients" at bounding box center [153, 387] width 104 height 16
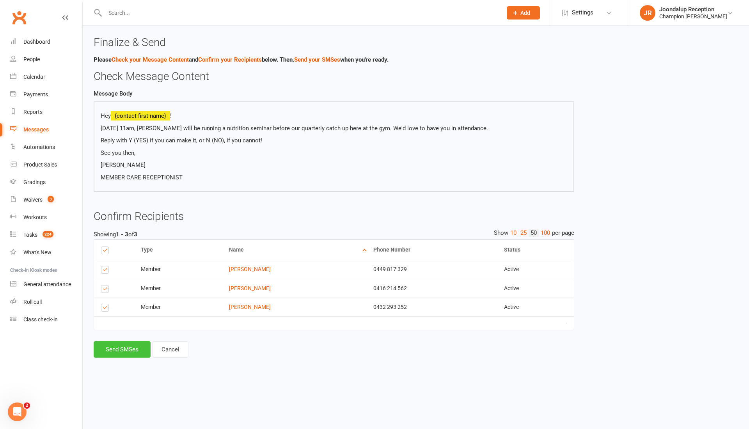
click at [110, 350] on button "Send SMSes" at bounding box center [122, 349] width 57 height 16
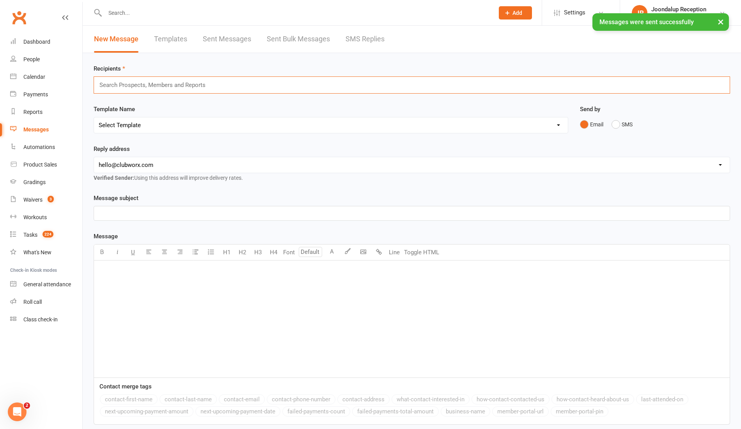
click at [202, 83] on input "text" at bounding box center [156, 85] width 114 height 10
click at [146, 282] on div "﻿" at bounding box center [411, 318] width 635 height 117
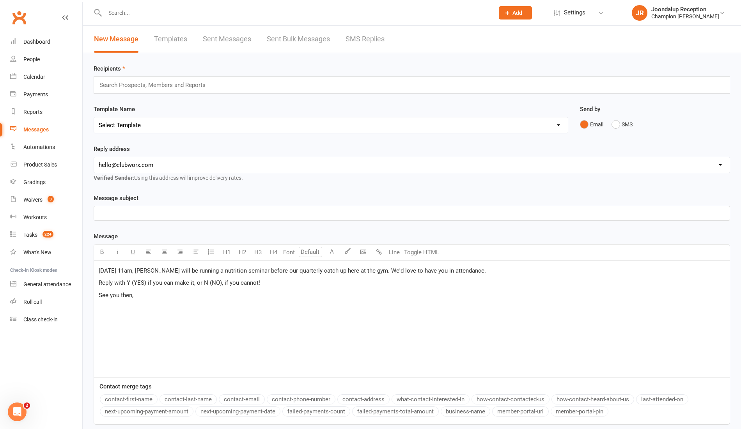
click at [99, 268] on span "[DATE] 11am, [PERSON_NAME] will be running a nutrition seminar before our quart…" at bounding box center [292, 270] width 387 height 7
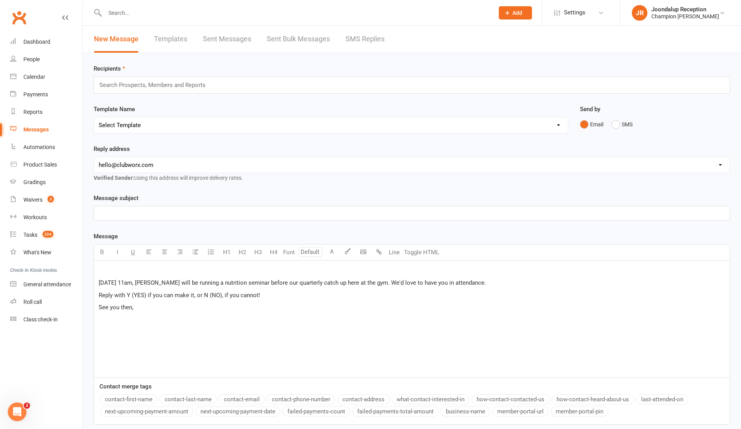
click at [104, 267] on p "﻿" at bounding box center [412, 270] width 626 height 9
click at [622, 118] on button "SMS" at bounding box center [621, 124] width 21 height 15
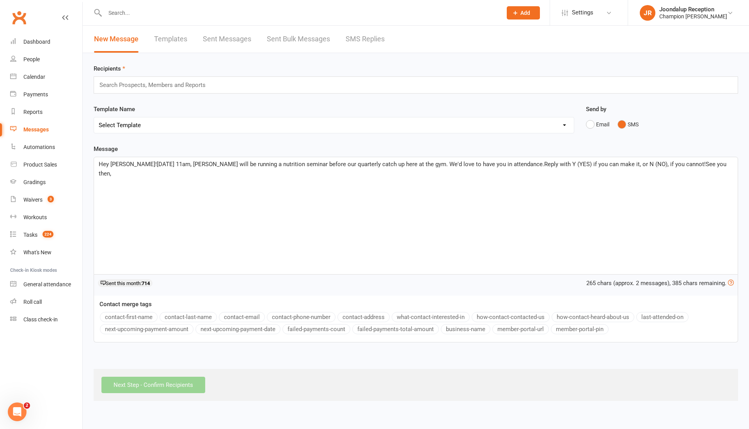
click at [126, 164] on span "Hey Zade!Saturday, 16th of August at 11am, Coach P will be running a nutrition …" at bounding box center [413, 169] width 629 height 16
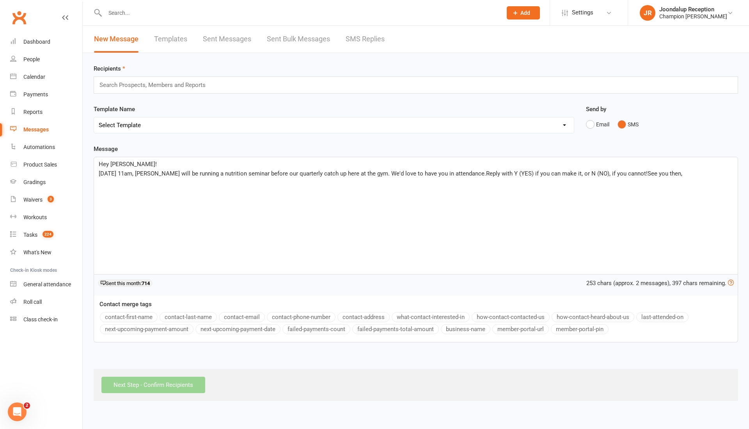
click at [515, 174] on span "Saturday, 16th of August at 11am, Coach P will be running a nutrition seminar b…" at bounding box center [390, 173] width 583 height 7
click at [258, 182] on span "Reply with Y (YES) if you can make it, or N (NO), if you cannot!See you then," at bounding box center [197, 182] width 196 height 7
click at [150, 201] on p "See you then," at bounding box center [416, 201] width 634 height 9
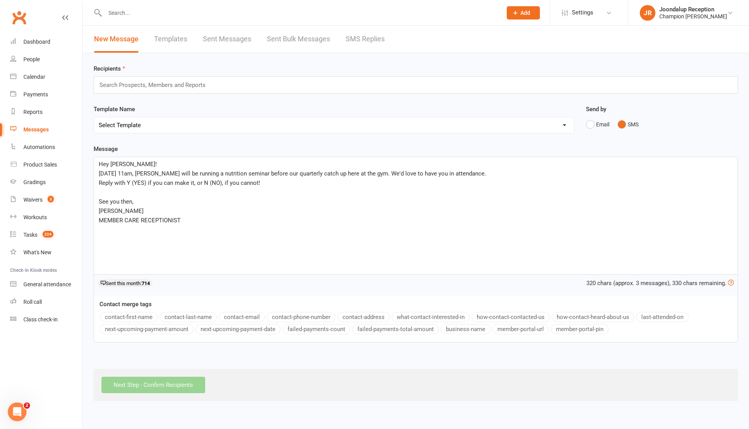
click at [221, 81] on div "Search Prospects, Members and Reports" at bounding box center [416, 84] width 644 height 17
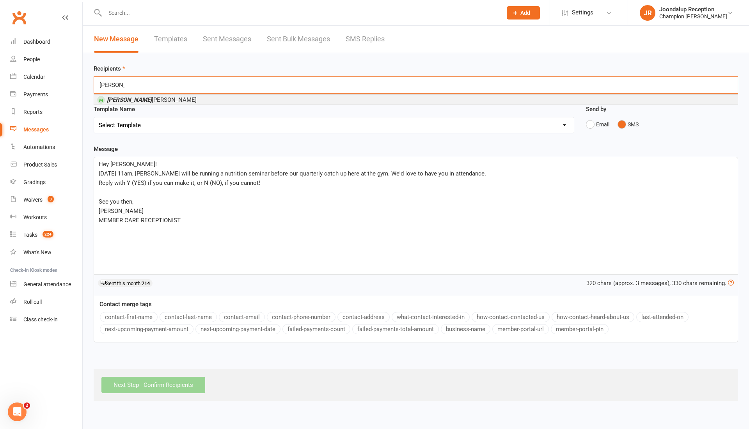
type input "[PERSON_NAME]"
click at [208, 97] on li "Zade Matta" at bounding box center [415, 100] width 643 height 10
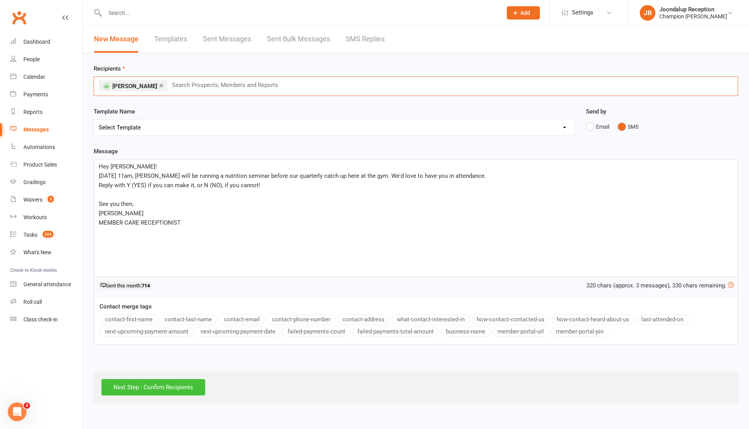
click at [158, 381] on input "Next Step - Confirm Recipients" at bounding box center [153, 387] width 104 height 16
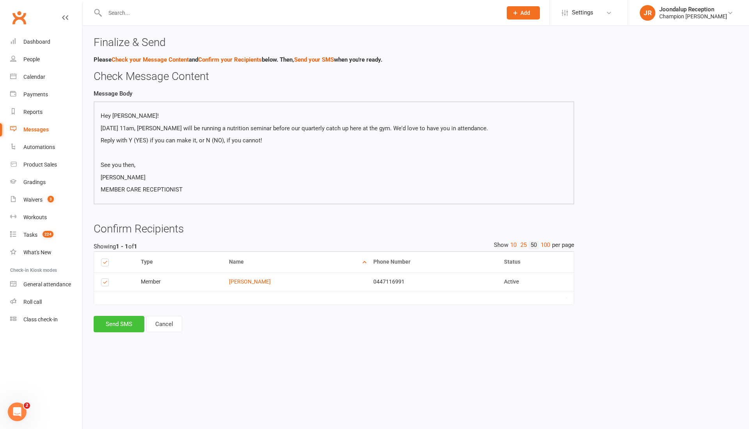
click at [121, 330] on button "Send SMS" at bounding box center [119, 324] width 51 height 16
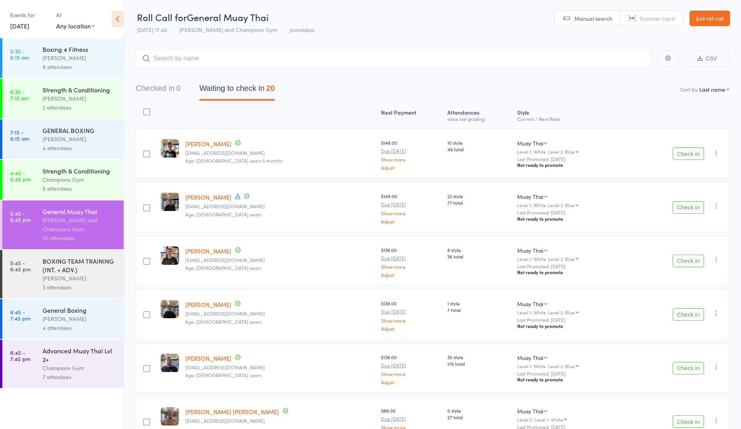
click at [217, 141] on link "[PERSON_NAME]" at bounding box center [208, 144] width 46 height 8
click at [76, 136] on div "[PERSON_NAME]" at bounding box center [79, 139] width 74 height 9
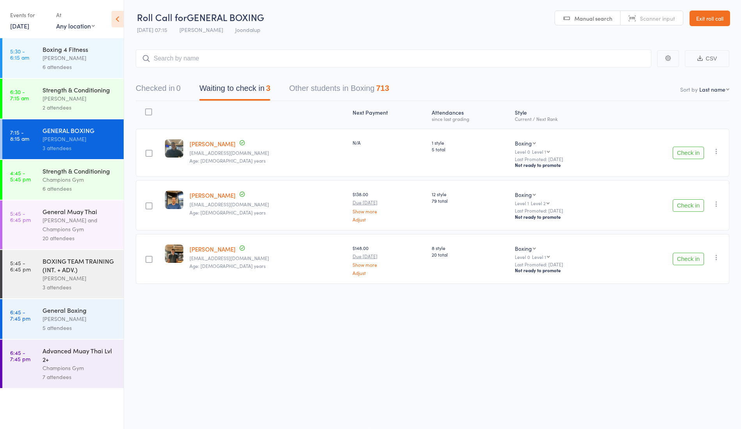
click at [701, 152] on button "Check in" at bounding box center [688, 153] width 31 height 12
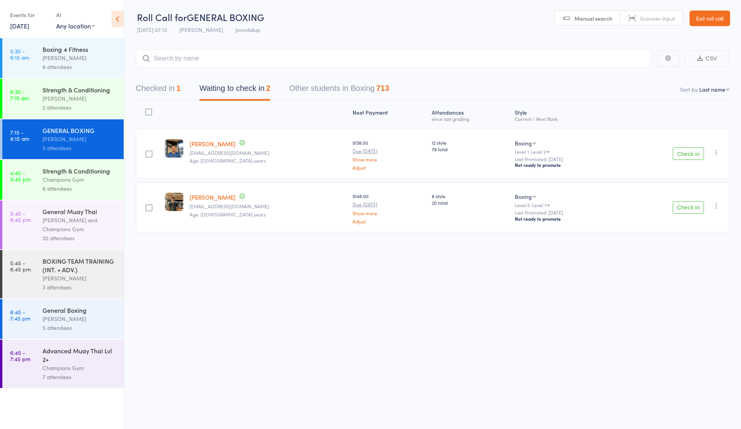
click at [701, 152] on button "Check in" at bounding box center [688, 153] width 31 height 12
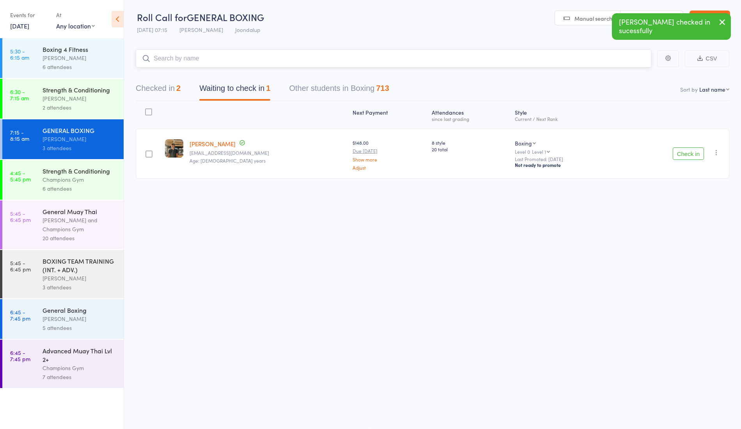
click at [200, 62] on input "search" at bounding box center [393, 59] width 515 height 18
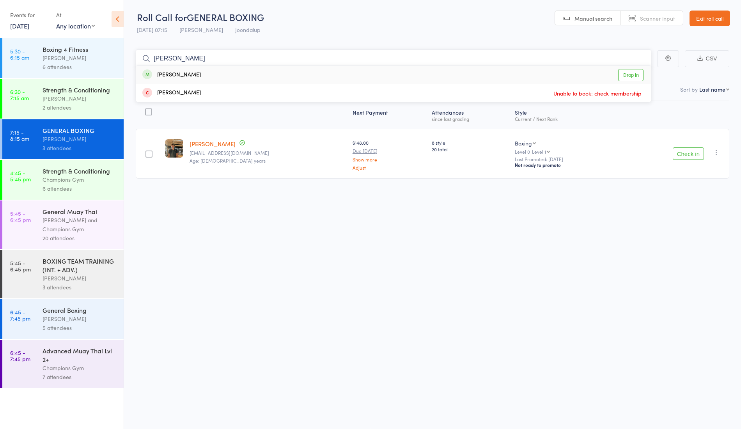
type input "[PERSON_NAME]"
click at [183, 73] on div "[PERSON_NAME]" at bounding box center [171, 75] width 58 height 9
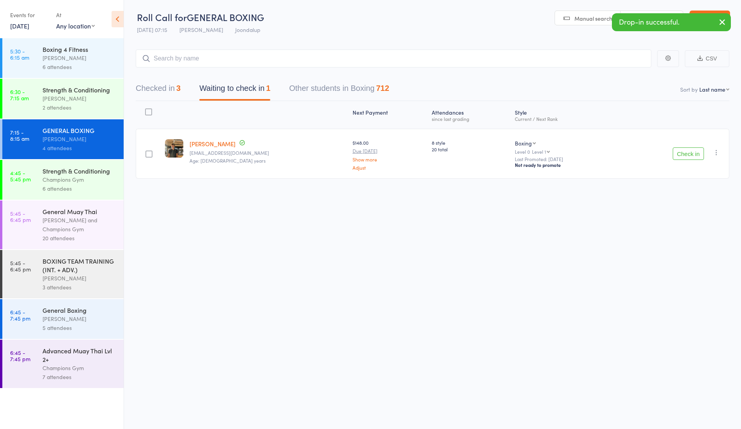
click at [183, 73] on div "Checked in 3 Waiting to check in 1 Other students in Boxing 712" at bounding box center [432, 84] width 593 height 34
click at [154, 87] on button "Checked in 3" at bounding box center [158, 90] width 45 height 21
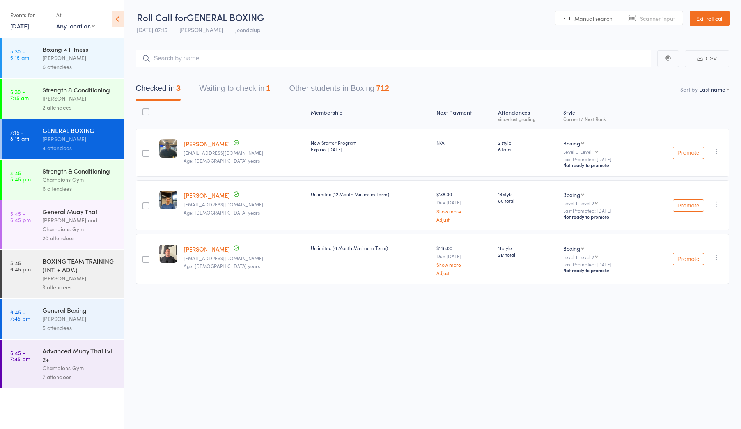
click at [245, 94] on button "Waiting to check in 1" at bounding box center [234, 90] width 71 height 21
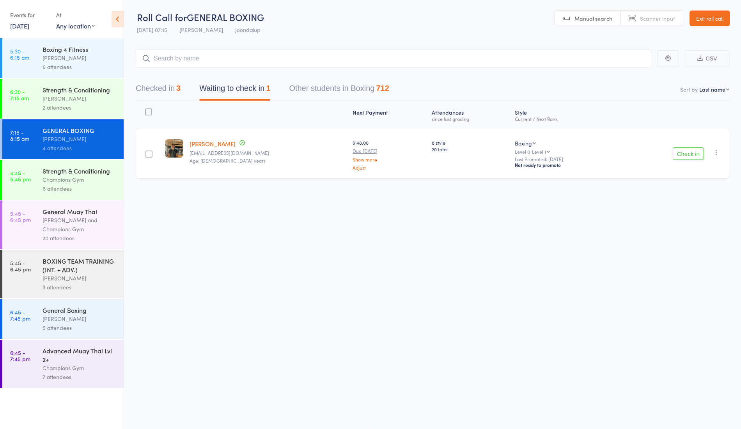
click at [63, 49] on div "Boxing 4 Fitness" at bounding box center [79, 49] width 74 height 9
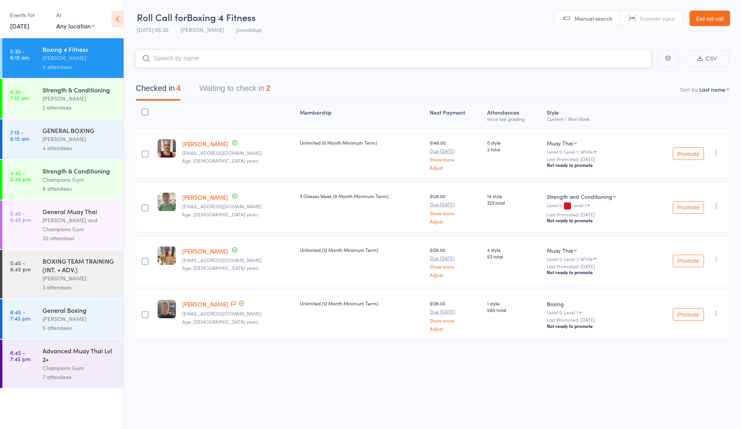
click at [267, 97] on button "Waiting to check in 2" at bounding box center [234, 90] width 71 height 21
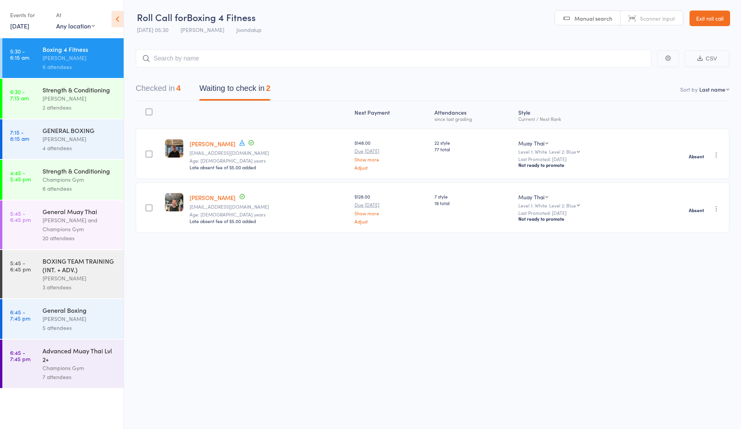
click at [97, 147] on div "4 attendees" at bounding box center [79, 147] width 74 height 9
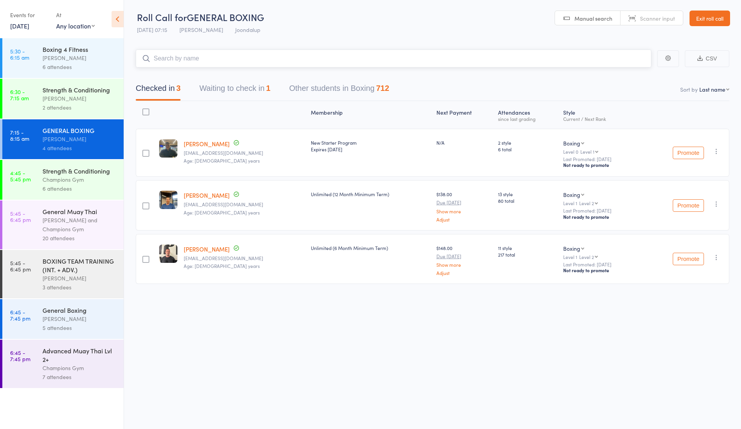
click at [239, 91] on button "Waiting to check in 1" at bounding box center [234, 90] width 71 height 21
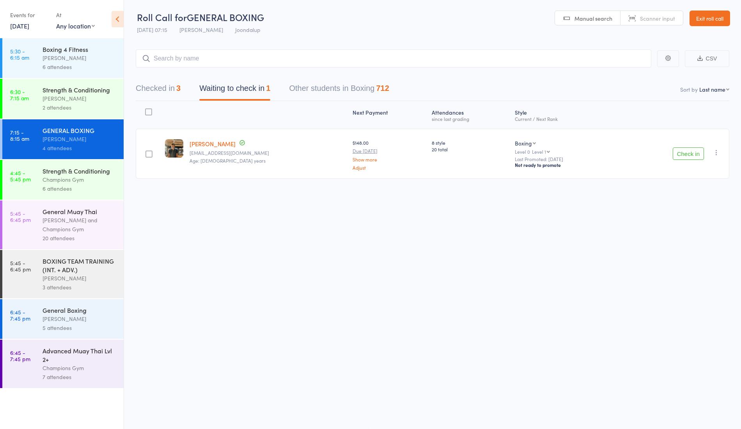
click at [683, 150] on button "Check in" at bounding box center [688, 153] width 31 height 12
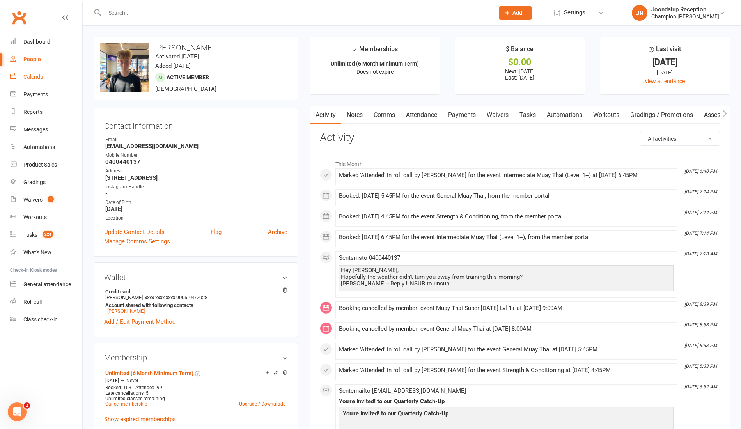
click at [34, 79] on div "Calendar" at bounding box center [34, 77] width 22 height 6
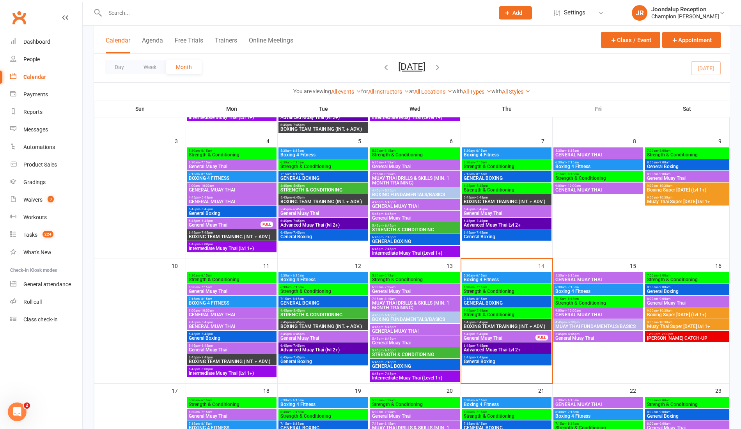
scroll to position [153, 0]
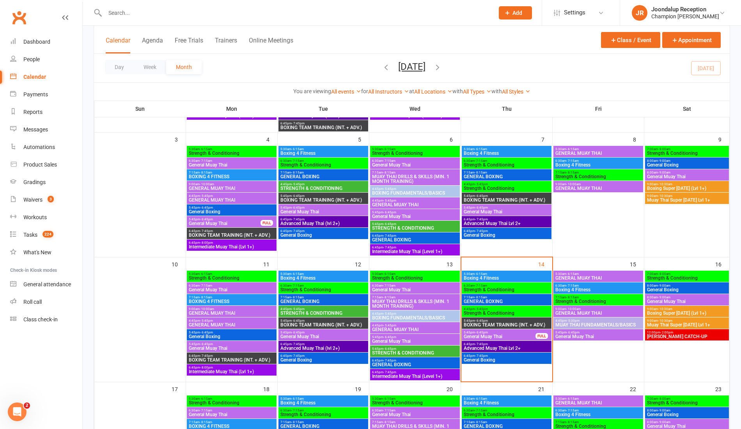
click at [511, 333] on span "5:45pm - 6:45pm" at bounding box center [499, 333] width 73 height 4
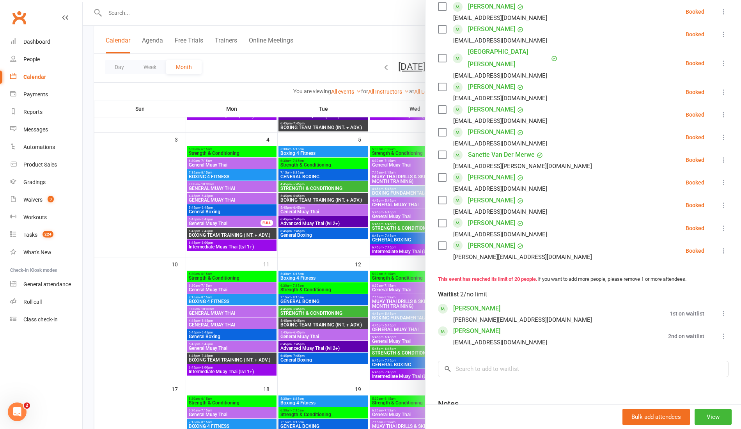
scroll to position [401, 0]
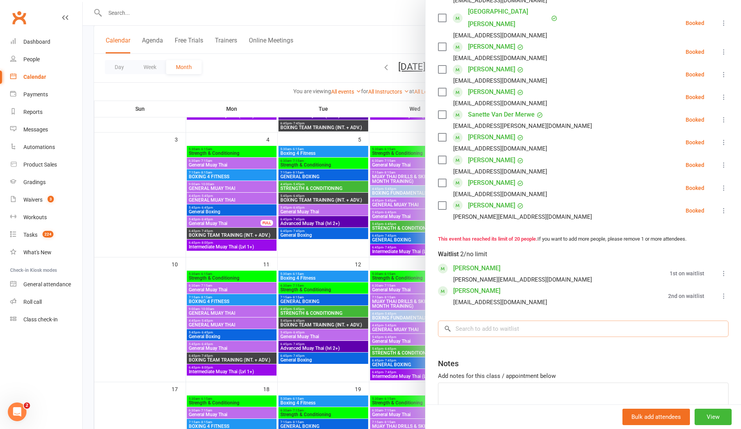
click at [558, 320] on input "search" at bounding box center [583, 328] width 290 height 16
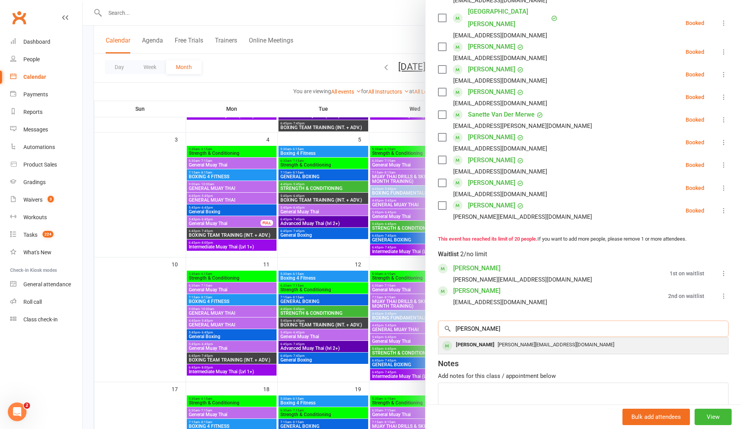
type input "[PERSON_NAME]"
click at [543, 339] on div "[PERSON_NAME][EMAIL_ADDRESS][DOMAIN_NAME]" at bounding box center [582, 344] width 283 height 11
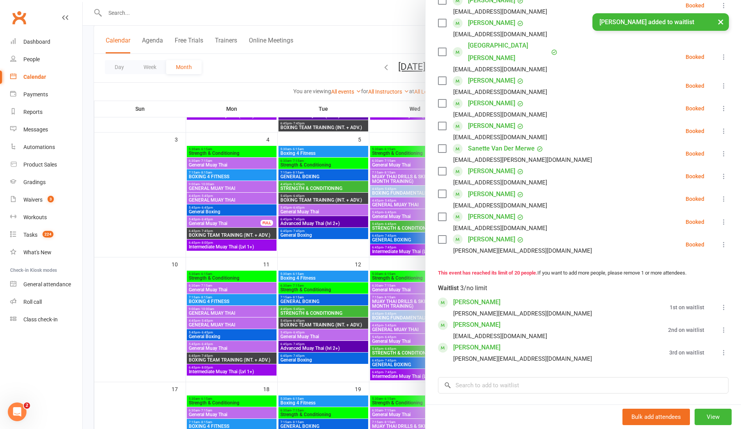
scroll to position [440, 0]
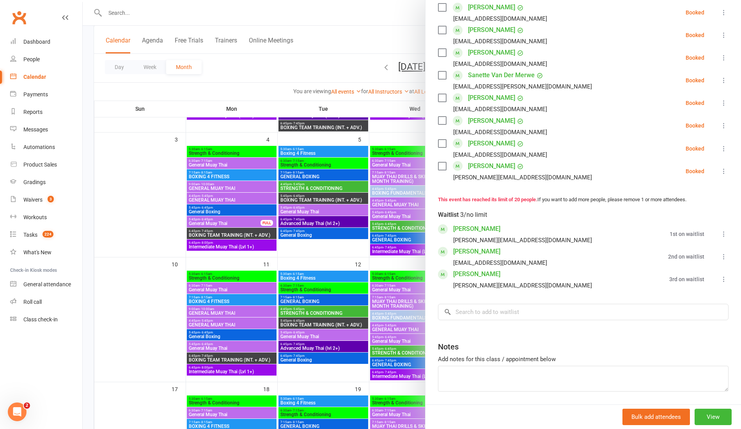
click at [142, 16] on div at bounding box center [412, 214] width 658 height 429
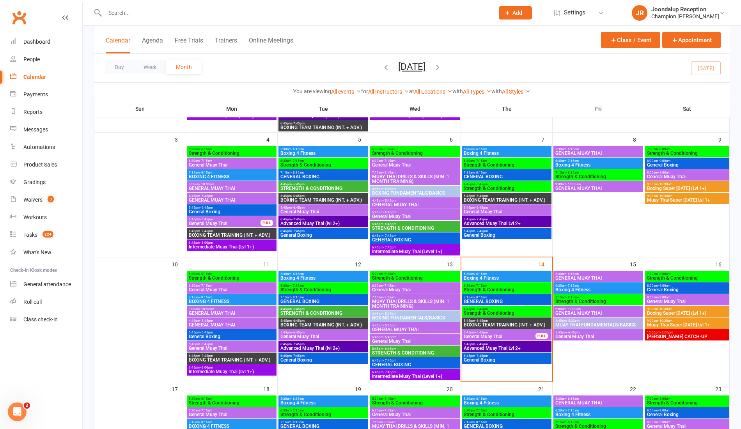
click at [123, 10] on input "text" at bounding box center [296, 12] width 386 height 11
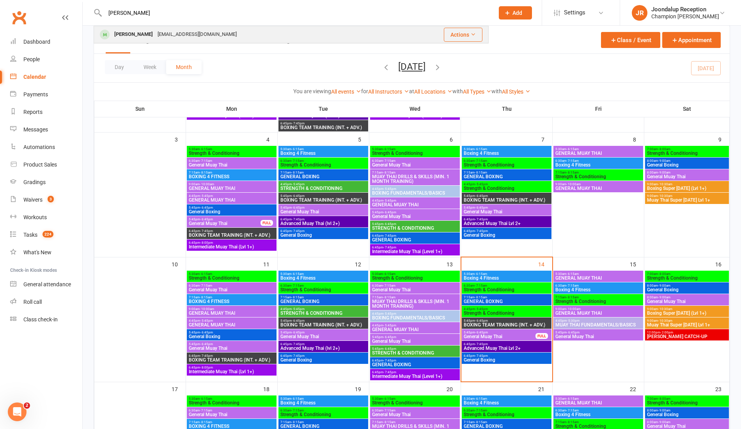
type input "[PERSON_NAME]"
click at [133, 31] on div "[PERSON_NAME]" at bounding box center [133, 34] width 43 height 11
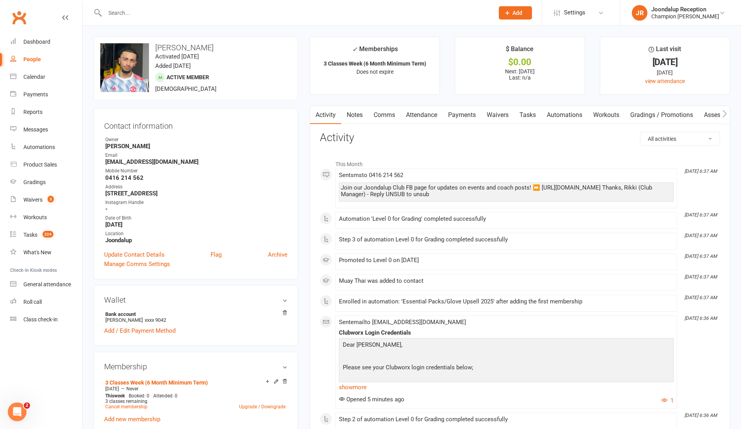
click at [163, 8] on input "text" at bounding box center [296, 12] width 386 height 11
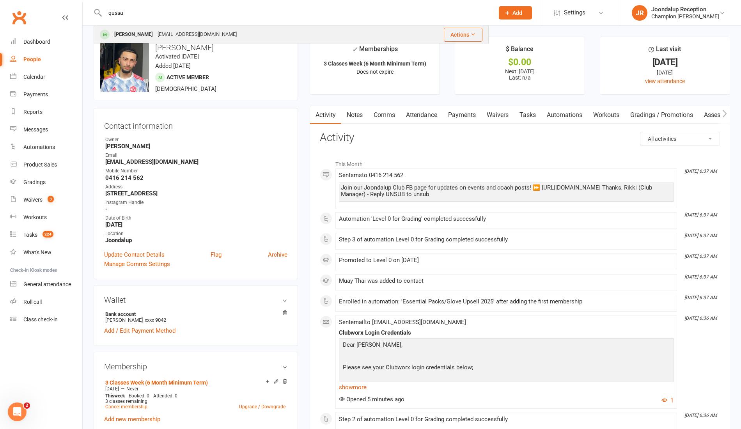
type input "qussa"
click at [165, 33] on div "[EMAIL_ADDRESS][DOMAIN_NAME]" at bounding box center [197, 34] width 84 height 11
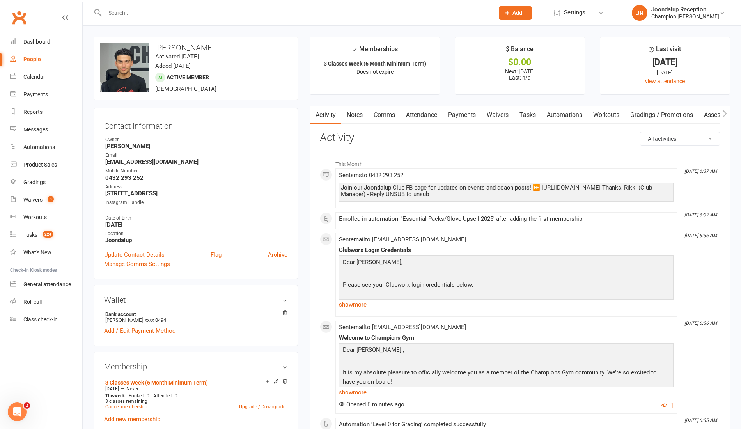
drag, startPoint x: 126, startPoint y: 19, endPoint x: 136, endPoint y: 8, distance: 14.4
click at [136, 8] on div at bounding box center [291, 12] width 395 height 25
click at [136, 8] on input "text" at bounding box center [296, 12] width 386 height 11
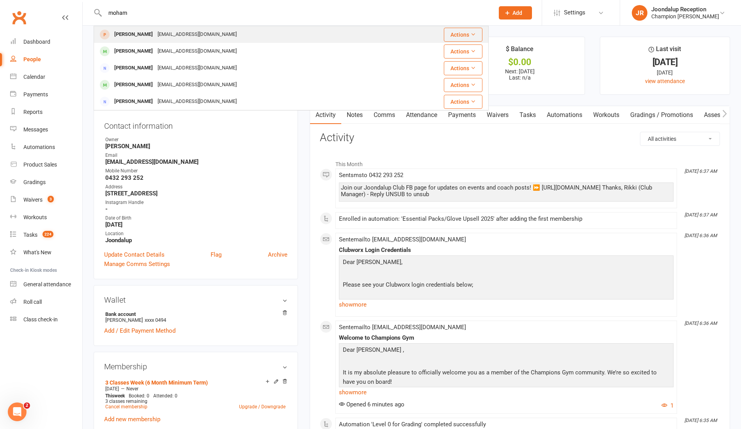
type input "moham"
click at [140, 35] on div "[PERSON_NAME]" at bounding box center [133, 34] width 43 height 11
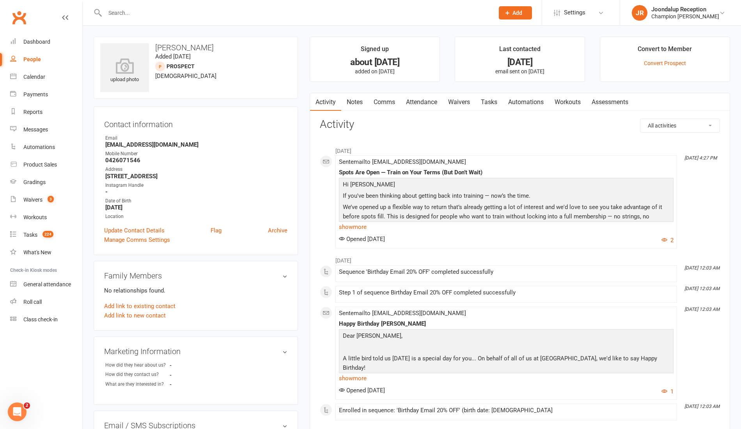
click at [133, 8] on input "text" at bounding box center [296, 12] width 386 height 11
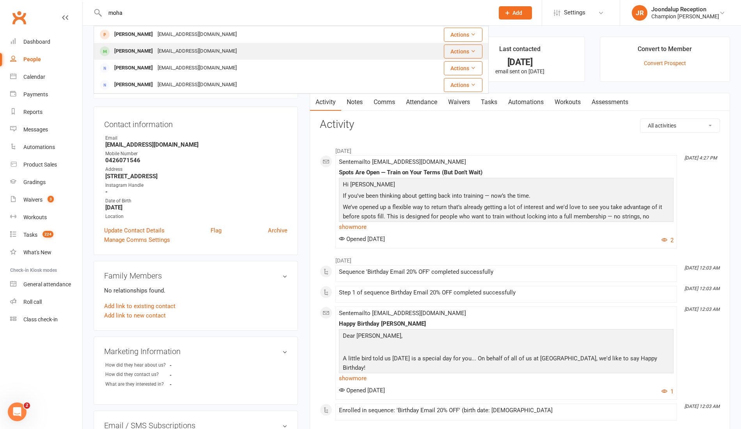
type input "moha"
click at [139, 55] on div "[PERSON_NAME]" at bounding box center [133, 51] width 43 height 11
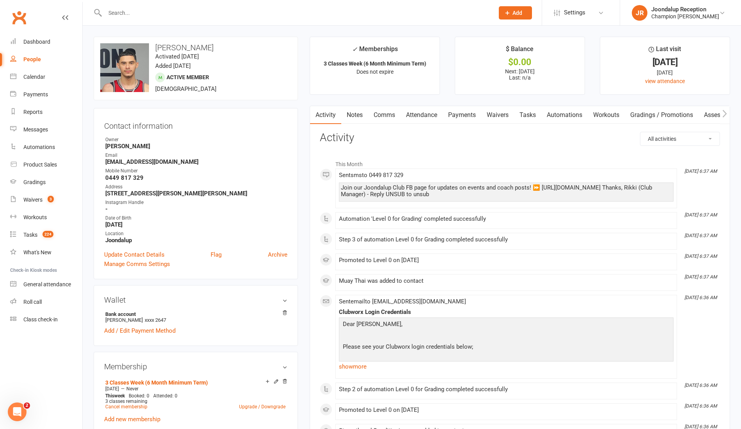
click at [135, 12] on input "text" at bounding box center [296, 12] width 386 height 11
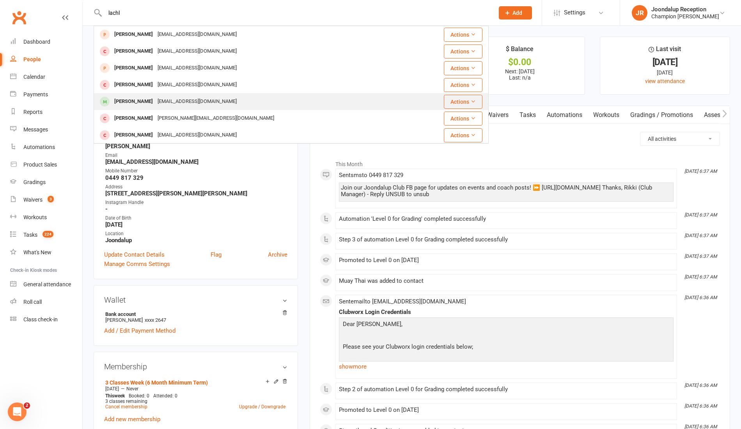
type input "lachl"
click at [154, 103] on div "[PERSON_NAME]" at bounding box center [133, 101] width 43 height 11
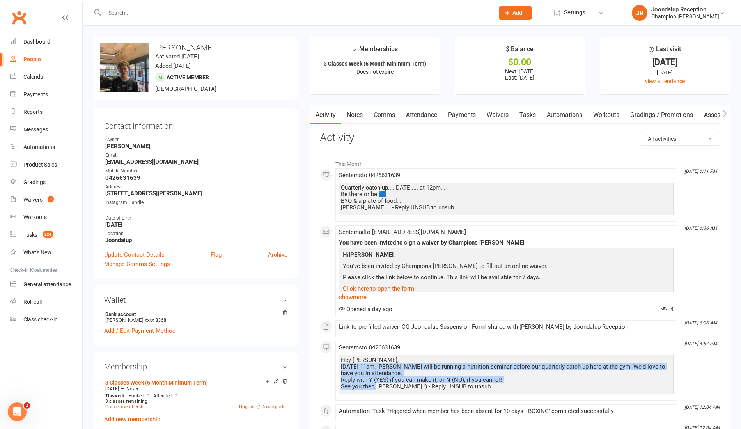
drag, startPoint x: 374, startPoint y: 384, endPoint x: 335, endPoint y: 363, distance: 44.6
click at [335, 363] on div "This Month [DATE] 6:11 PM Sent sms to [PHONE_NUMBER] Quarterly catch-up....[DAT…" at bounding box center [520, 411] width 400 height 511
copy div "[DATE] 11am, [PERSON_NAME] will be running a nutrition seminar before our quart…"
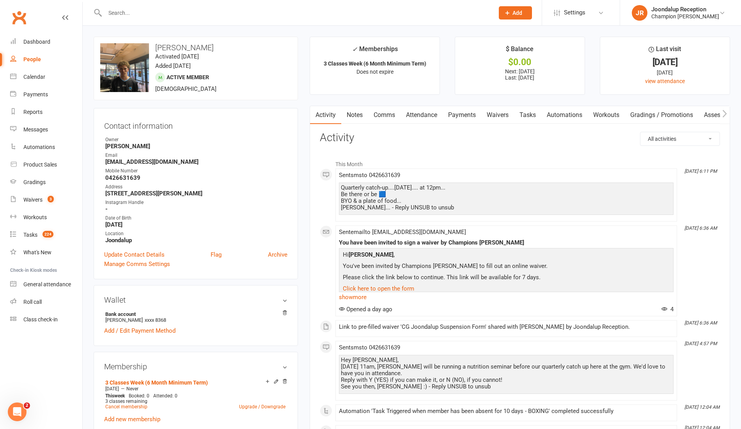
click at [154, 19] on div at bounding box center [291, 12] width 395 height 25
click at [145, 11] on input "text" at bounding box center [296, 12] width 386 height 11
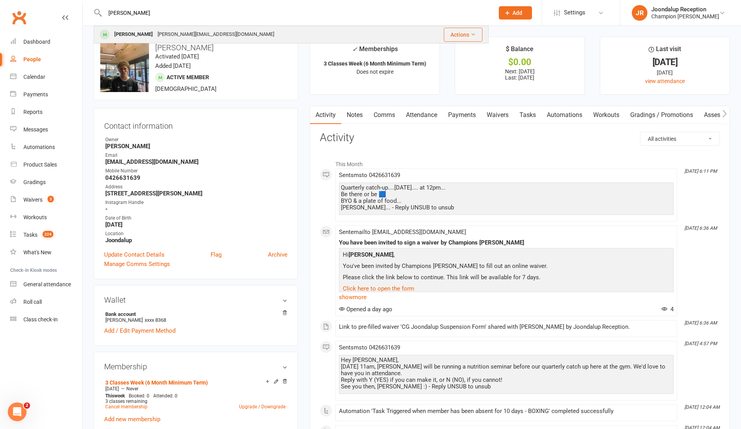
type input "[PERSON_NAME]"
click at [157, 31] on div "[PERSON_NAME][EMAIL_ADDRESS][DOMAIN_NAME]" at bounding box center [215, 34] width 121 height 11
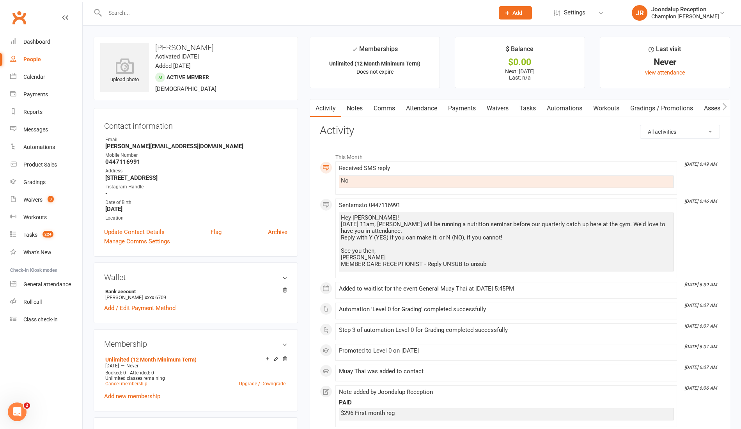
click at [354, 103] on link "Notes" at bounding box center [354, 108] width 27 height 18
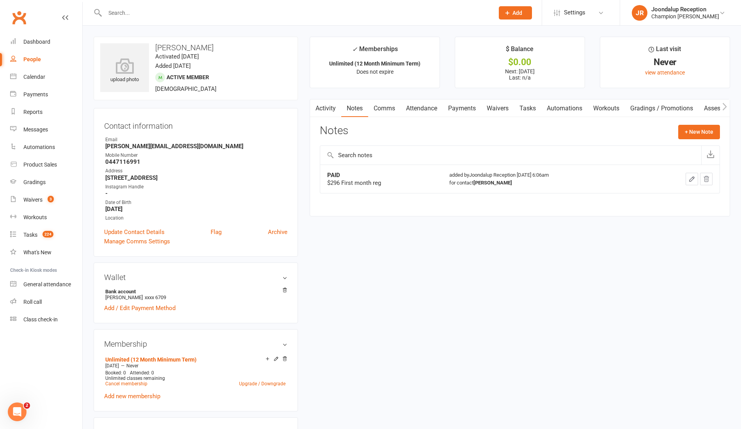
click at [336, 111] on link "Activity" at bounding box center [325, 108] width 31 height 18
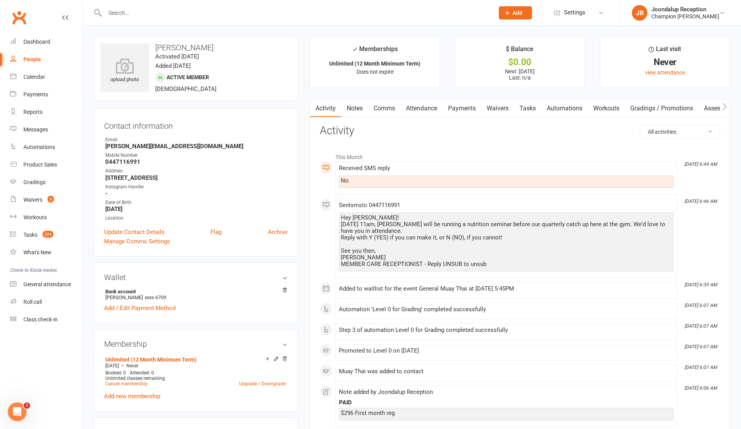
click at [354, 110] on link "Notes" at bounding box center [354, 108] width 27 height 18
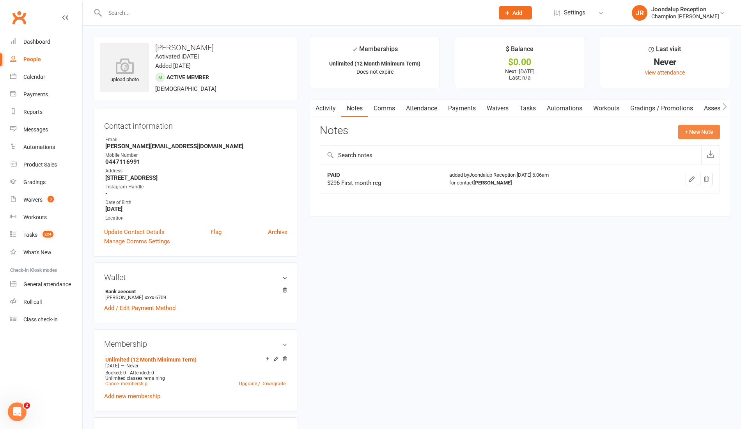
click at [694, 132] on button "+ New Note" at bounding box center [699, 132] width 42 height 14
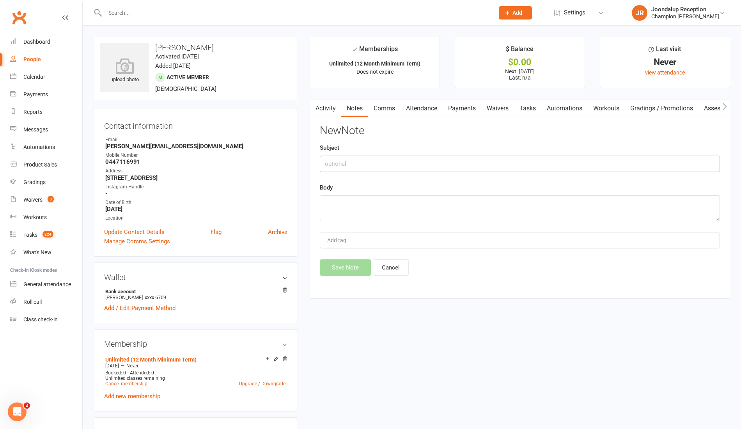
click at [431, 159] on input "text" at bounding box center [520, 164] width 400 height 16
type input "GOALS"
click at [417, 204] on textarea at bounding box center [520, 208] width 400 height 26
type textarea "- Get back into fighting shape - Keep fit -"
click at [332, 260] on button "Save Note" at bounding box center [345, 267] width 51 height 16
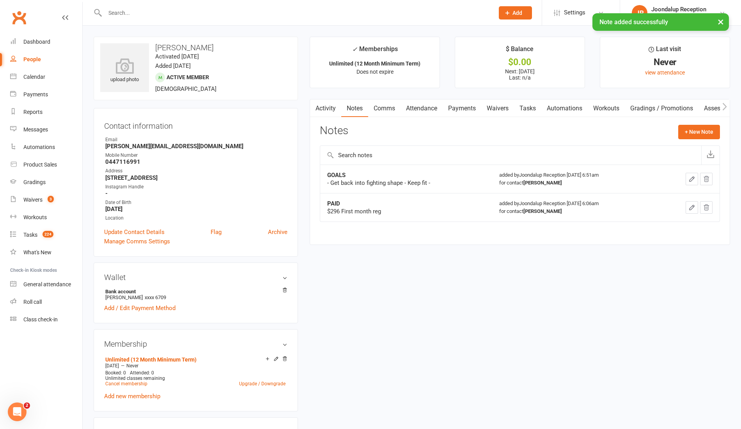
click at [689, 140] on div "Notes + New Note" at bounding box center [520, 135] width 400 height 20
click at [685, 135] on button "+ New Note" at bounding box center [699, 132] width 42 height 14
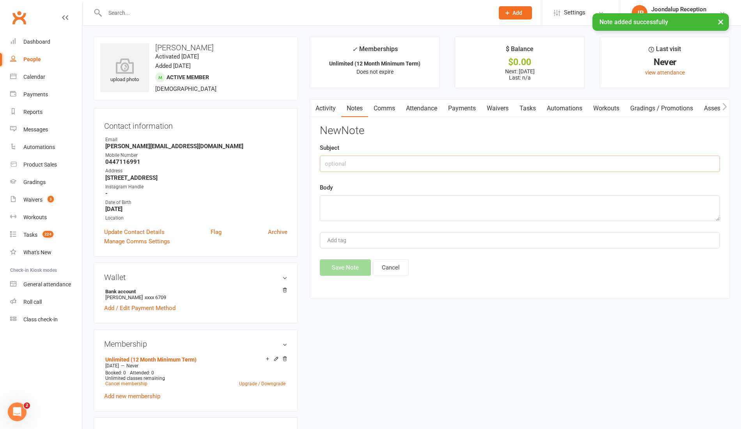
click at [360, 170] on input "text" at bounding box center [520, 164] width 400 height 16
type input "INFO"
click at [360, 209] on textarea at bounding box center [520, 208] width 400 height 26
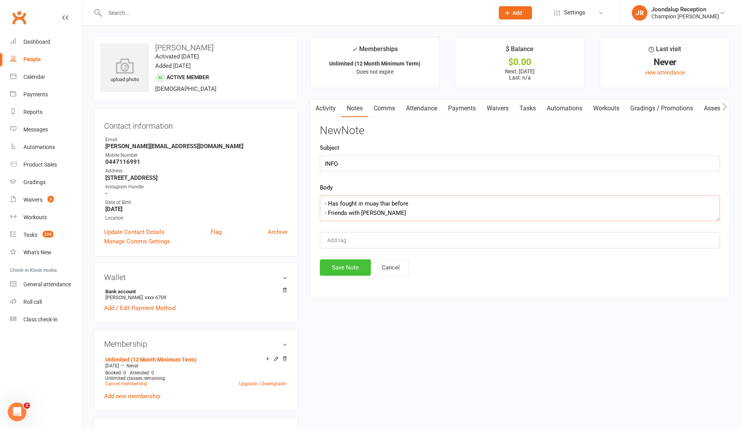
type textarea "- Has fought in muay thai before - Friends with [PERSON_NAME]"
click at [351, 259] on button "Save Note" at bounding box center [345, 267] width 51 height 16
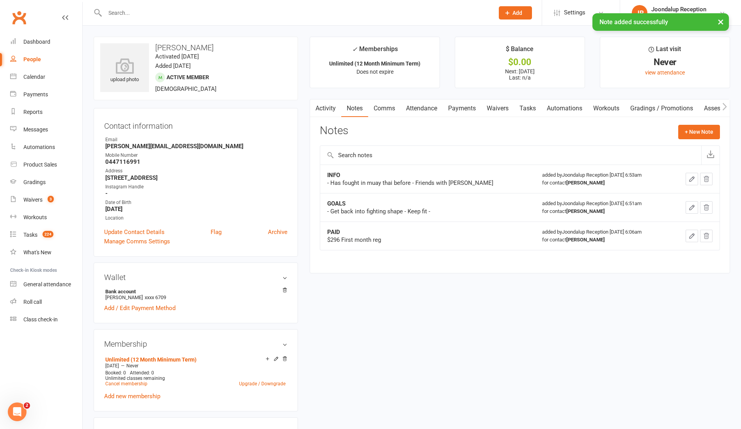
click at [692, 204] on icon "button" at bounding box center [691, 207] width 7 height 7
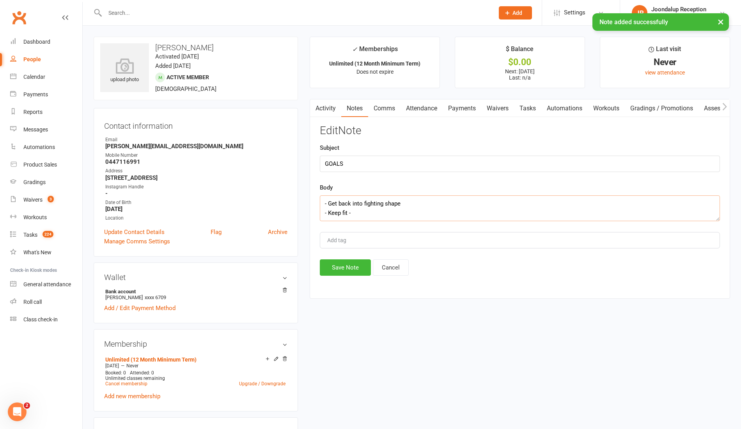
click at [359, 214] on textarea "- Get back into fighting shape - Keep fit -" at bounding box center [520, 208] width 400 height 26
click at [418, 204] on textarea "- Get back into fighting shape - Keep fit -" at bounding box center [520, 208] width 400 height 26
click at [362, 216] on textarea "- Get back into fighting shape - Keep fit -" at bounding box center [520, 208] width 400 height 26
click at [340, 275] on div "Activity Notes Comms Attendance Payments Waivers Tasks Automations Workouts Gra…" at bounding box center [520, 199] width 420 height 200
click at [342, 273] on button "Save Note" at bounding box center [345, 267] width 51 height 16
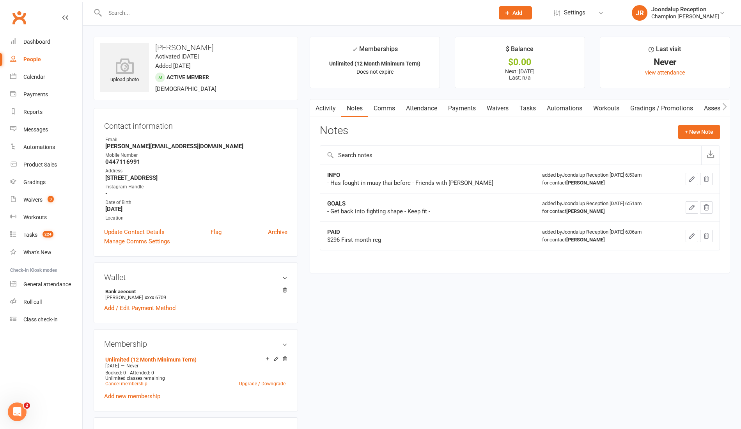
click at [696, 208] on button "button" at bounding box center [691, 207] width 12 height 12
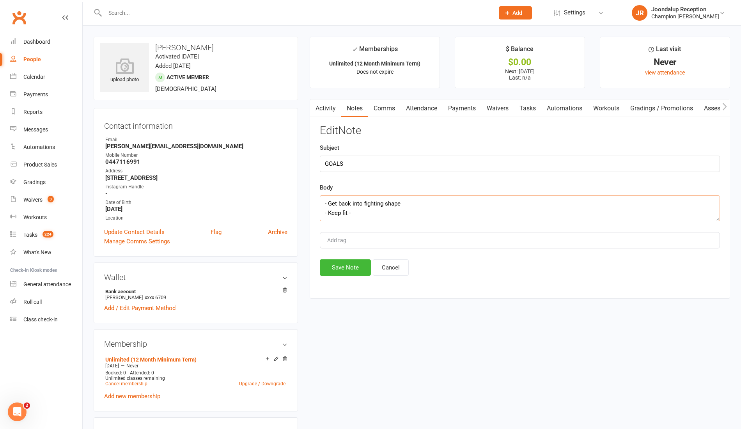
click at [356, 216] on textarea "- Get back into fighting shape - Keep fit -" at bounding box center [520, 208] width 400 height 26
click at [407, 204] on textarea "- Get back into fighting shape - Keep fit - get back" at bounding box center [520, 208] width 400 height 26
click at [404, 211] on textarea "- Get back into fighting shape - build lean muscle - Keep fit - get back" at bounding box center [520, 208] width 400 height 26
type textarea "- Get back into fighting shape - build lean muscle - Keep fit - get back into a…"
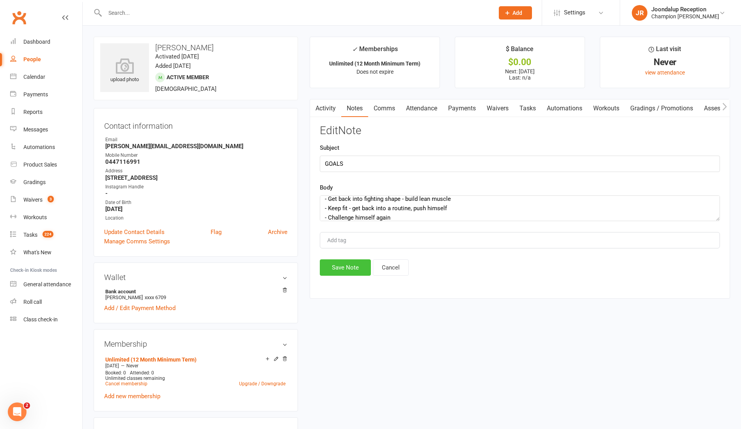
click at [355, 268] on button "Save Note" at bounding box center [345, 267] width 51 height 16
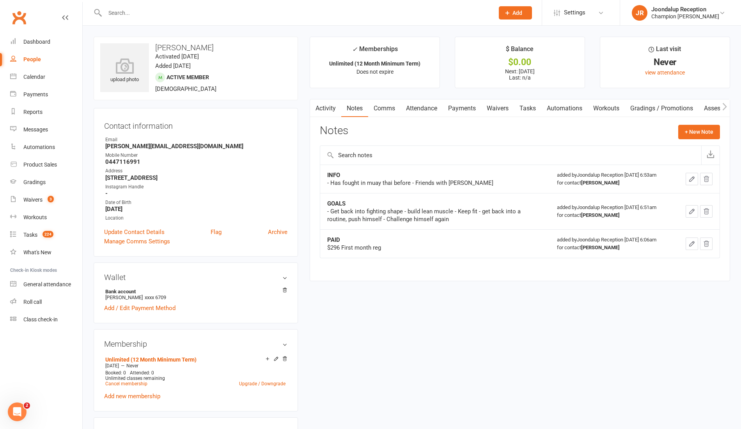
click at [692, 175] on icon "button" at bounding box center [691, 178] width 7 height 7
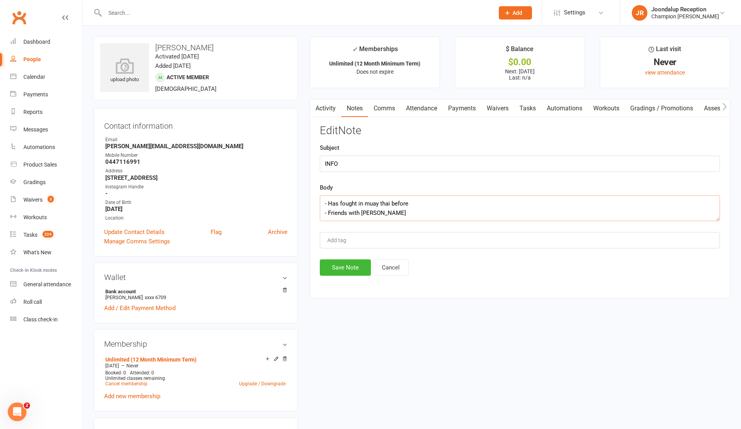
click at [408, 214] on textarea "- Has fought in muay thai before - Friends with [PERSON_NAME]" at bounding box center [520, 208] width 400 height 26
type textarea "- Has fought in muay thai before - Friends with [PERSON_NAME] - Initially quit …"
click at [355, 264] on button "Save Note" at bounding box center [345, 267] width 51 height 16
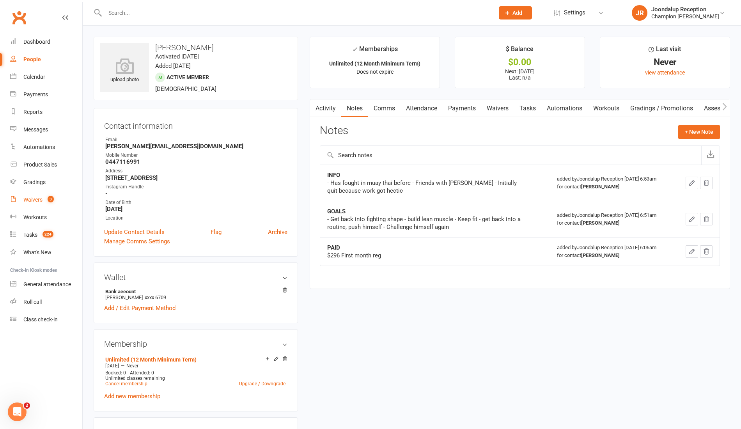
click at [25, 202] on div "Waivers" at bounding box center [32, 199] width 19 height 6
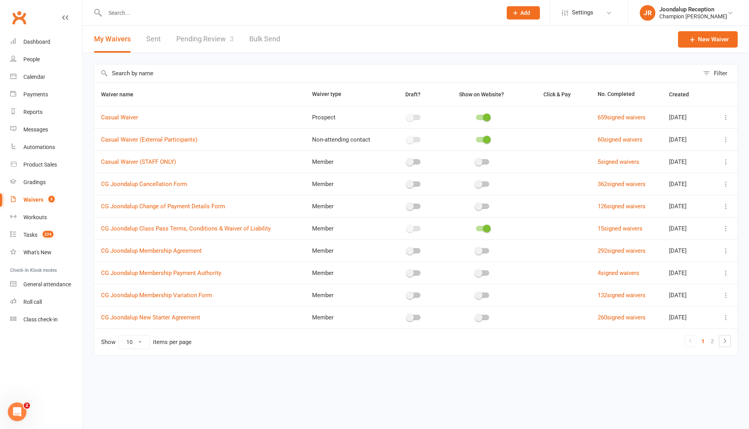
click at [209, 37] on link "Pending Review 3" at bounding box center [204, 39] width 57 height 27
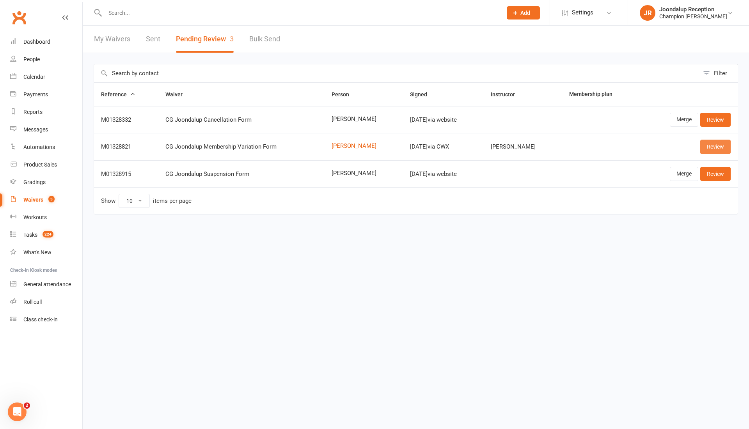
click at [703, 150] on link "Review" at bounding box center [715, 147] width 30 height 14
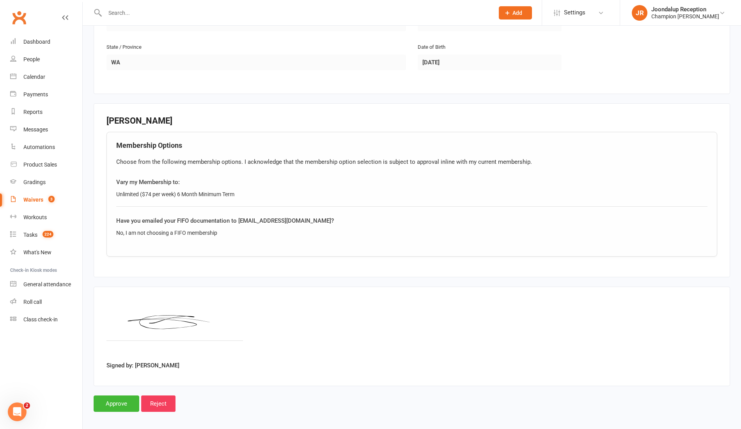
scroll to position [281, 0]
click at [102, 398] on input "Approve" at bounding box center [117, 402] width 46 height 16
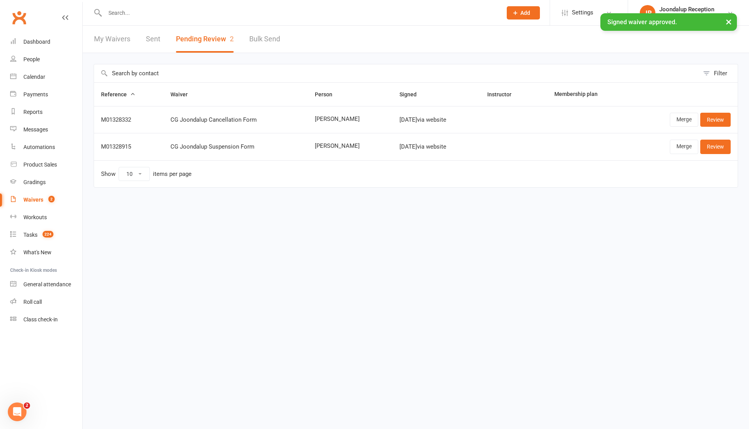
click at [131, 13] on div "× Signed waiver approved." at bounding box center [369, 13] width 738 height 0
click at [133, 9] on input "text" at bounding box center [300, 12] width 394 height 11
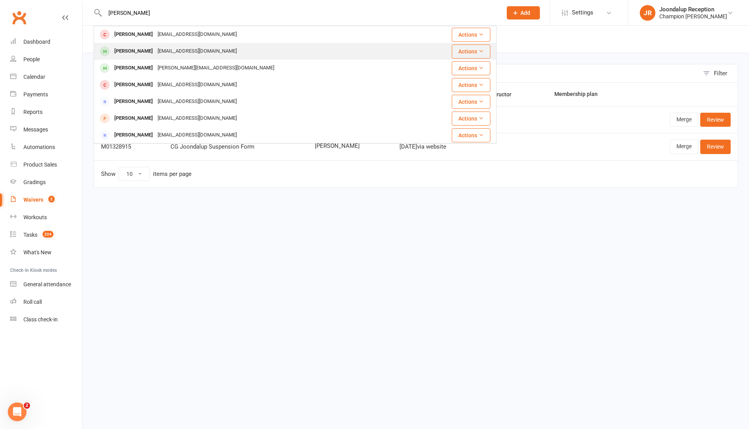
type input "[PERSON_NAME]"
click at [156, 47] on div "[EMAIL_ADDRESS][DOMAIN_NAME]" at bounding box center [197, 51] width 84 height 11
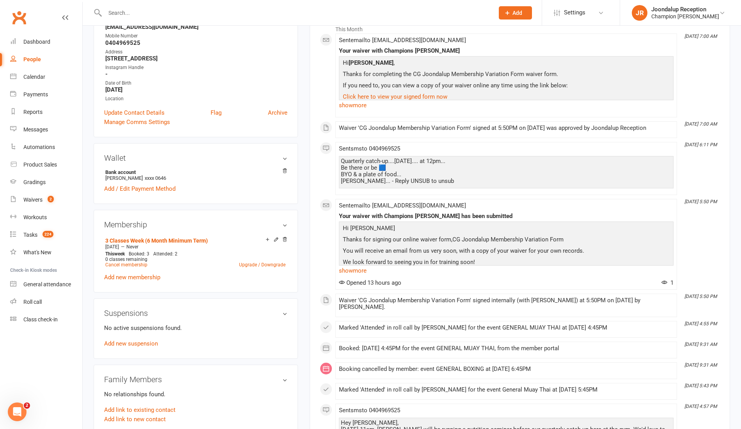
scroll to position [143, 0]
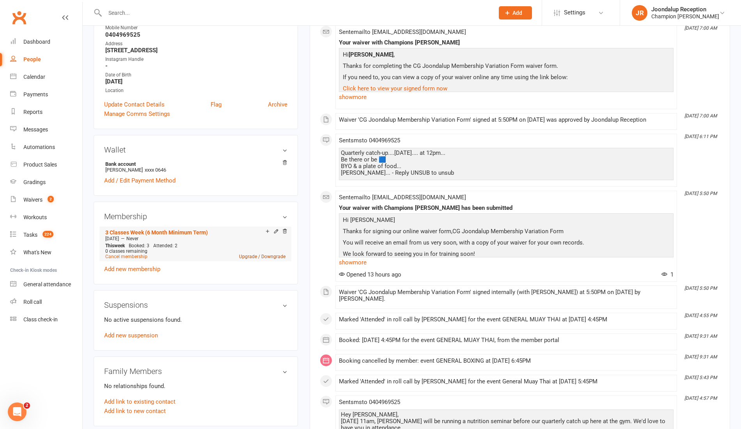
click at [250, 256] on link "Upgrade / Downgrade" at bounding box center [262, 256] width 46 height 5
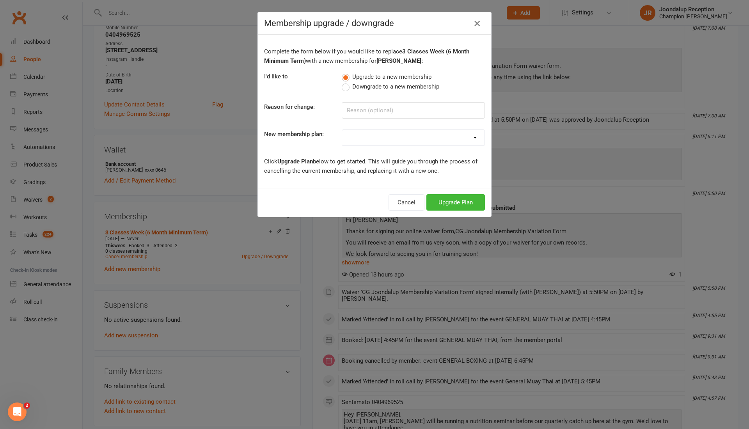
click at [473, 27] on icon "button" at bounding box center [476, 23] width 9 height 9
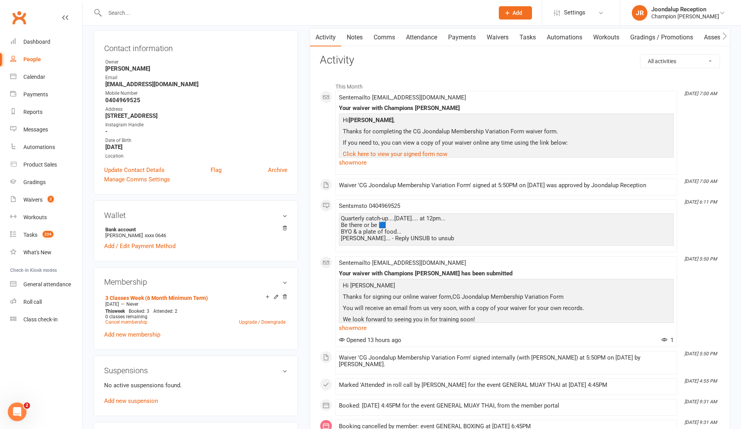
scroll to position [0, 0]
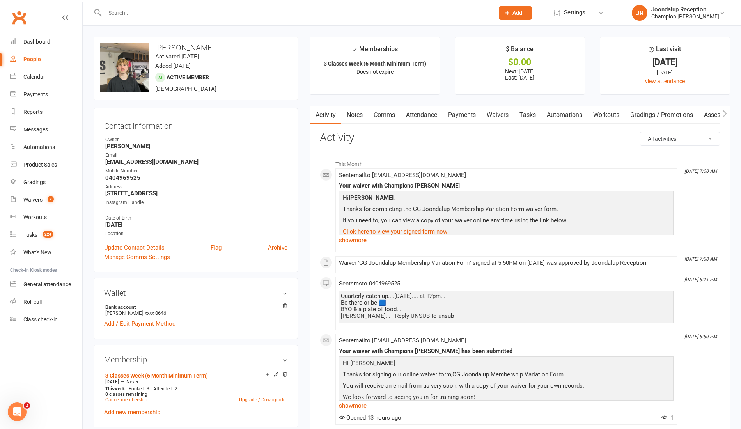
click at [463, 115] on link "Payments" at bounding box center [462, 115] width 39 height 18
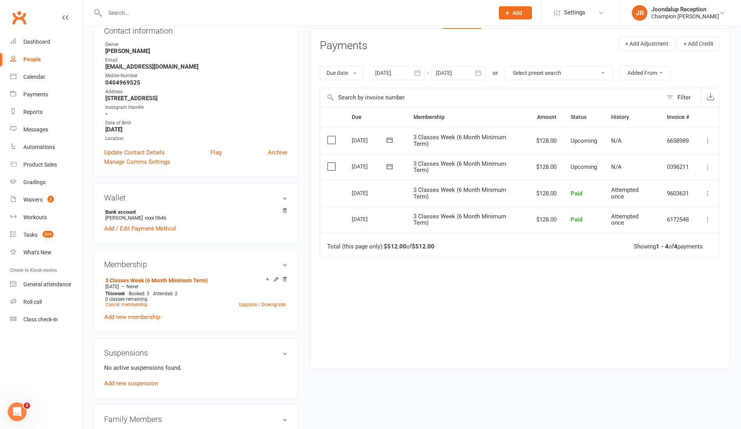
scroll to position [105, 0]
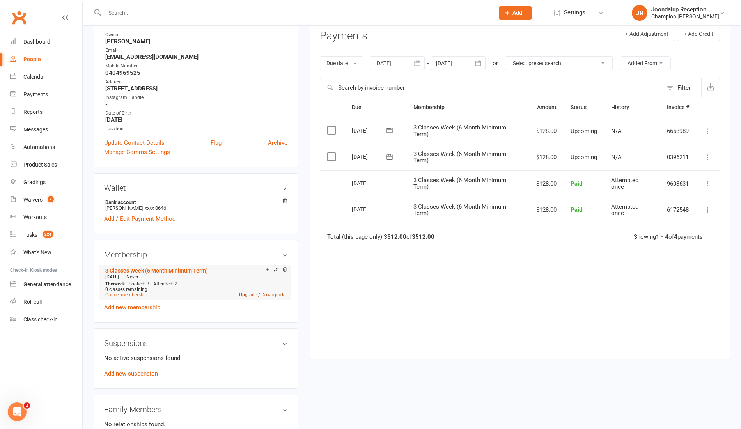
click at [248, 296] on link "Upgrade / Downgrade" at bounding box center [262, 294] width 46 height 5
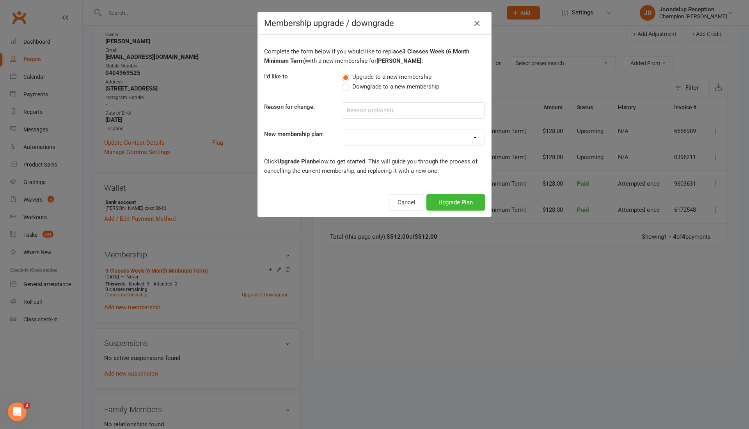
click at [428, 142] on select "New Starter Program FIFO New Starter Program Unlimited (12 Month Minimum Term) …" at bounding box center [413, 138] width 142 height 16
select select "3"
click at [342, 130] on select "New Starter Program FIFO New Starter Program Unlimited (12 Month Minimum Term) …" at bounding box center [413, 138] width 142 height 16
click at [436, 195] on button "Upgrade Plan" at bounding box center [455, 202] width 58 height 16
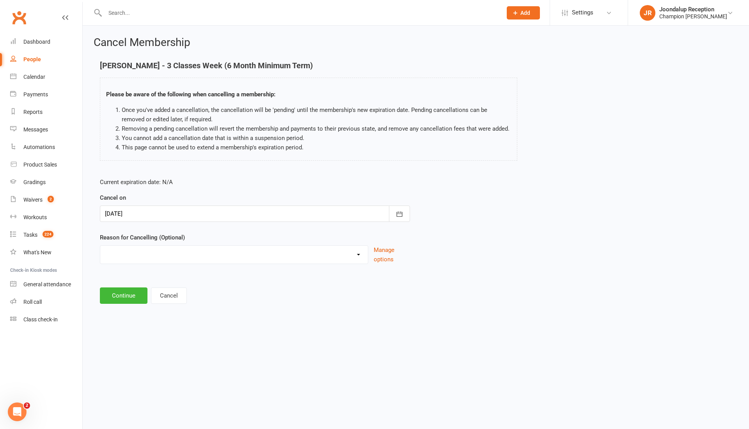
click at [354, 252] on select "Club Transfer Cooling off Period ([DATE]) Debt Collection Downgrading Membershi…" at bounding box center [233, 254] width 267 height 16
select select "11"
click at [100, 246] on select "Club Transfer Cooling off Period ([DATE]) Debt Collection Downgrading Membershi…" at bounding box center [233, 254] width 267 height 16
click at [132, 290] on button "Continue" at bounding box center [124, 295] width 48 height 16
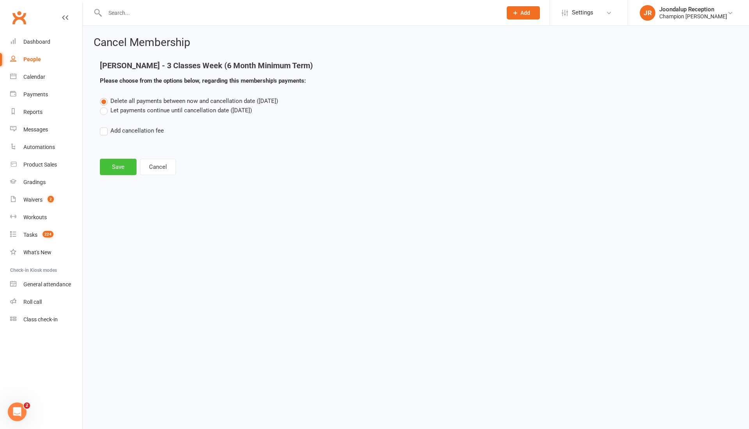
click at [104, 166] on button "Save" at bounding box center [118, 167] width 37 height 16
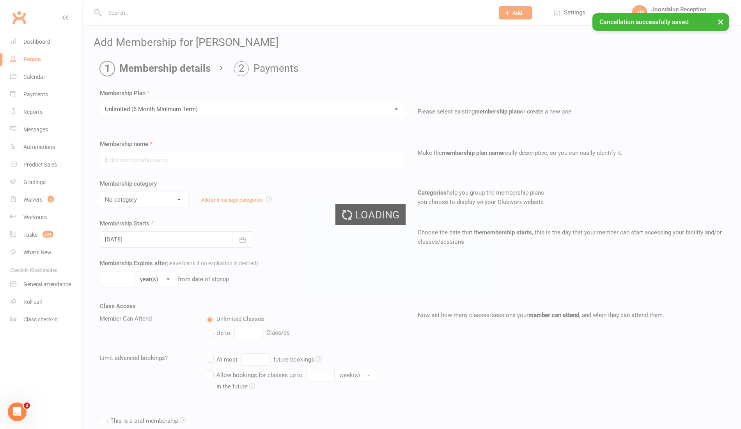
type input "Unlimited (6 Month Minimum Term)"
select select "4"
type input "0"
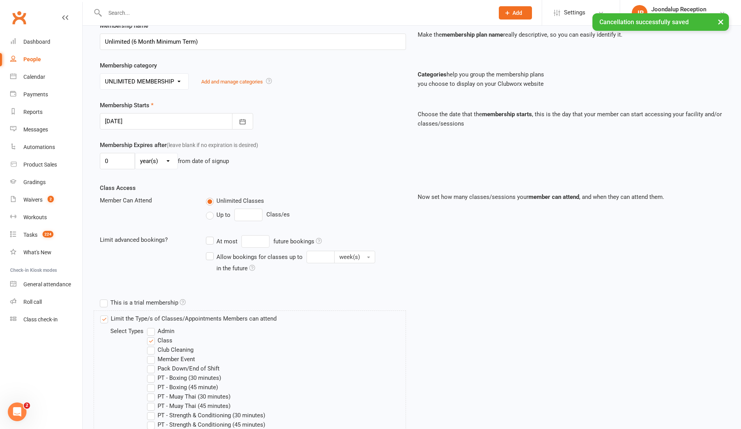
scroll to position [305, 0]
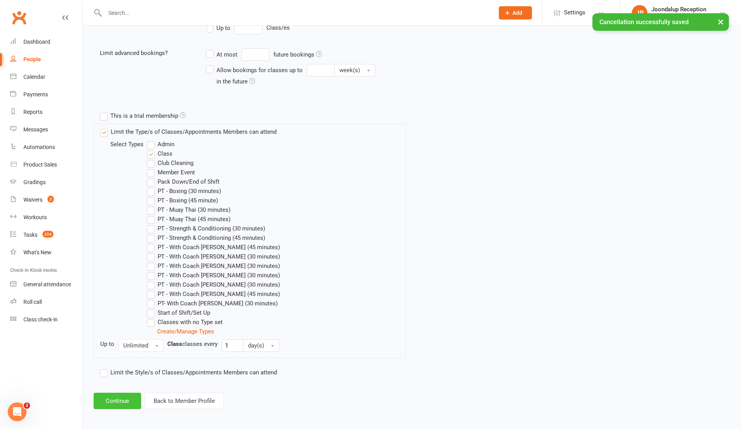
click at [105, 396] on button "Continue" at bounding box center [118, 401] width 48 height 16
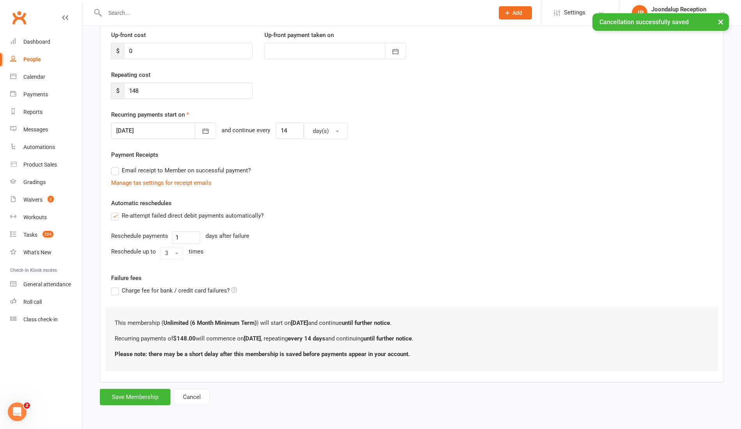
scroll to position [0, 0]
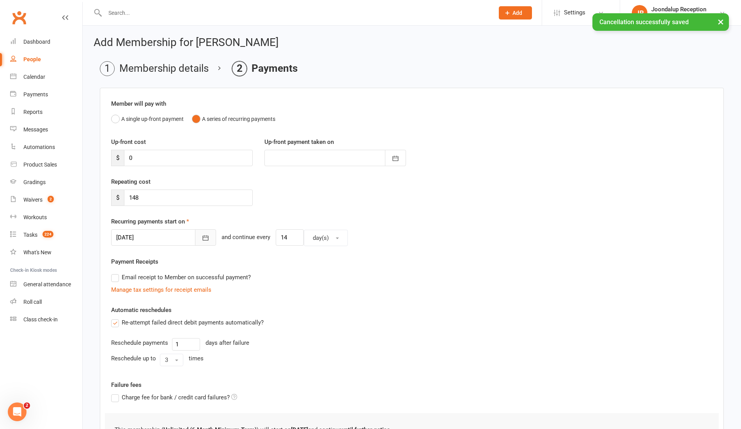
click at [195, 241] on button "button" at bounding box center [205, 237] width 21 height 16
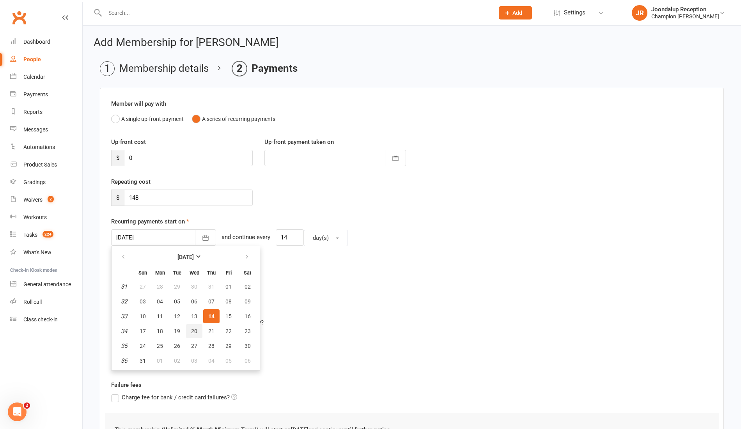
click at [192, 331] on span "20" at bounding box center [194, 331] width 6 height 6
type input "[DATE]"
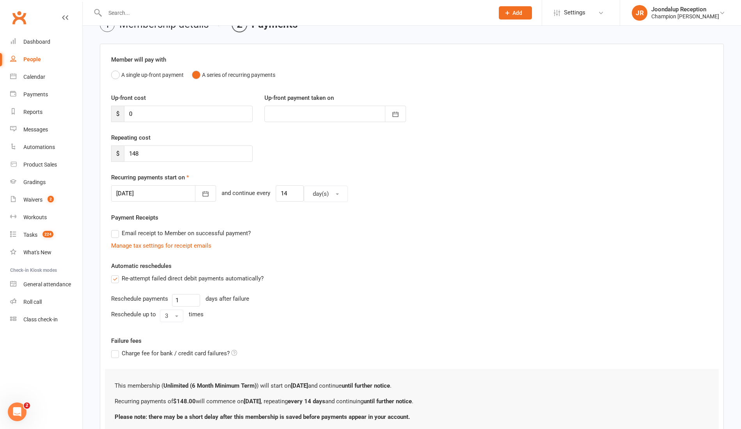
scroll to position [105, 0]
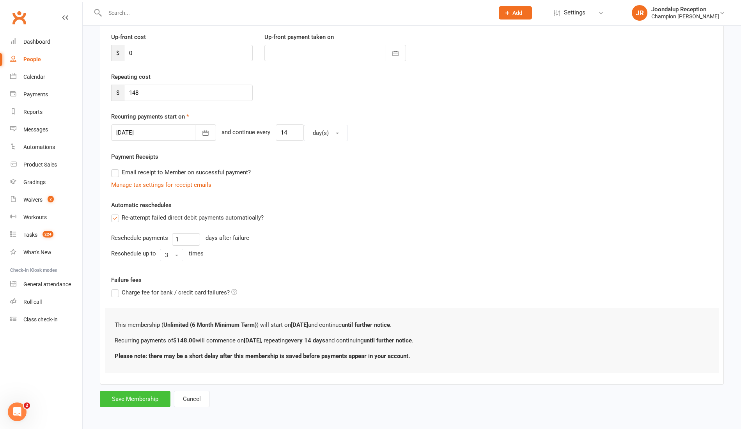
click at [125, 402] on button "Save Membership" at bounding box center [135, 399] width 71 height 16
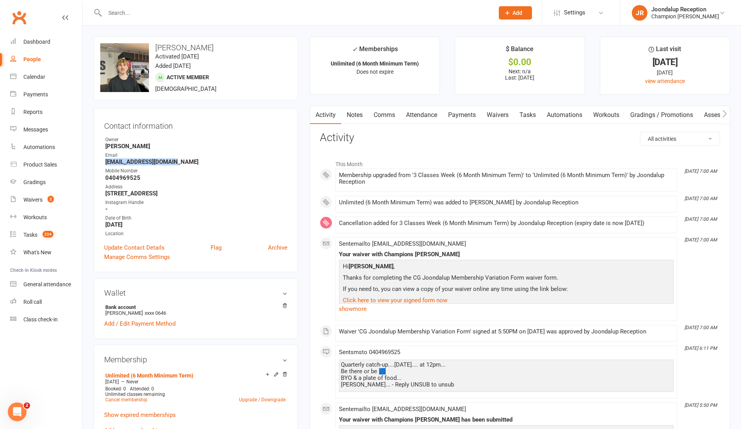
drag, startPoint x: 178, startPoint y: 159, endPoint x: 100, endPoint y: 161, distance: 78.0
click at [100, 161] on div "Contact information Owner [PERSON_NAME] Email [EMAIL_ADDRESS][DOMAIN_NAME] Mobi…" at bounding box center [196, 190] width 204 height 164
copy strong "[EMAIL_ADDRESS][DOMAIN_NAME]"
click at [44, 40] on div "Dashboard" at bounding box center [36, 42] width 27 height 6
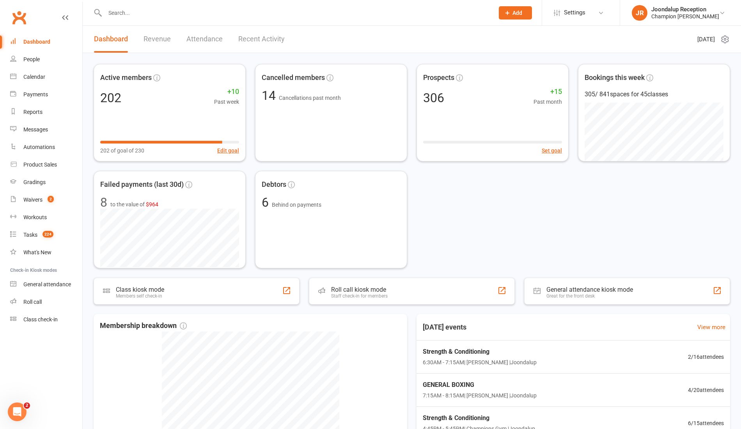
click at [277, 45] on link "Recent Activity" at bounding box center [261, 39] width 46 height 27
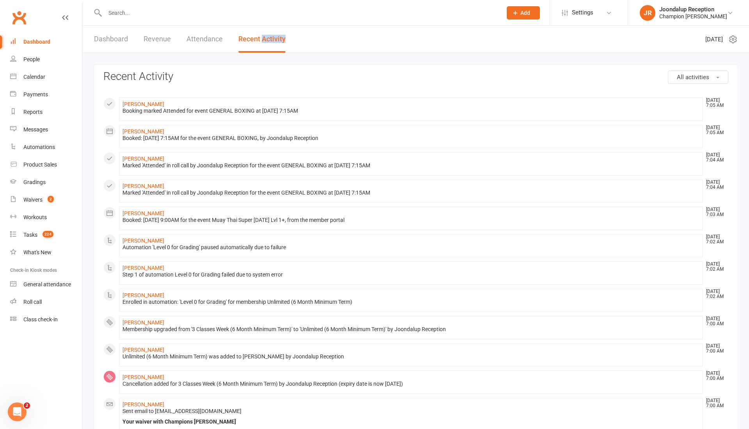
click at [277, 45] on link "Recent Activity" at bounding box center [261, 39] width 47 height 27
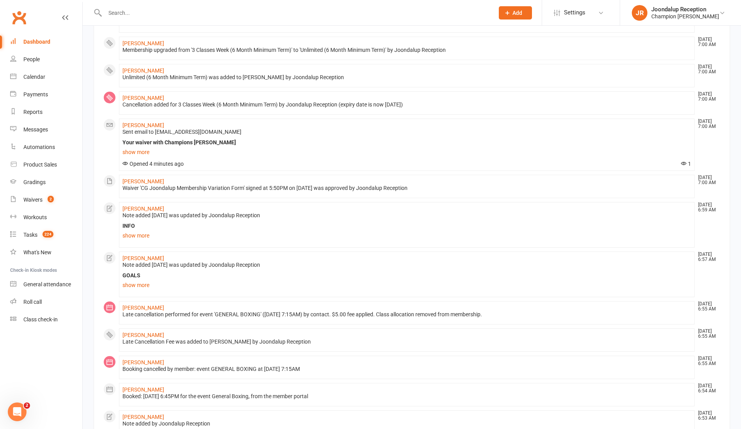
scroll to position [342, 0]
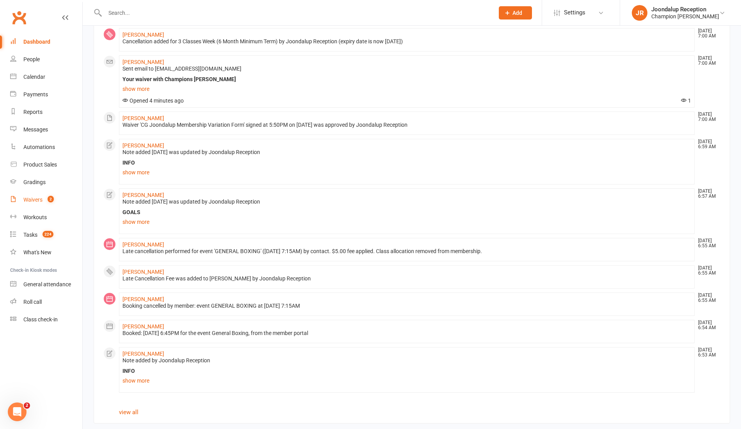
click at [37, 199] on div "Waivers" at bounding box center [32, 199] width 19 height 6
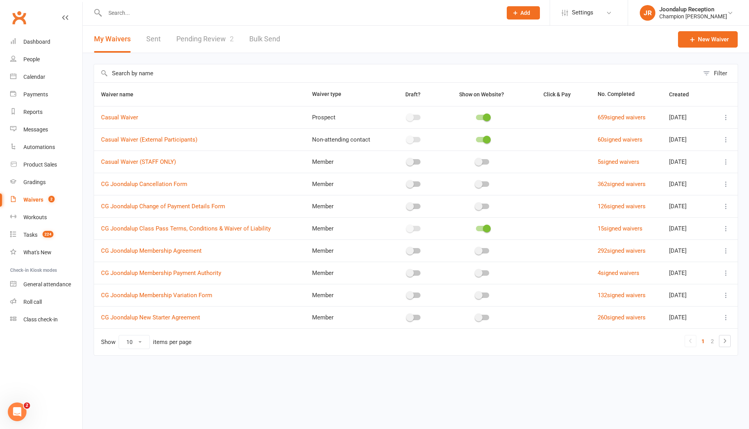
click at [216, 42] on link "Pending Review 2" at bounding box center [204, 39] width 57 height 27
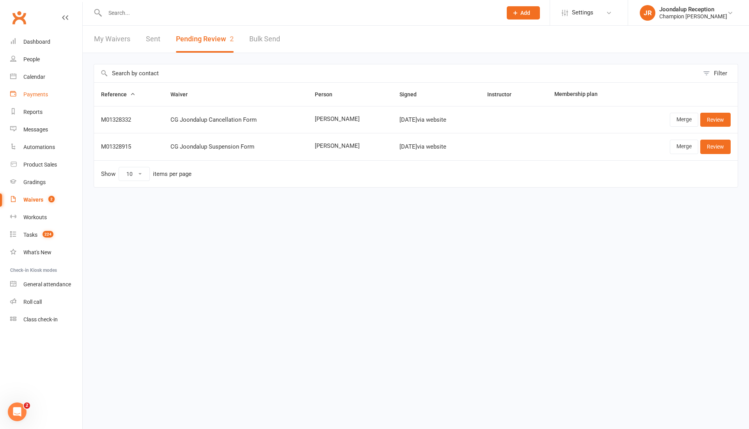
click at [30, 102] on link "Payments" at bounding box center [46, 95] width 72 height 18
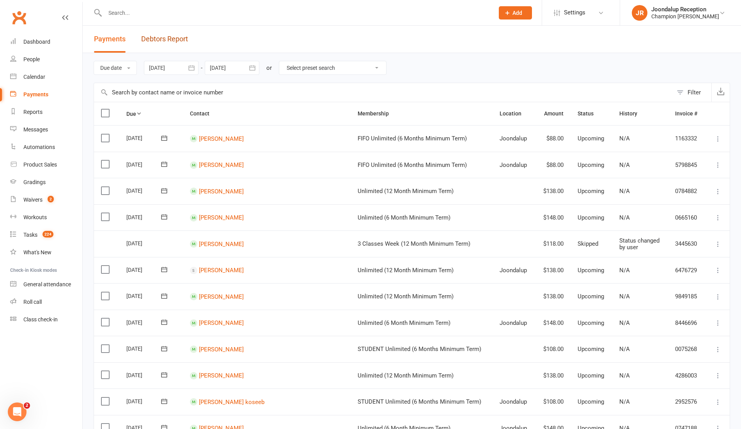
click at [170, 36] on link "Debtors Report" at bounding box center [164, 39] width 47 height 27
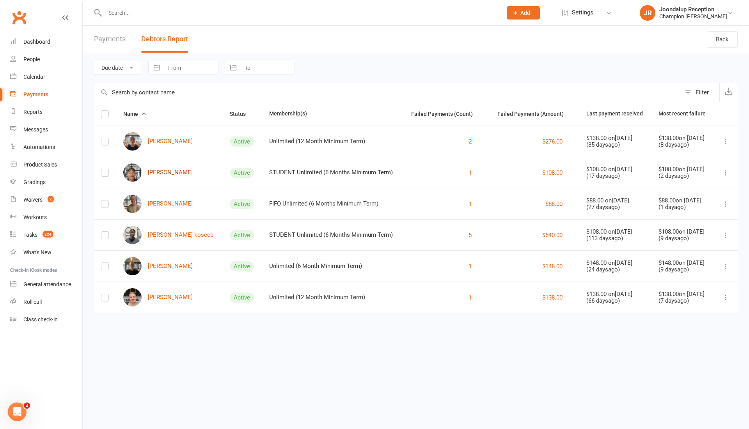
click at [165, 172] on link "[PERSON_NAME]" at bounding box center [157, 172] width 69 height 18
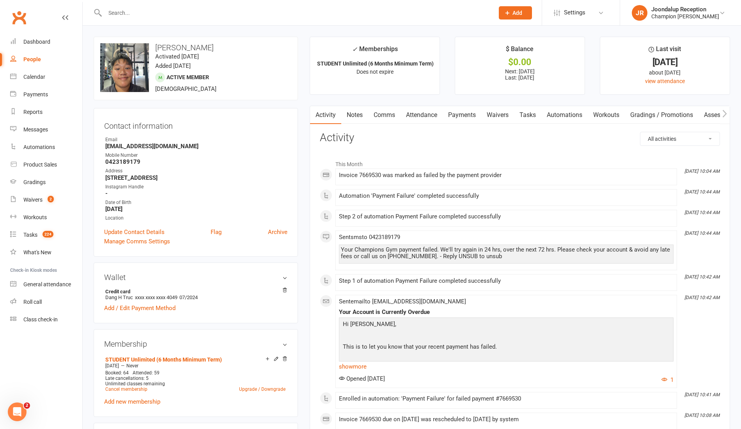
click at [359, 111] on link "Notes" at bounding box center [354, 115] width 27 height 18
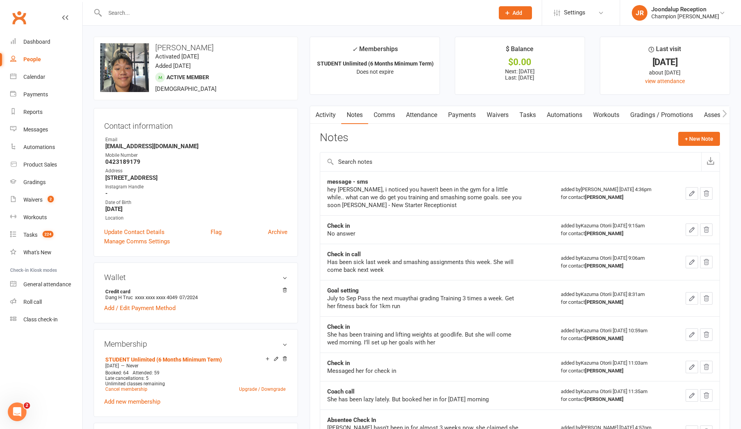
click at [450, 117] on link "Payments" at bounding box center [462, 115] width 39 height 18
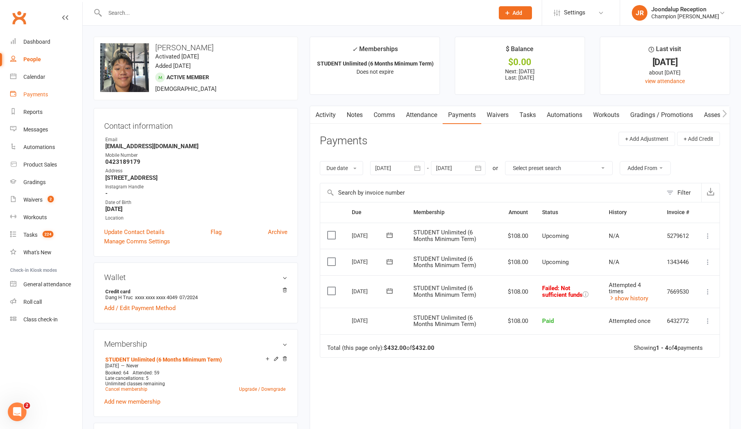
click at [41, 94] on div "Payments" at bounding box center [35, 94] width 25 height 6
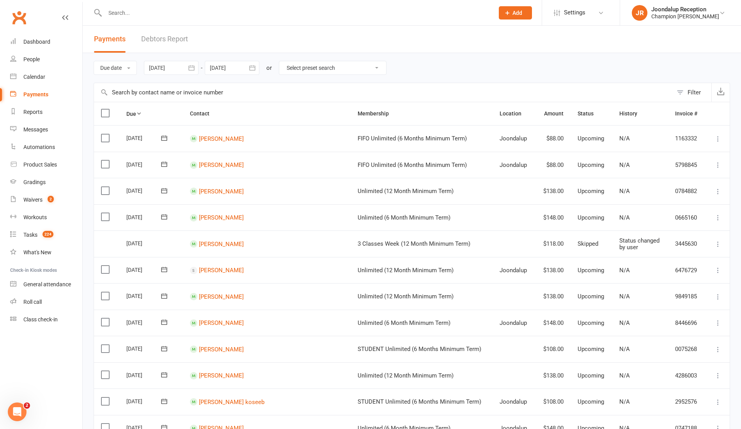
click at [165, 40] on link "Debtors Report" at bounding box center [164, 39] width 47 height 27
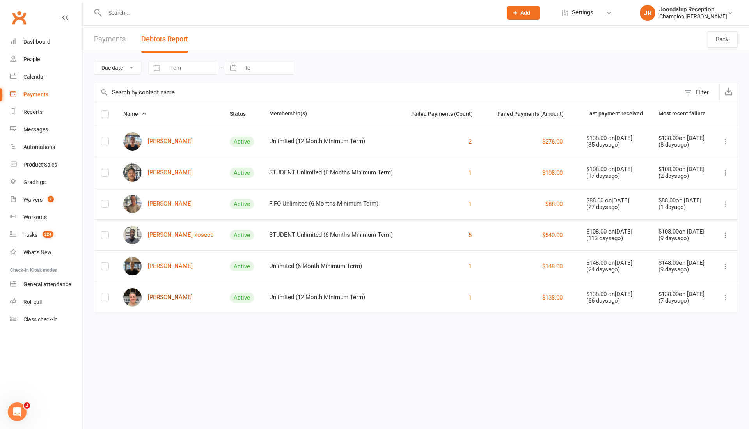
click at [159, 298] on link "[PERSON_NAME]" at bounding box center [157, 297] width 69 height 18
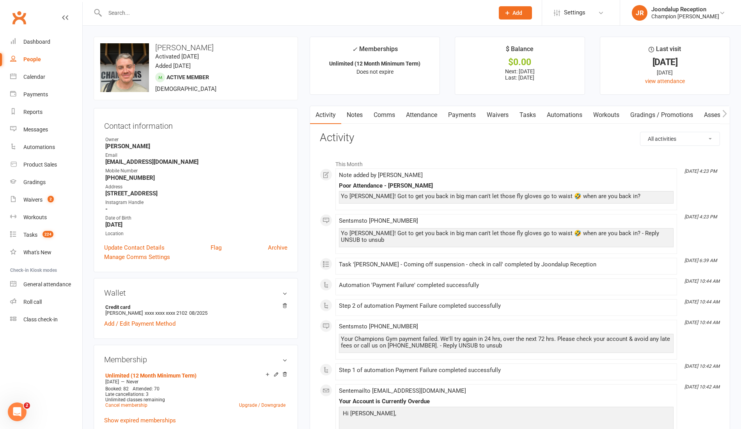
click at [460, 112] on link "Payments" at bounding box center [462, 115] width 39 height 18
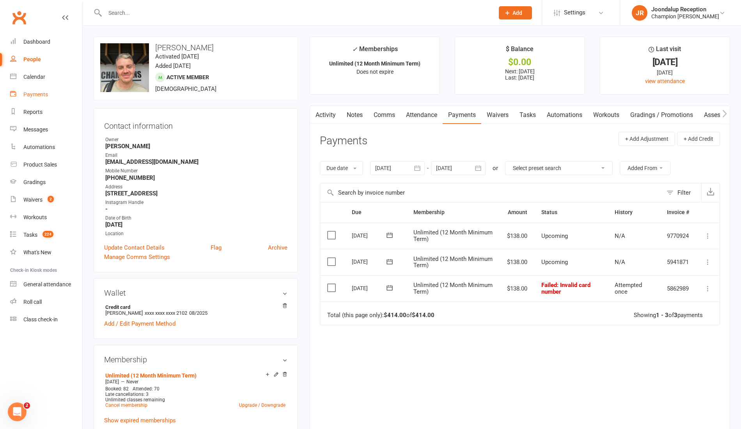
click at [39, 99] on link "Payments" at bounding box center [46, 95] width 72 height 18
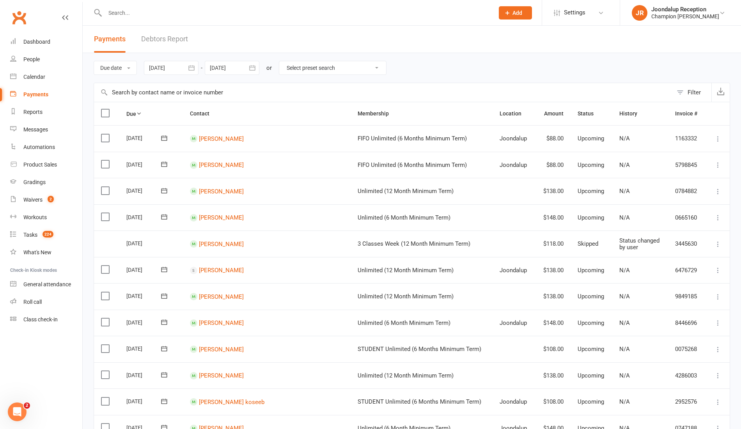
click at [166, 37] on link "Debtors Report" at bounding box center [164, 39] width 47 height 27
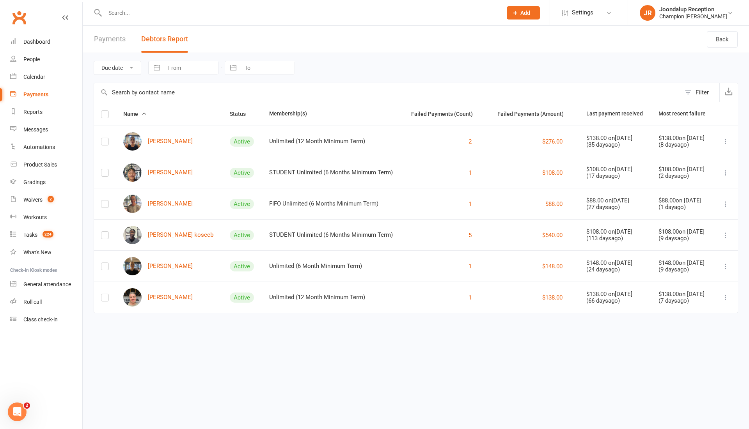
click at [119, 2] on div at bounding box center [295, 12] width 403 height 25
click at [123, 9] on div at bounding box center [295, 12] width 403 height 25
click at [123, 9] on input "text" at bounding box center [300, 12] width 394 height 11
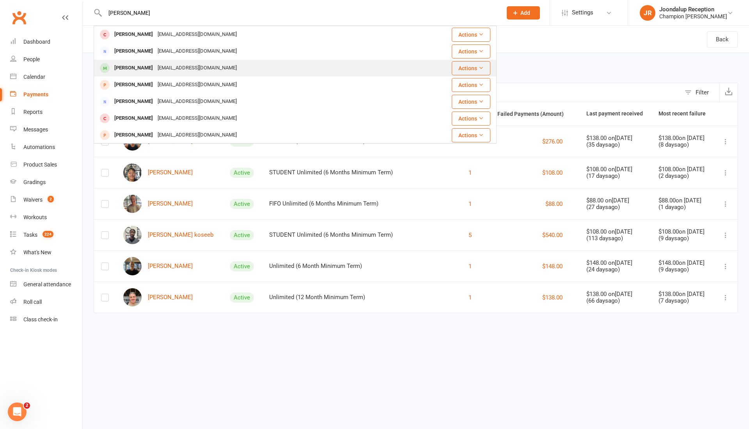
type input "[PERSON_NAME]"
click at [161, 70] on div "[EMAIL_ADDRESS][DOMAIN_NAME]" at bounding box center [197, 67] width 84 height 11
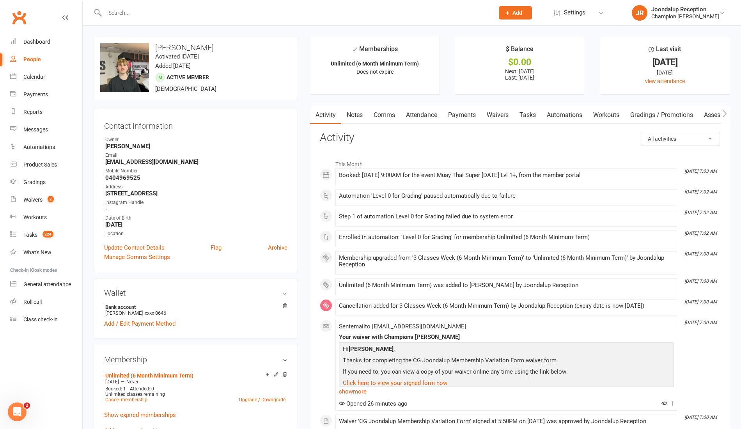
click at [361, 114] on link "Notes" at bounding box center [354, 115] width 27 height 18
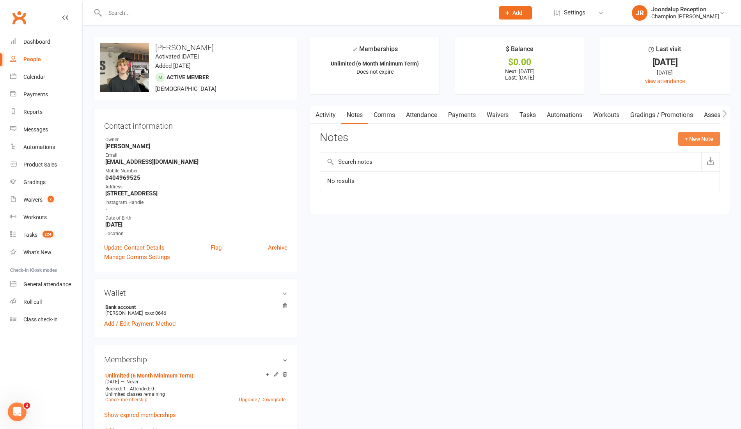
click at [691, 135] on button "+ New Note" at bounding box center [699, 139] width 42 height 14
click at [427, 175] on input "text" at bounding box center [520, 171] width 400 height 16
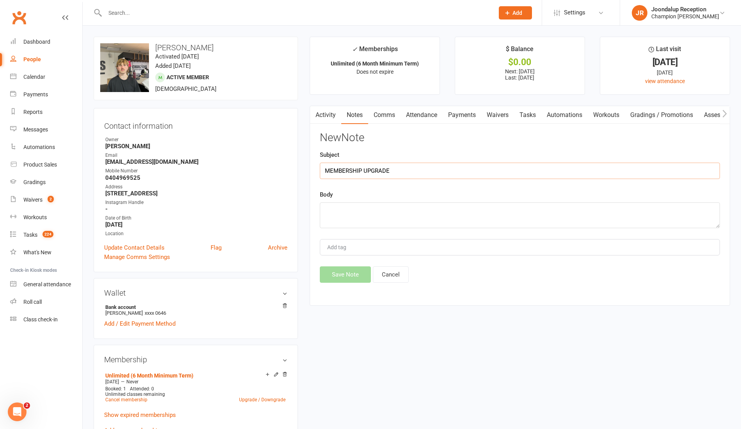
type input "MEMBERSHIP UPGRADE"
click at [425, 221] on textarea at bounding box center [520, 215] width 400 height 26
type textarea "Upgrade to unlimited processed as he will be grading to level 1 maybe 2"
click at [362, 278] on button "Save Note" at bounding box center [345, 274] width 51 height 16
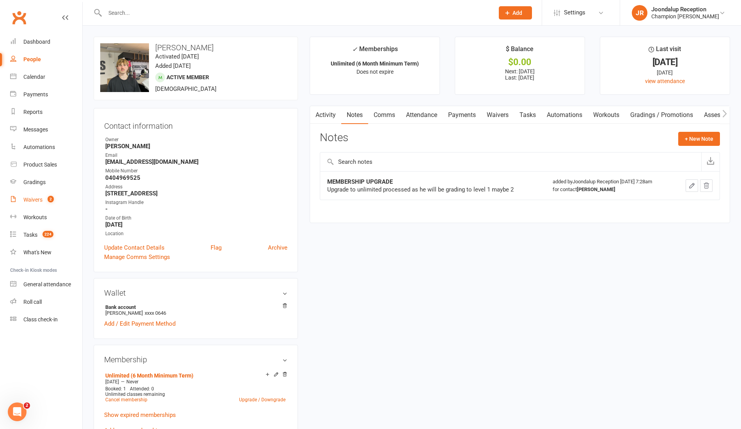
click at [34, 205] on link "Waivers 2" at bounding box center [46, 200] width 72 height 18
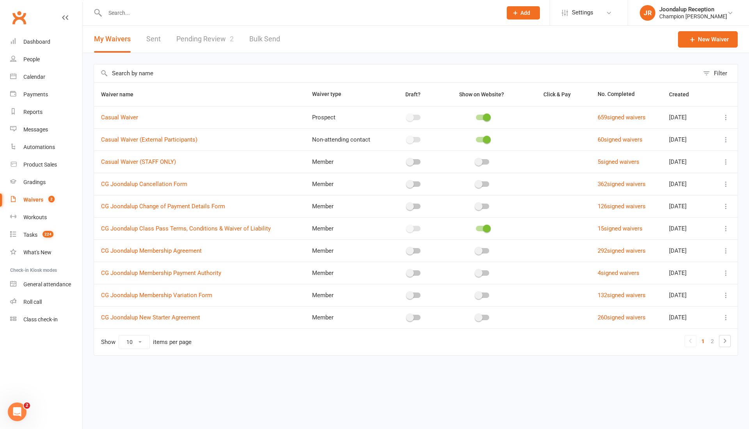
click at [217, 41] on link "Pending Review 2" at bounding box center [204, 39] width 57 height 27
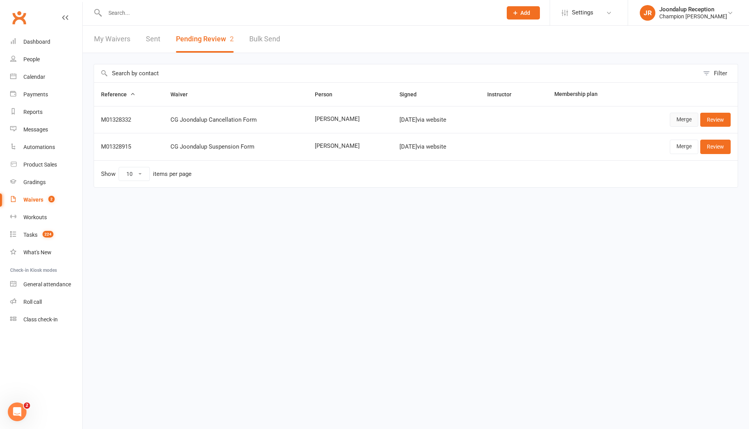
click at [678, 114] on link "Merge" at bounding box center [683, 120] width 28 height 14
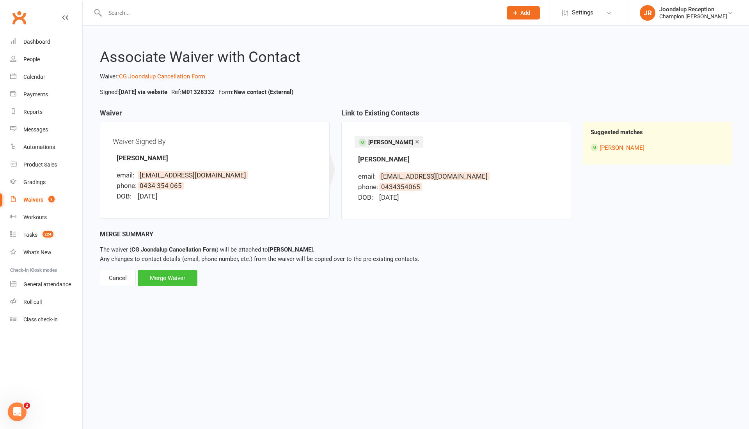
click at [168, 280] on div "Merge Waiver" at bounding box center [168, 278] width 60 height 16
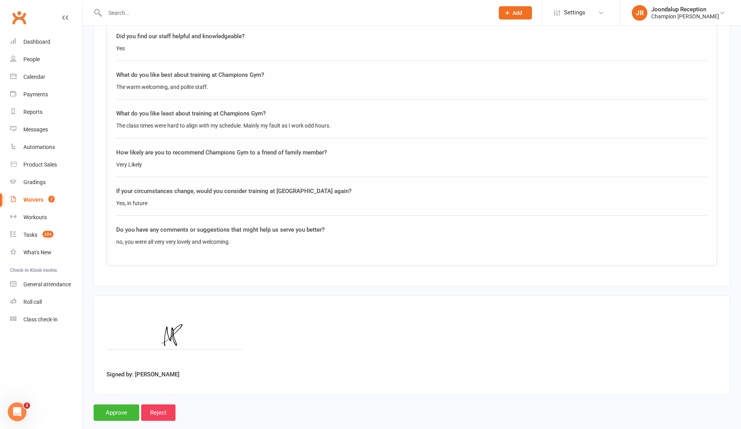
scroll to position [592, 0]
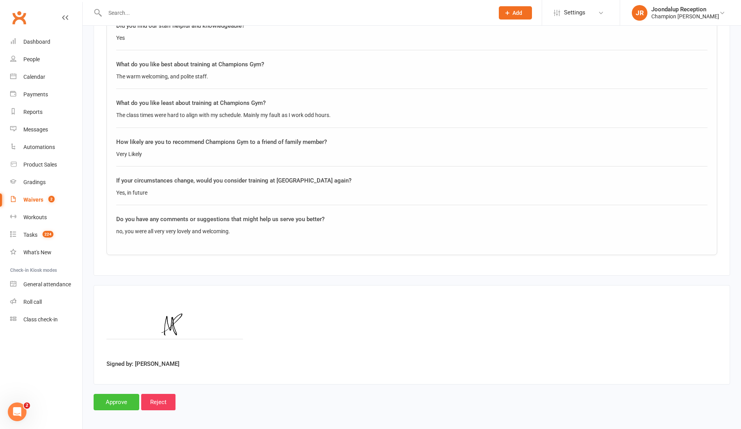
click at [110, 396] on input "Approve" at bounding box center [117, 402] width 46 height 16
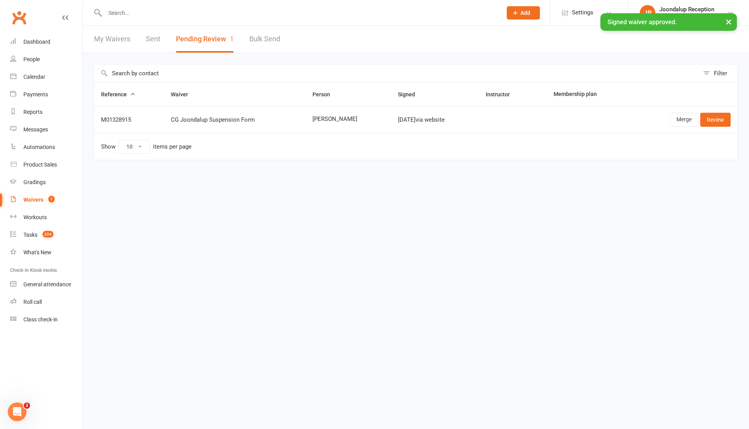
click at [156, 12] on input "text" at bounding box center [300, 12] width 394 height 11
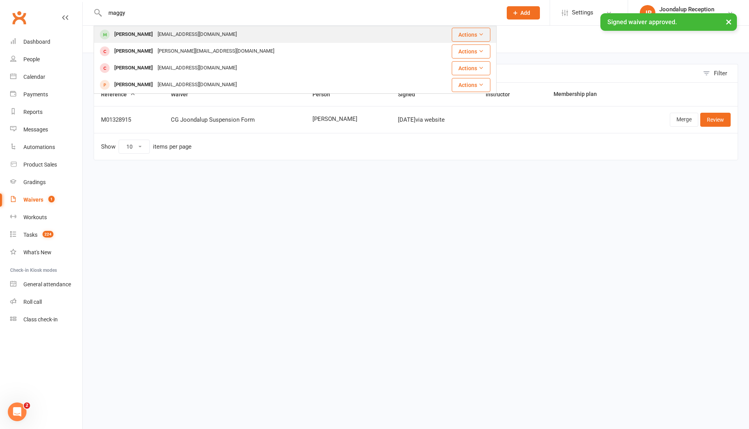
type input "maggy"
click at [158, 35] on div "[EMAIL_ADDRESS][DOMAIN_NAME]" at bounding box center [197, 34] width 84 height 11
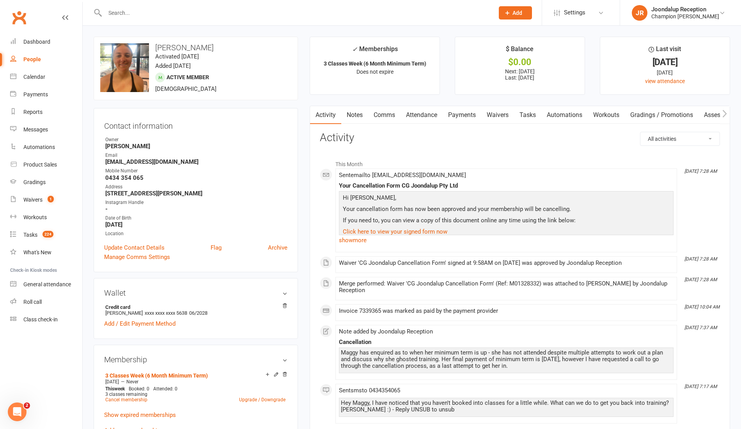
click at [455, 115] on link "Payments" at bounding box center [462, 115] width 39 height 18
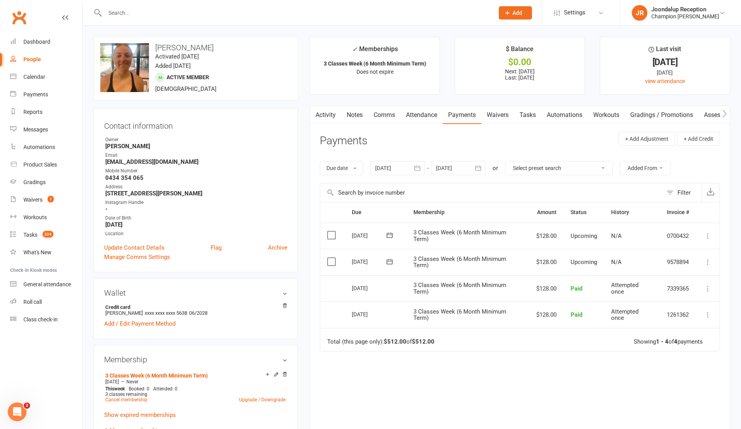
click at [356, 112] on link "Notes" at bounding box center [354, 115] width 27 height 18
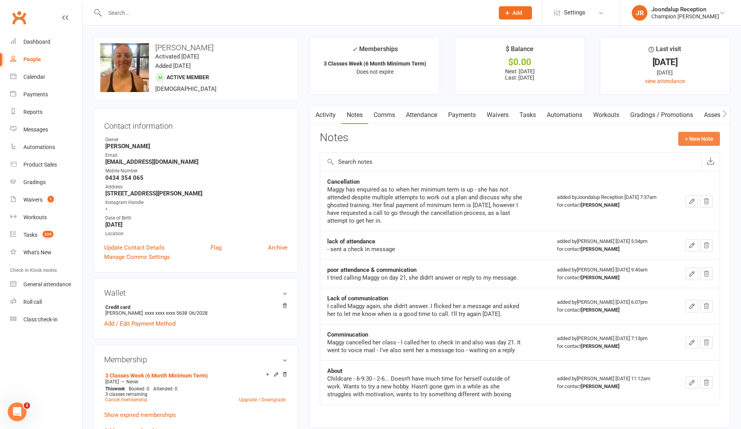
click at [699, 134] on button "+ New Note" at bounding box center [699, 139] width 42 height 14
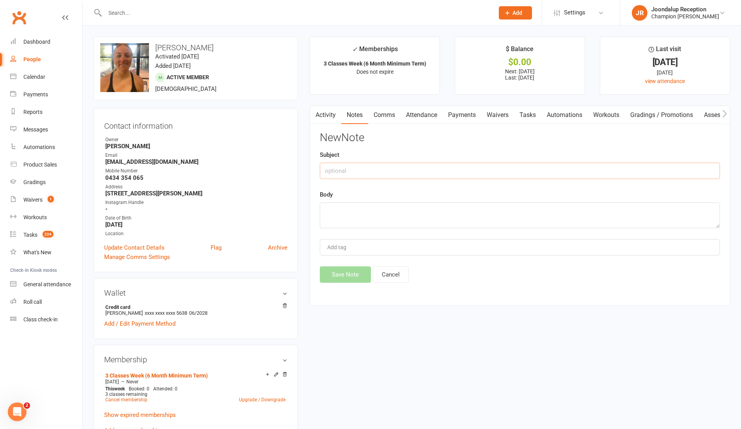
click at [407, 172] on input "text" at bounding box center [520, 171] width 400 height 16
type input "M"
type input "Reason for cancellation"
click at [396, 212] on textarea at bounding box center [520, 215] width 400 height 26
paste textarea "Thank you for that, sorry you had trouble getting in touch, not sure what happe…"
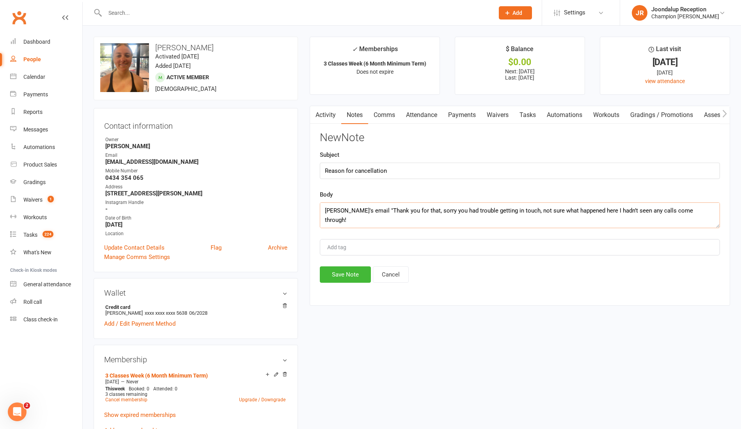
scroll to position [70, 0]
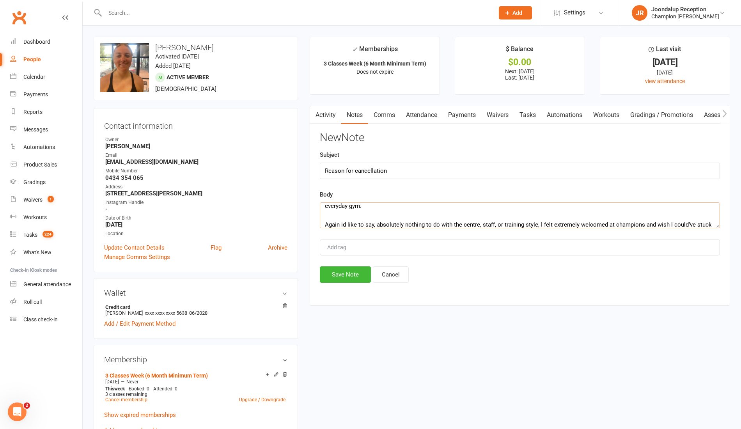
type textarea "[PERSON_NAME]'s email "Thank you for that, sorry you had trouble getting in tou…"
click at [350, 281] on div "Activity Notes Comms Attendance Payments Waivers Tasks Automations Workouts Gra…" at bounding box center [520, 206] width 420 height 200
click at [348, 276] on button "Save Note" at bounding box center [345, 274] width 51 height 16
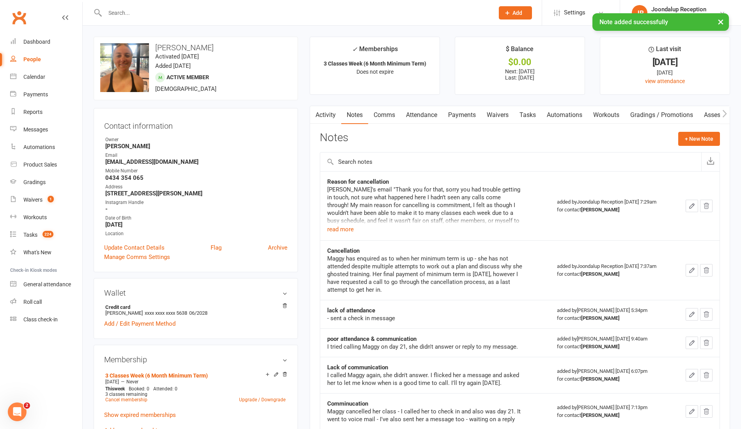
click at [460, 113] on link "Payments" at bounding box center [462, 115] width 39 height 18
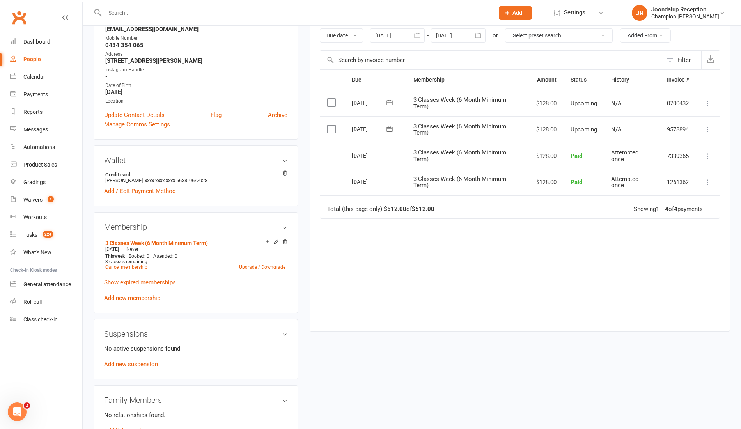
scroll to position [142, 0]
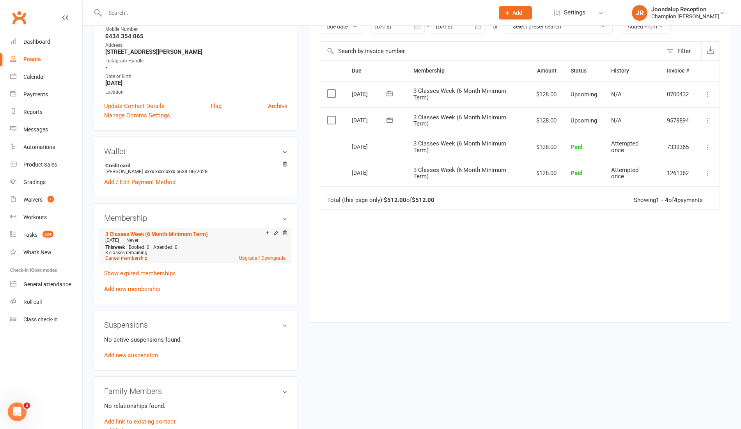
click at [133, 257] on link "Cancel membership" at bounding box center [126, 257] width 42 height 5
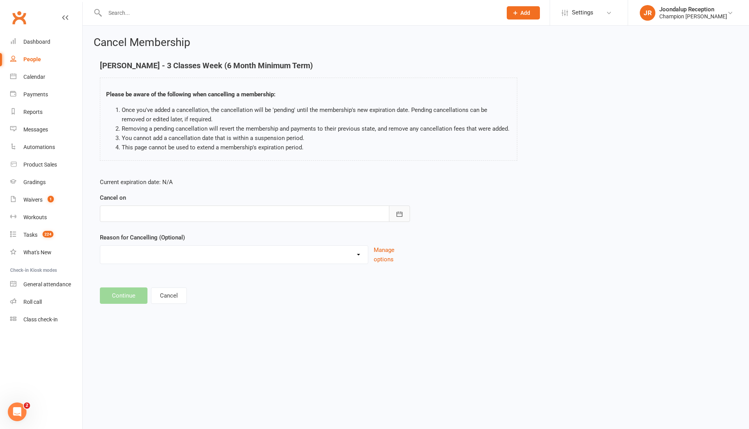
click at [400, 206] on button "button" at bounding box center [399, 213] width 21 height 16
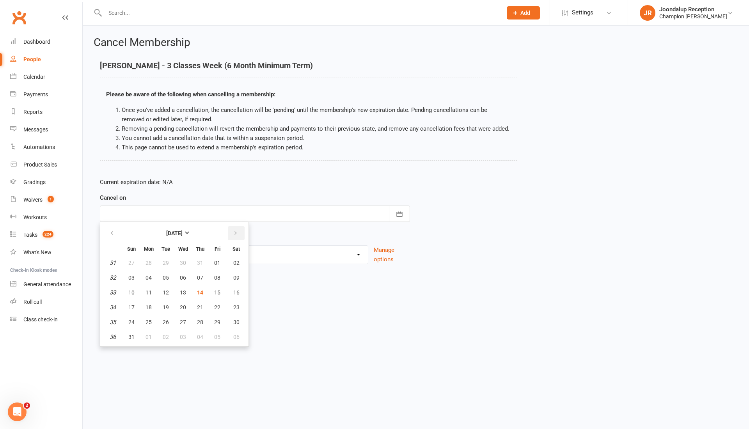
click at [242, 230] on button "button" at bounding box center [236, 233] width 17 height 14
click at [206, 262] on button "04" at bounding box center [200, 263] width 16 height 14
type input "[DATE]"
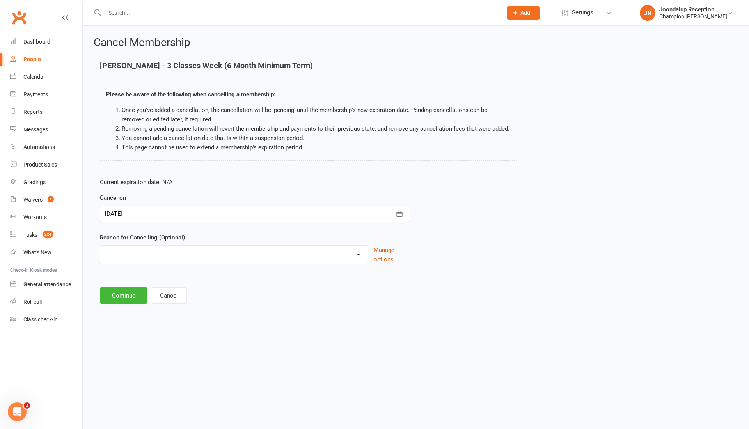
click at [238, 255] on select "Club Transfer Cooling off Period ([DATE]) Debt Collection Downgrading Membershi…" at bounding box center [233, 254] width 267 height 16
select select "8"
click at [100, 246] on select "Club Transfer Cooling off Period ([DATE]) Debt Collection Downgrading Membershi…" at bounding box center [233, 254] width 267 height 16
click at [116, 293] on button "Continue" at bounding box center [124, 295] width 48 height 16
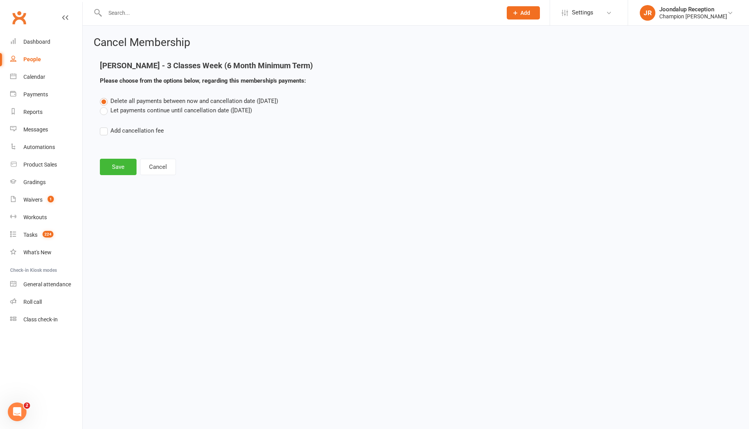
click at [106, 112] on label "Let payments continue until cancellation date ([DATE])" at bounding box center [176, 110] width 152 height 9
click at [105, 106] on input "Let payments continue until cancellation date ([DATE])" at bounding box center [102, 106] width 5 height 0
click at [116, 162] on button "Save" at bounding box center [118, 167] width 37 height 16
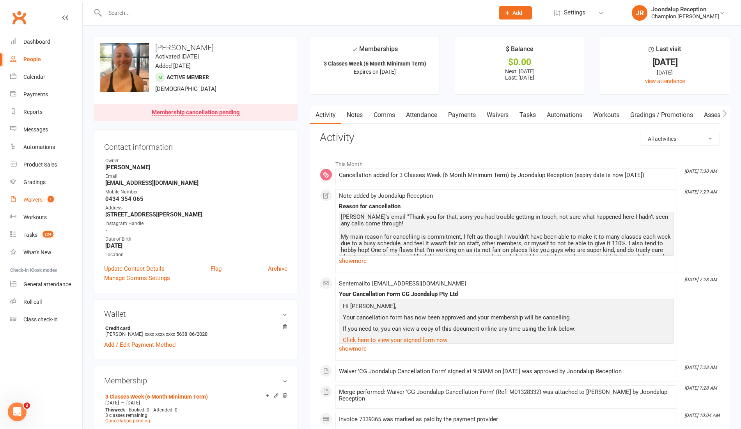
click at [32, 198] on div "Waivers" at bounding box center [32, 199] width 19 height 6
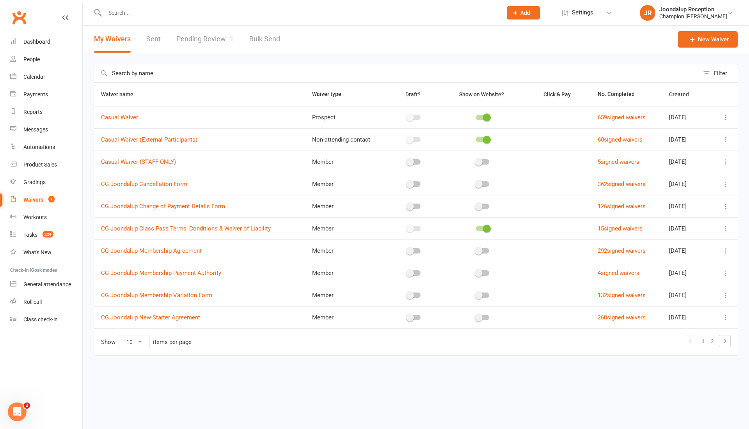
click at [227, 35] on link "Pending Review 1" at bounding box center [204, 39] width 57 height 27
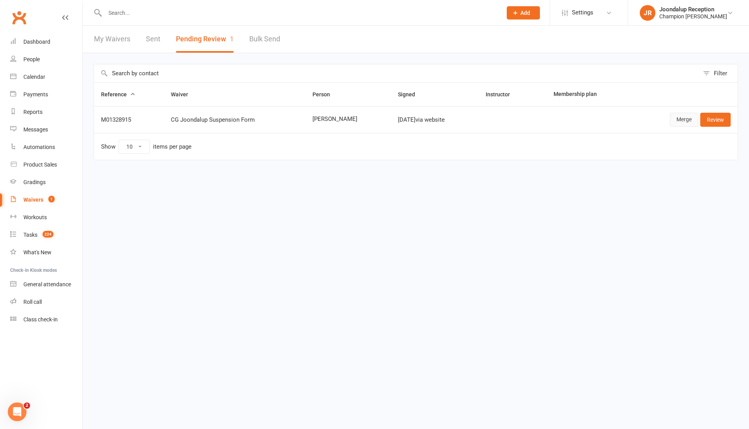
click at [692, 120] on link "Merge" at bounding box center [683, 120] width 28 height 14
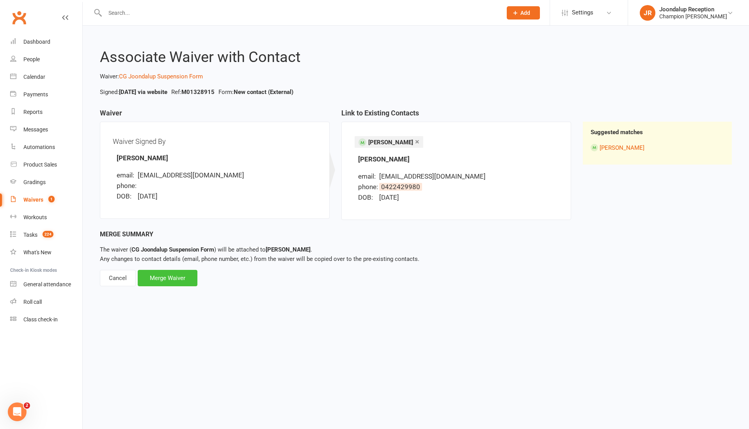
click at [183, 277] on div "Merge Waiver" at bounding box center [168, 278] width 60 height 16
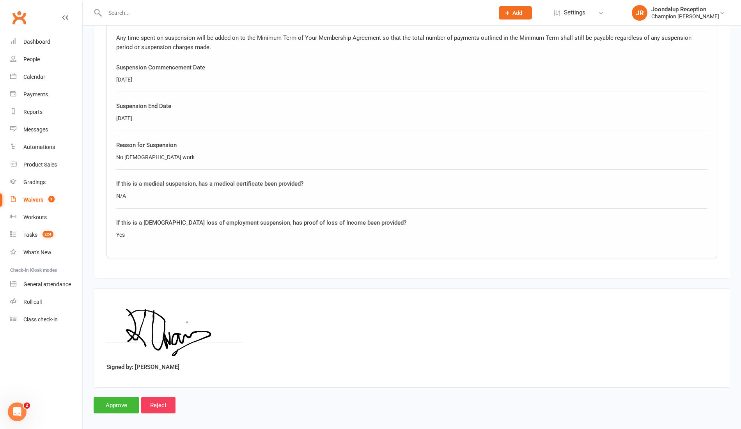
scroll to position [407, 0]
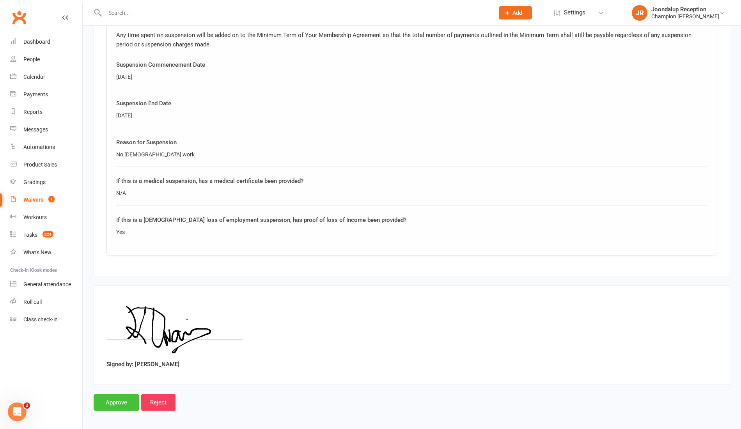
click at [117, 403] on input "Approve" at bounding box center [117, 402] width 46 height 16
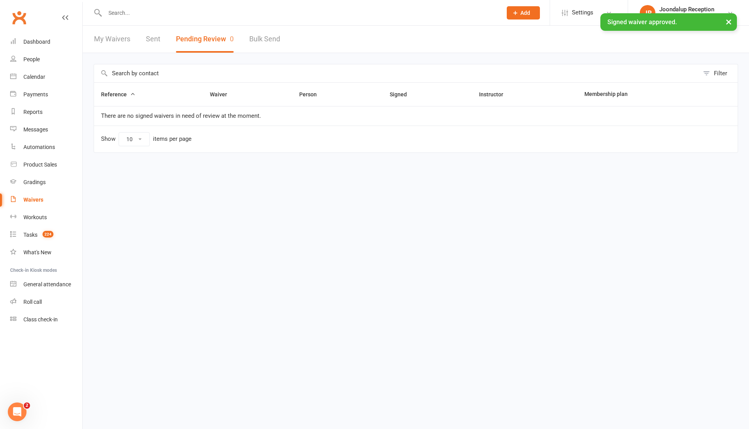
click at [160, 12] on input "text" at bounding box center [300, 12] width 394 height 11
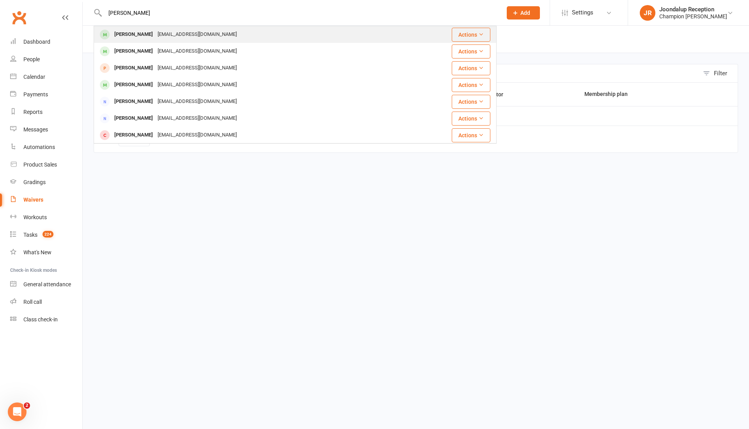
type input "[PERSON_NAME]"
click at [157, 37] on div "[EMAIL_ADDRESS][DOMAIN_NAME]" at bounding box center [197, 34] width 84 height 11
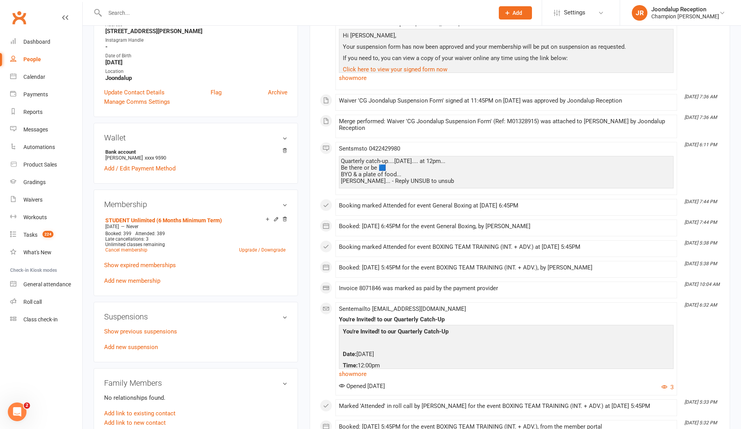
scroll to position [168, 0]
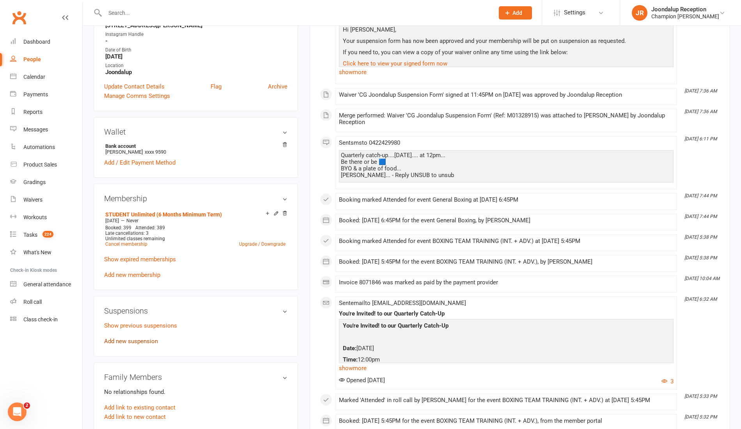
click at [126, 344] on div "Show previous suspensions Add new suspension" at bounding box center [195, 333] width 183 height 25
click at [133, 340] on link "Add new suspension" at bounding box center [131, 341] width 54 height 7
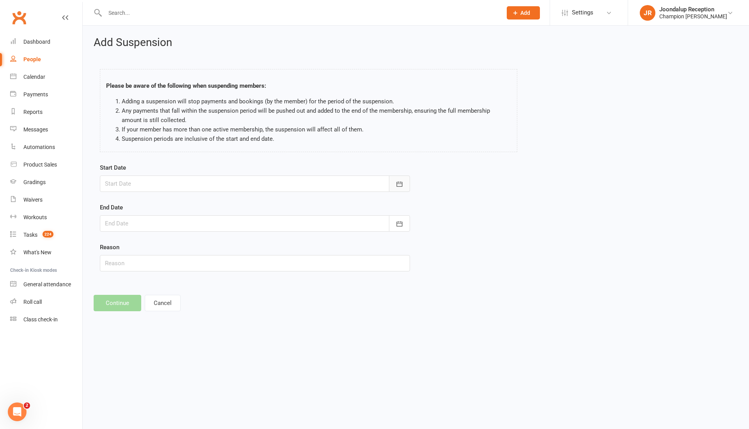
click at [405, 184] on button "button" at bounding box center [399, 183] width 21 height 16
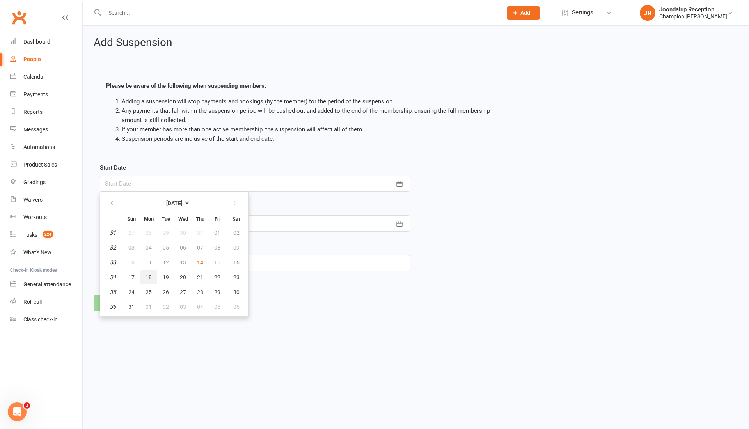
click at [141, 280] on button "18" at bounding box center [148, 277] width 16 height 14
type input "[DATE]"
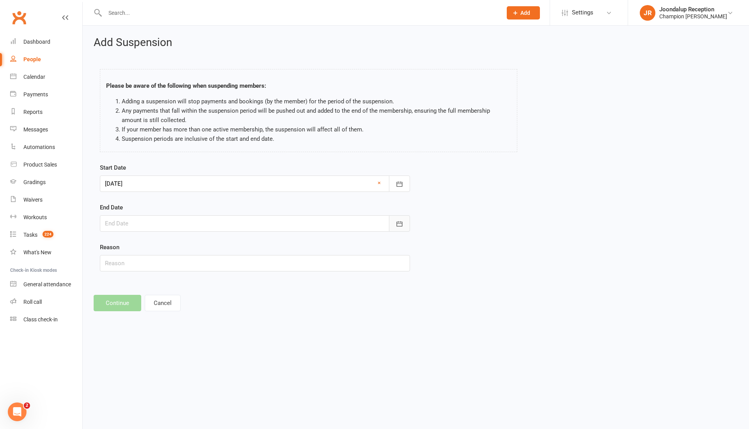
click at [395, 225] on button "button" at bounding box center [399, 223] width 21 height 16
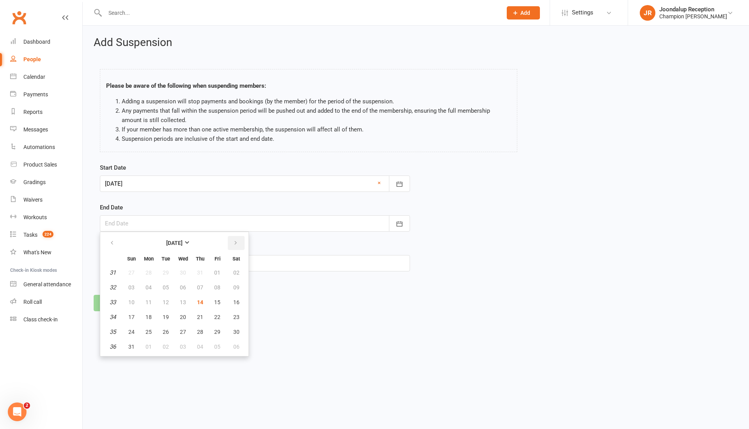
click at [237, 241] on icon "button" at bounding box center [235, 243] width 5 height 6
click at [195, 301] on button "18" at bounding box center [200, 302] width 16 height 14
type input "[DATE]"
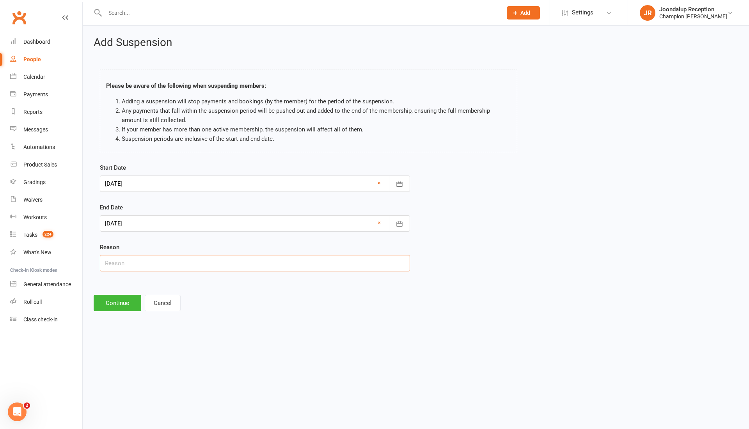
click at [142, 265] on input "text" at bounding box center [255, 263] width 310 height 16
type input "Redundancy suspension"
click at [121, 302] on button "Continue" at bounding box center [118, 303] width 48 height 16
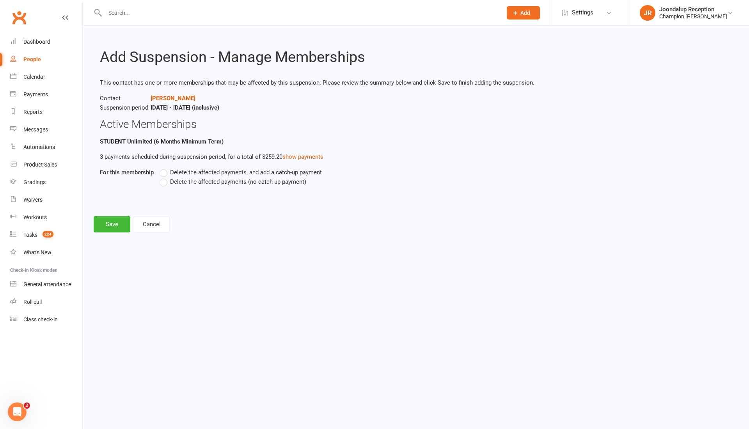
click at [166, 183] on label "Delete the affected payments (no catch-up payment)" at bounding box center [232, 181] width 147 height 9
click at [165, 177] on input "Delete the affected payments (no catch-up payment)" at bounding box center [161, 177] width 5 height 0
click at [115, 227] on button "Save" at bounding box center [112, 224] width 37 height 16
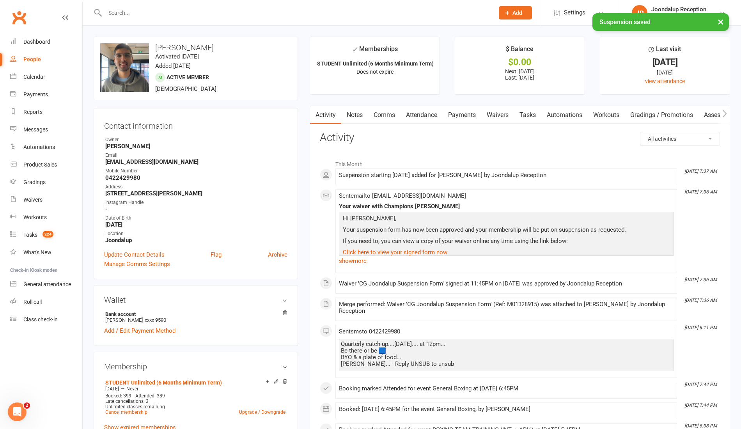
click at [350, 109] on link "Notes" at bounding box center [354, 115] width 27 height 18
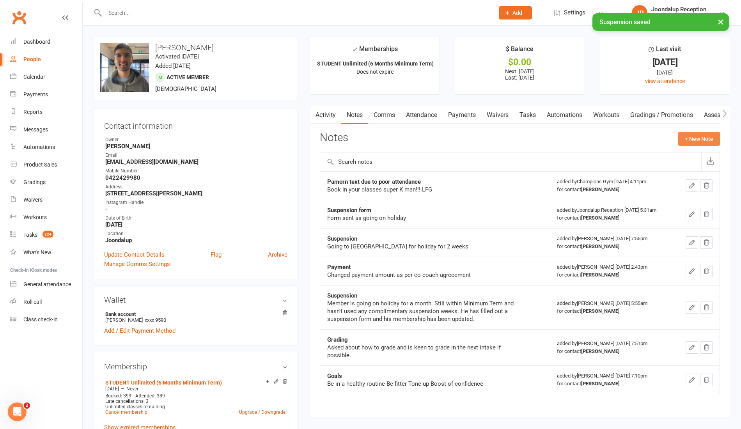
click at [709, 135] on button "+ New Note" at bounding box center [699, 139] width 42 height 14
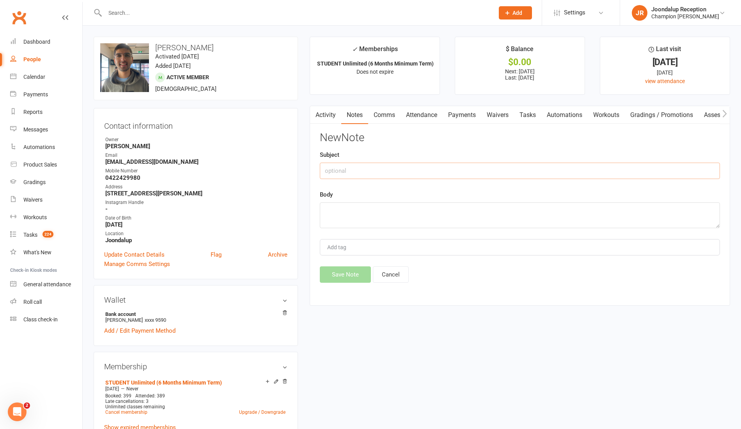
click at [392, 175] on input "text" at bounding box center [520, 171] width 400 height 16
type input "Suspension"
click at [384, 211] on textarea at bounding box center [520, 215] width 400 height 26
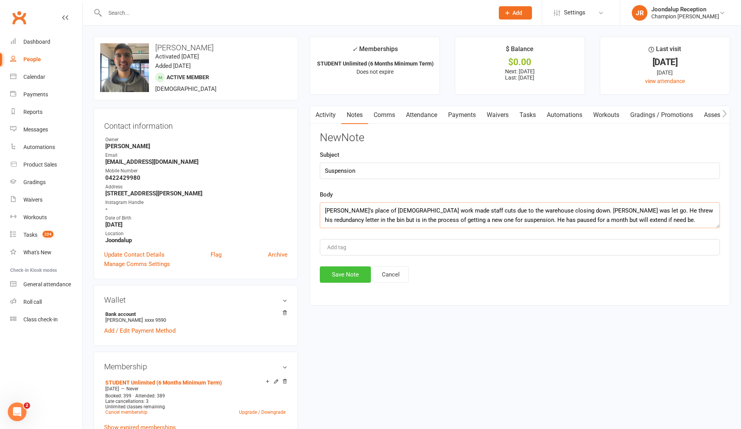
type textarea "[PERSON_NAME]'s place of [DEMOGRAPHIC_DATA] work made staff cuts due to the war…"
click at [348, 274] on button "Save Note" at bounding box center [345, 274] width 51 height 16
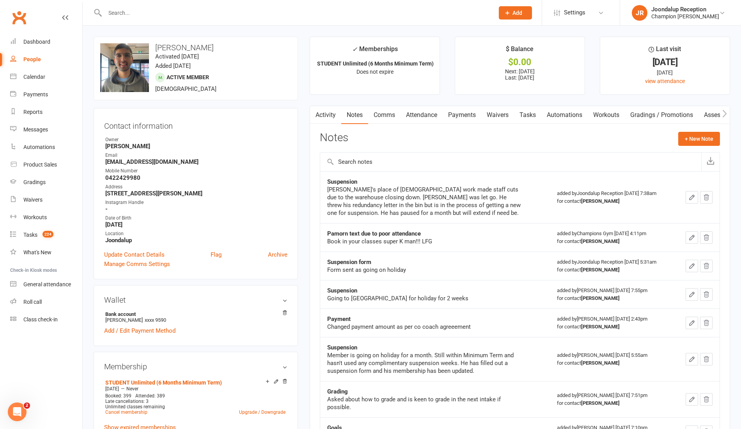
click at [129, 8] on input "text" at bounding box center [296, 12] width 386 height 11
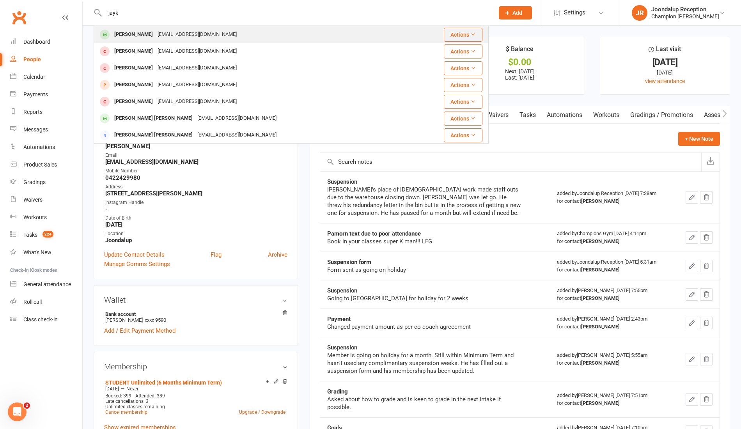
type input "jayk"
click at [129, 38] on div "[PERSON_NAME]" at bounding box center [133, 34] width 43 height 11
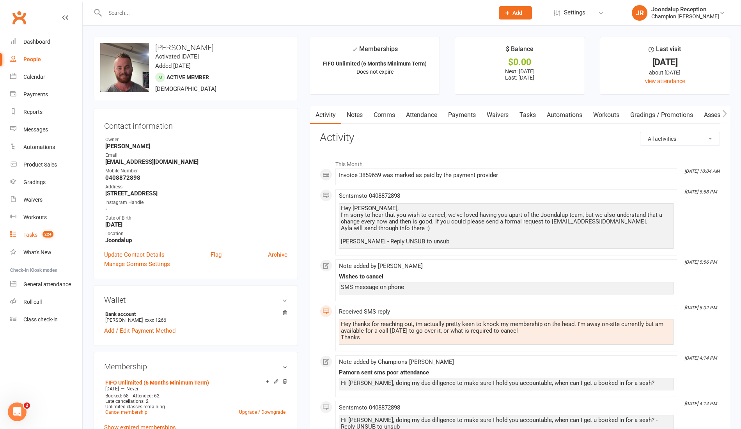
click at [21, 238] on link "Tasks 224" at bounding box center [46, 235] width 72 height 18
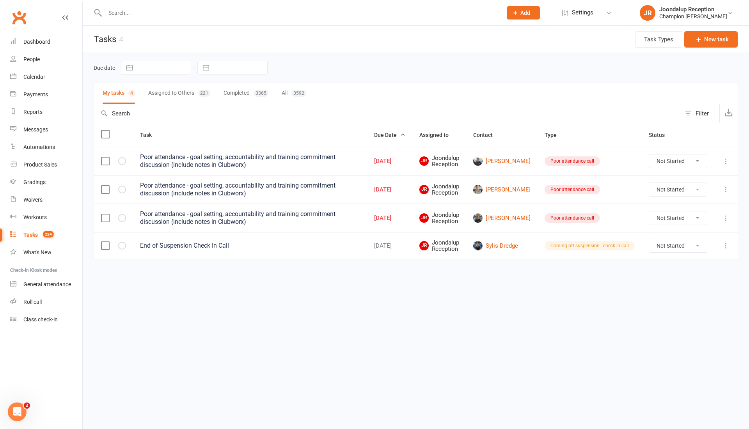
click at [118, 27] on h1 "Tasks 4" at bounding box center [103, 39] width 41 height 27
click at [43, 91] on div "Payments" at bounding box center [35, 94] width 25 height 6
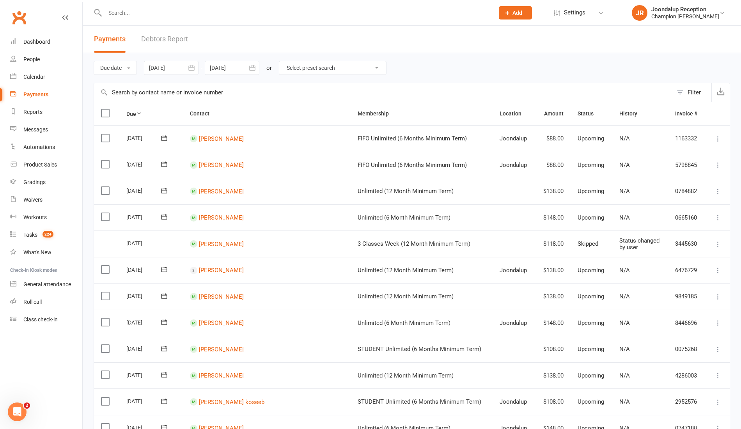
click at [182, 47] on link "Debtors Report" at bounding box center [164, 39] width 47 height 27
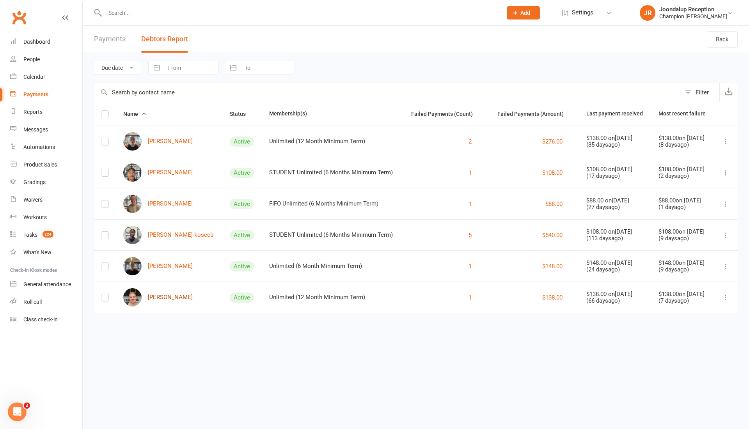
click at [166, 299] on link "[PERSON_NAME]" at bounding box center [157, 297] width 69 height 18
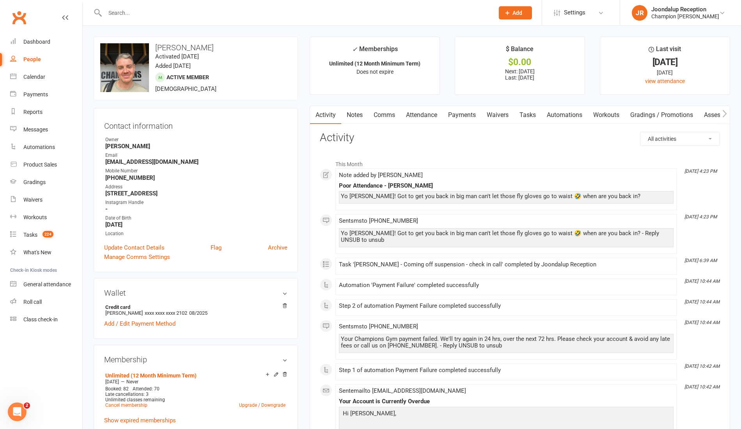
click at [510, 117] on link "Waivers" at bounding box center [497, 115] width 33 height 18
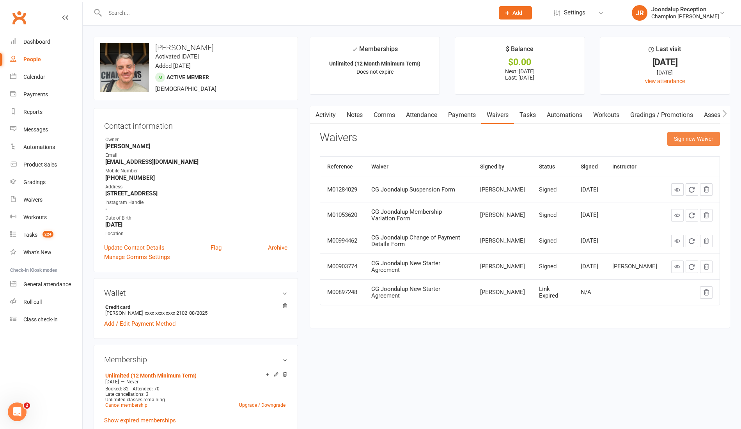
click at [681, 136] on button "Sign new Waiver" at bounding box center [693, 139] width 53 height 14
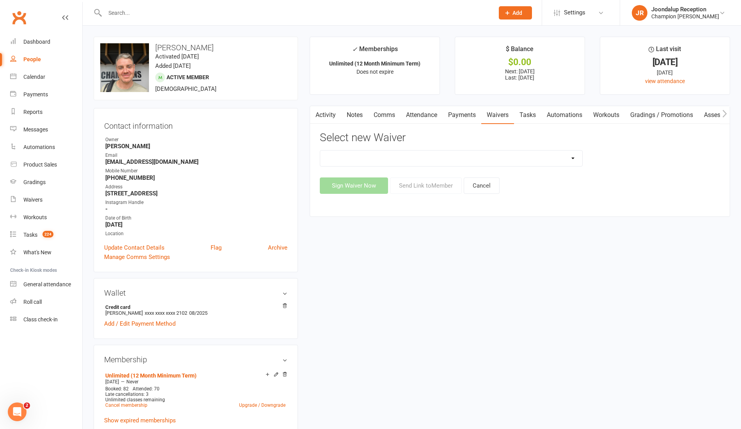
click at [500, 154] on select "Casual Waiver Casual Waiver (STAFF ONLY) CG Joondalup Cancellation Form CG Joon…" at bounding box center [451, 158] width 262 height 16
select select "8696"
click at [320, 150] on select "Casual Waiver Casual Waiver (STAFF ONLY) CG Joondalup Cancellation Form CG Joon…" at bounding box center [451, 158] width 262 height 16
click at [428, 179] on button "Send Link to Member" at bounding box center [426, 185] width 72 height 16
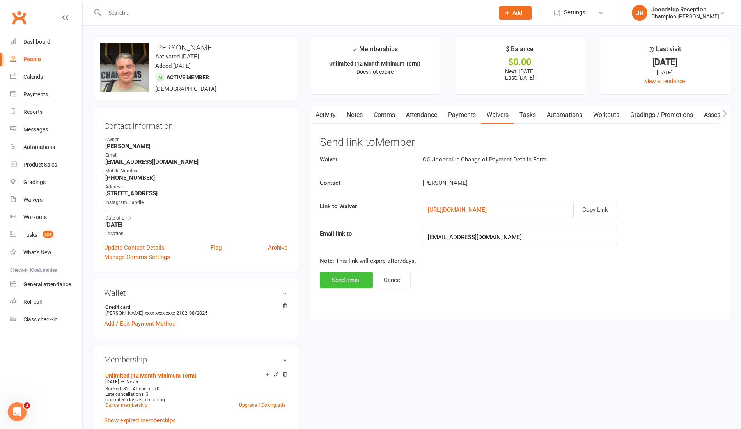
click at [339, 283] on button "Send email" at bounding box center [346, 280] width 53 height 16
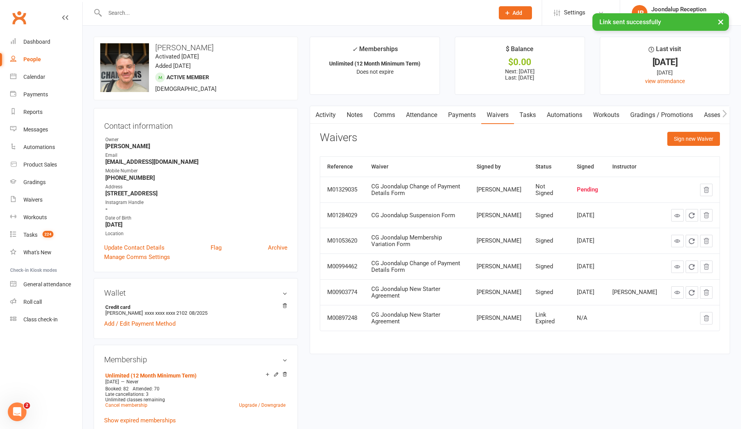
click at [463, 113] on link "Payments" at bounding box center [462, 115] width 39 height 18
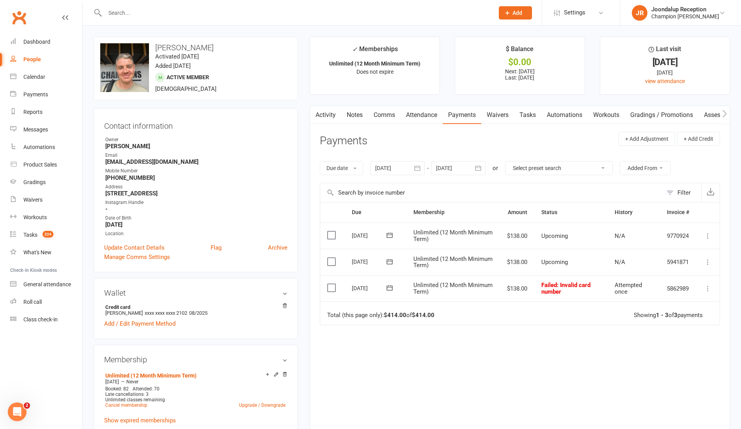
scroll to position [5, 0]
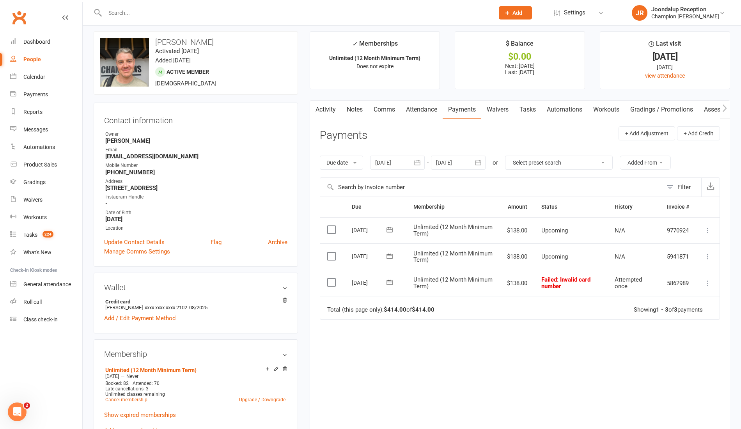
click at [710, 281] on icon at bounding box center [708, 283] width 8 height 8
click at [683, 306] on link "Mark as Paid (POS)" at bounding box center [673, 314] width 77 height 16
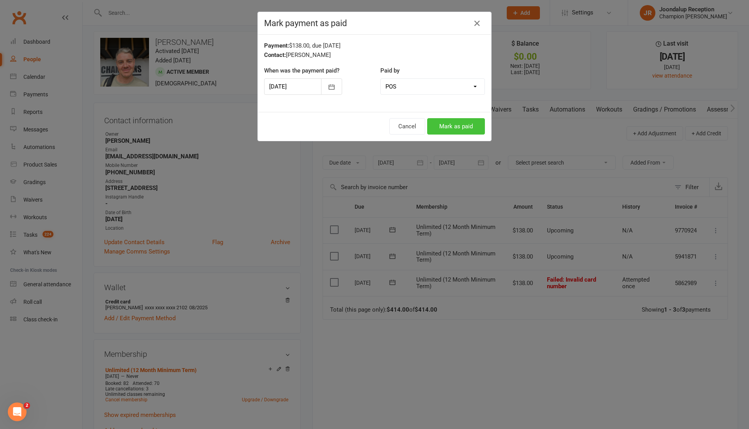
click at [469, 122] on button "Mark as paid" at bounding box center [456, 126] width 58 height 16
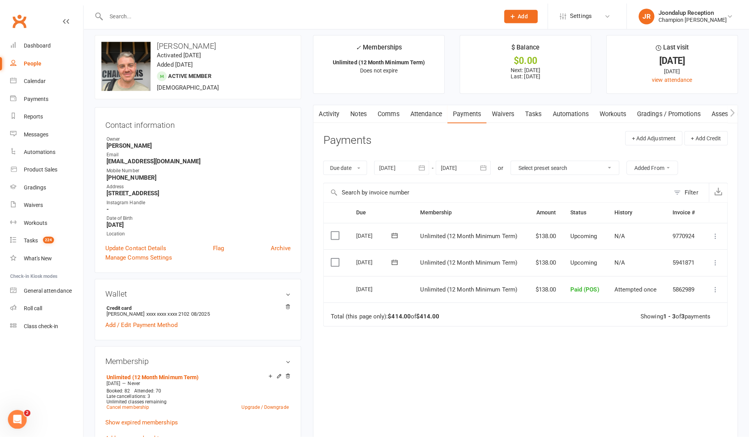
scroll to position [0, 0]
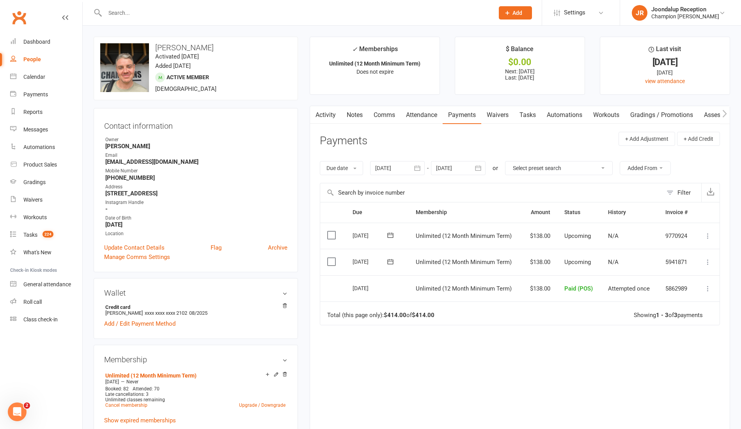
click at [158, 15] on input "text" at bounding box center [296, 12] width 386 height 11
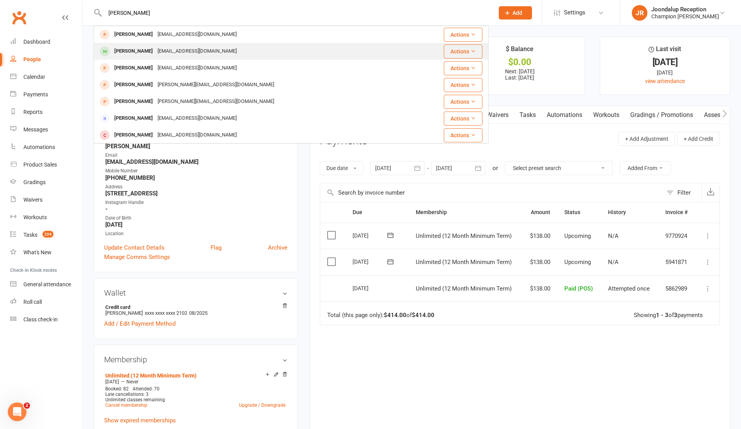
type input "[PERSON_NAME]"
click at [155, 47] on div "[EMAIL_ADDRESS][DOMAIN_NAME]" at bounding box center [197, 51] width 84 height 11
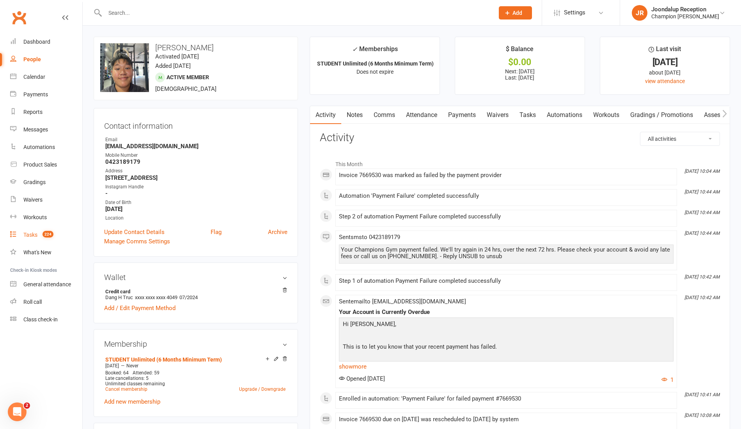
click at [26, 237] on div "Tasks" at bounding box center [30, 235] width 14 height 6
